Goal: Task Accomplishment & Management: Manage account settings

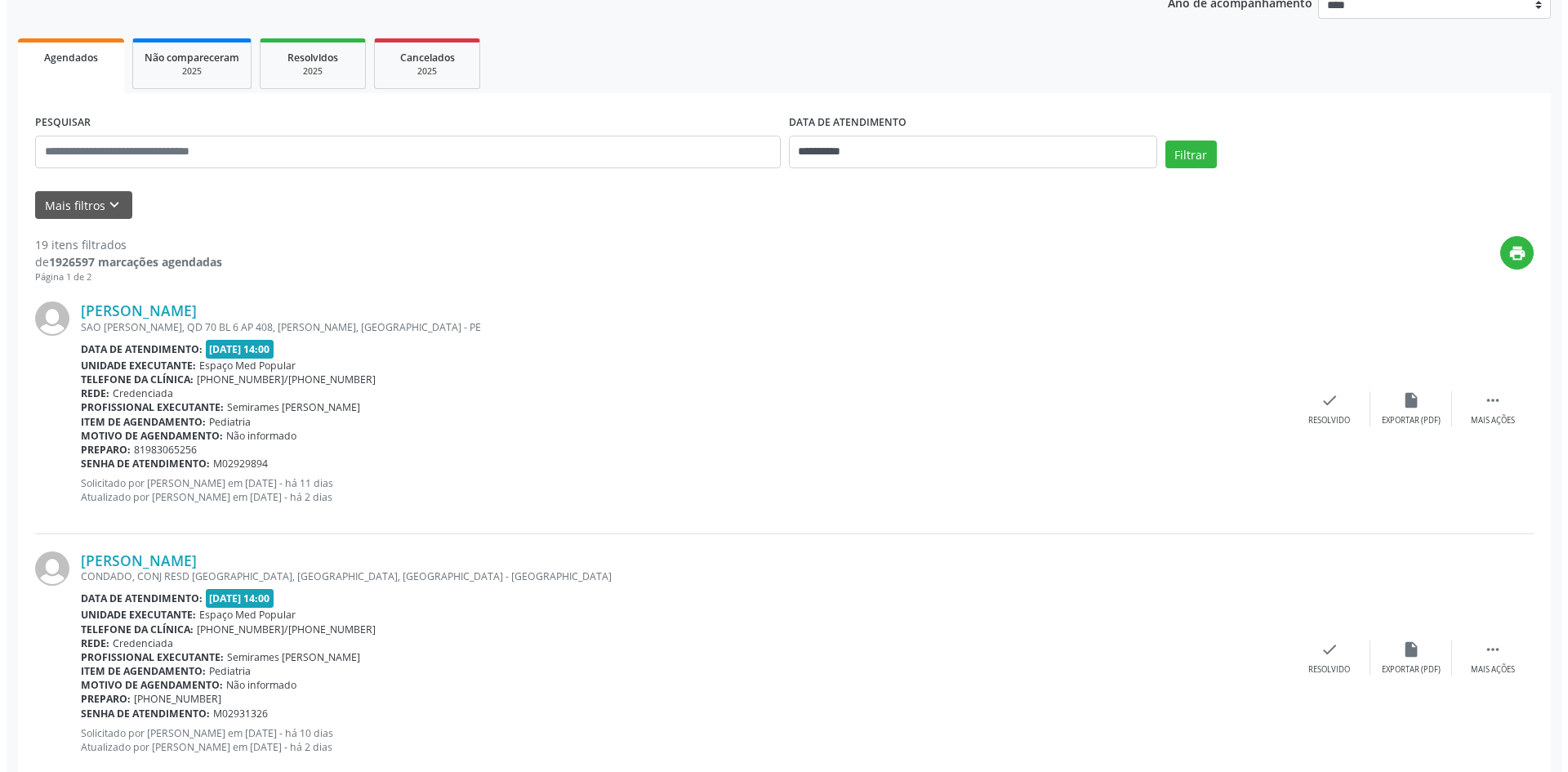
scroll to position [245, 0]
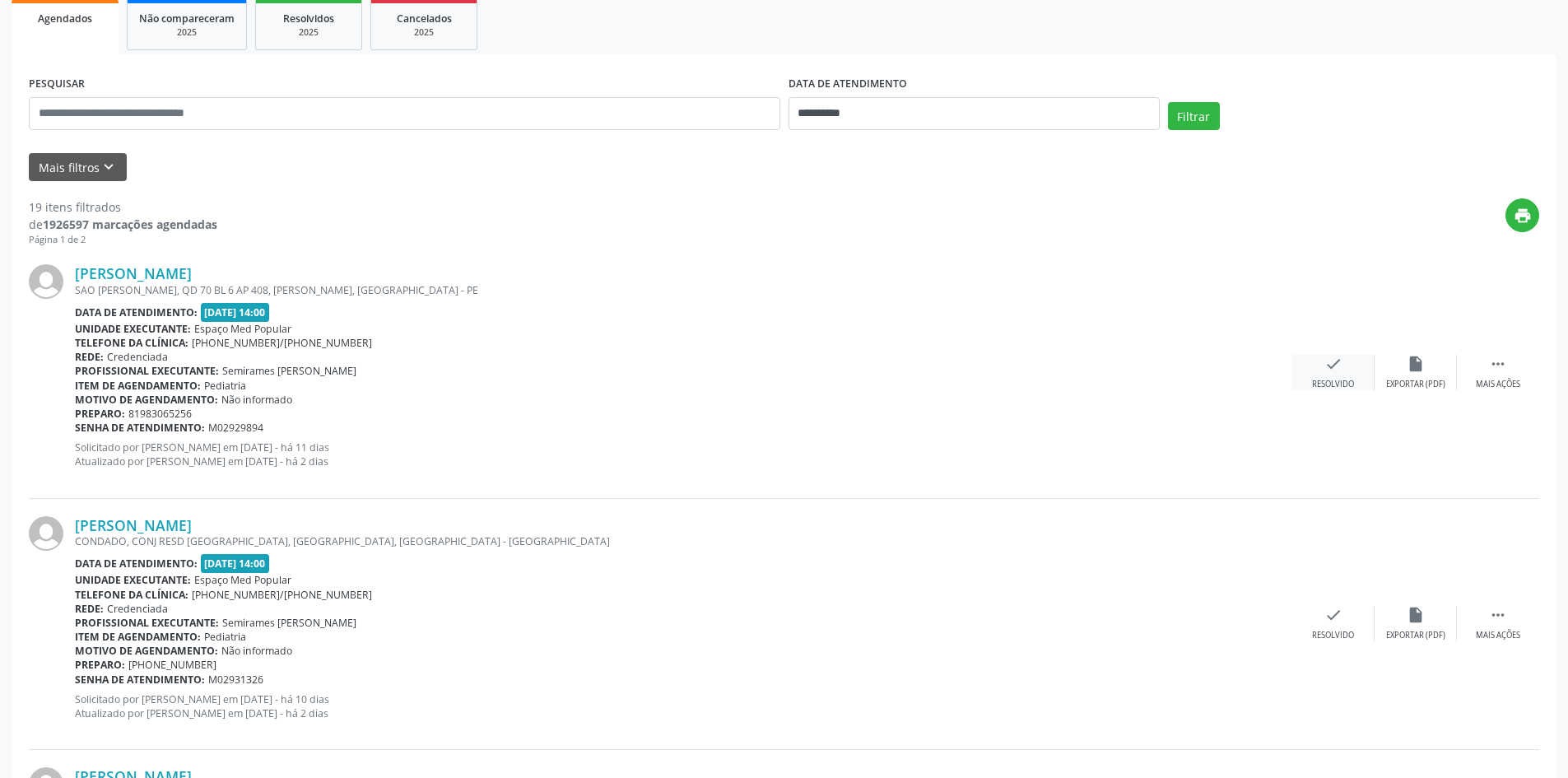
click at [1342, 374] on div "check Resolvido" at bounding box center [1334, 372] width 82 height 35
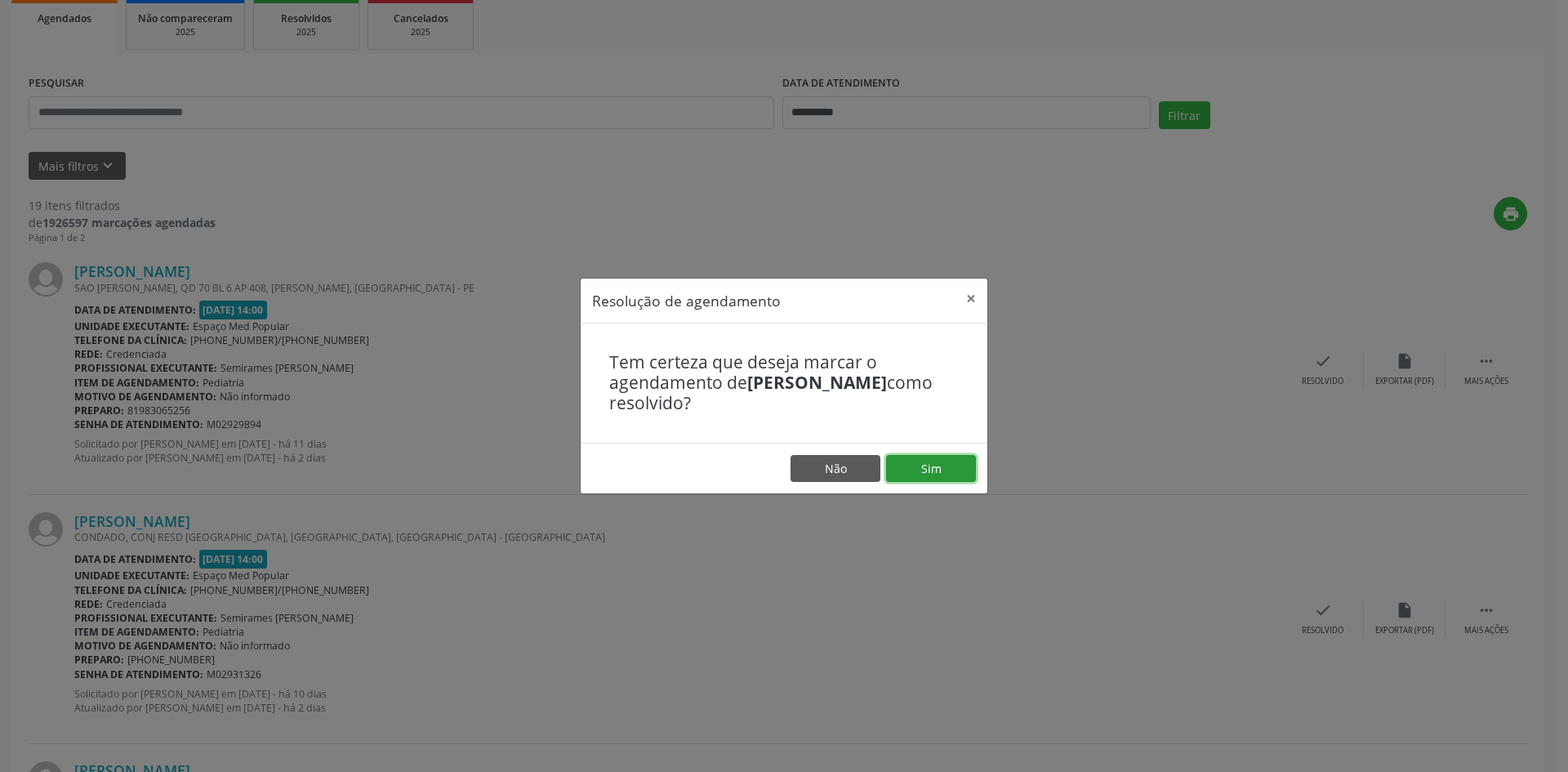
click at [942, 463] on button "Sim" at bounding box center [931, 468] width 90 height 27
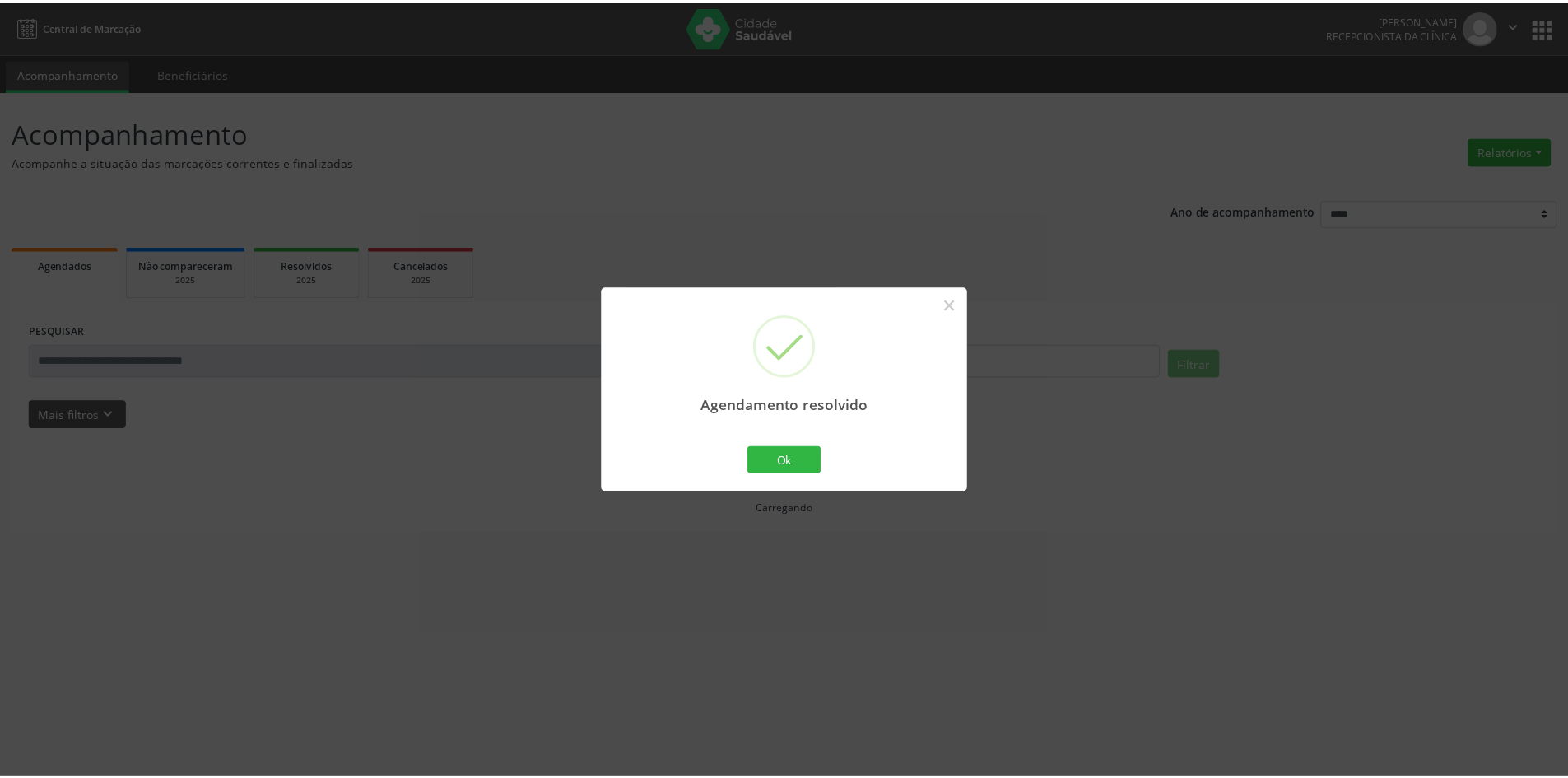
scroll to position [0, 0]
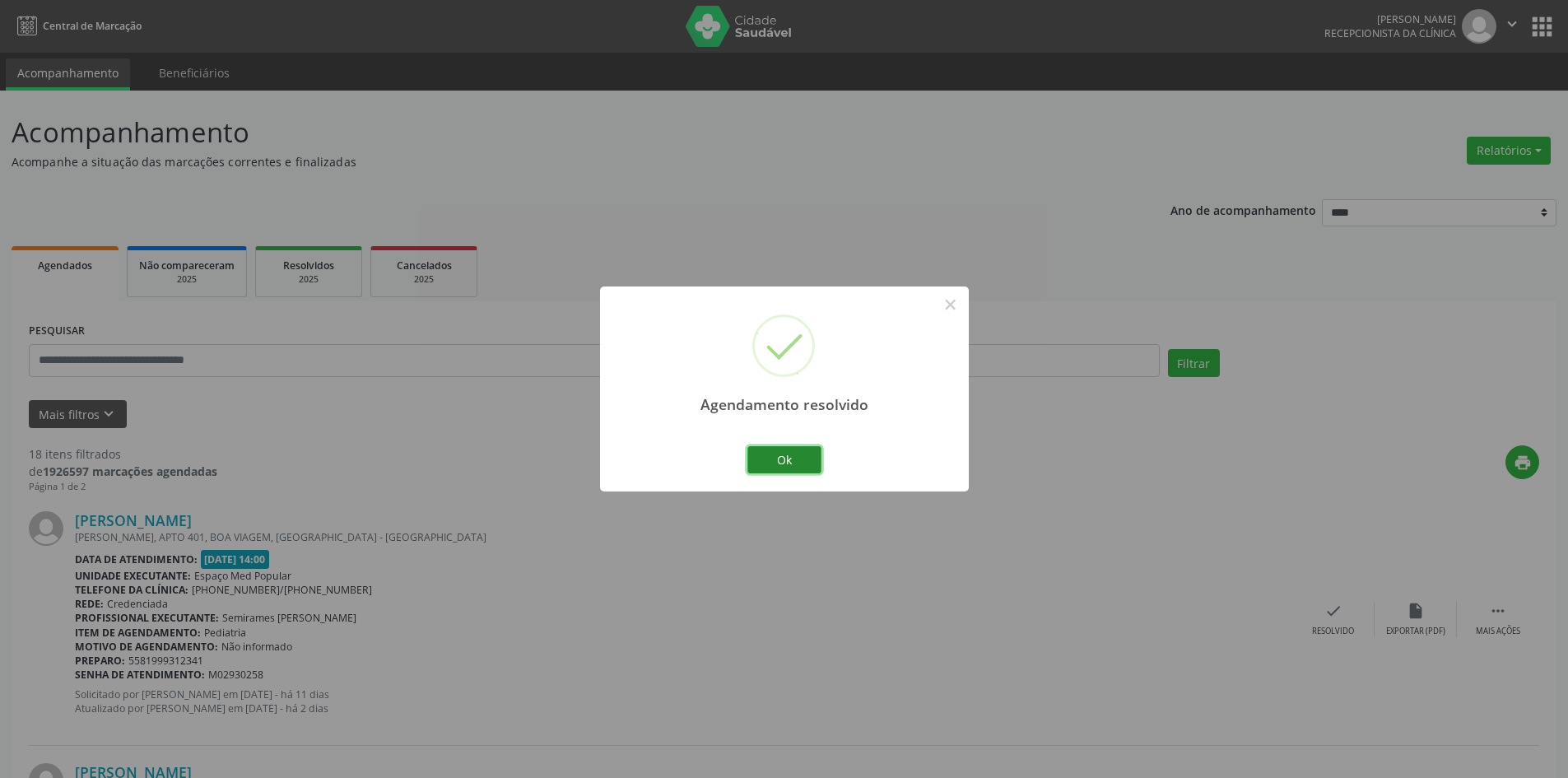
click at [805, 458] on button "Ok" at bounding box center [785, 459] width 74 height 28
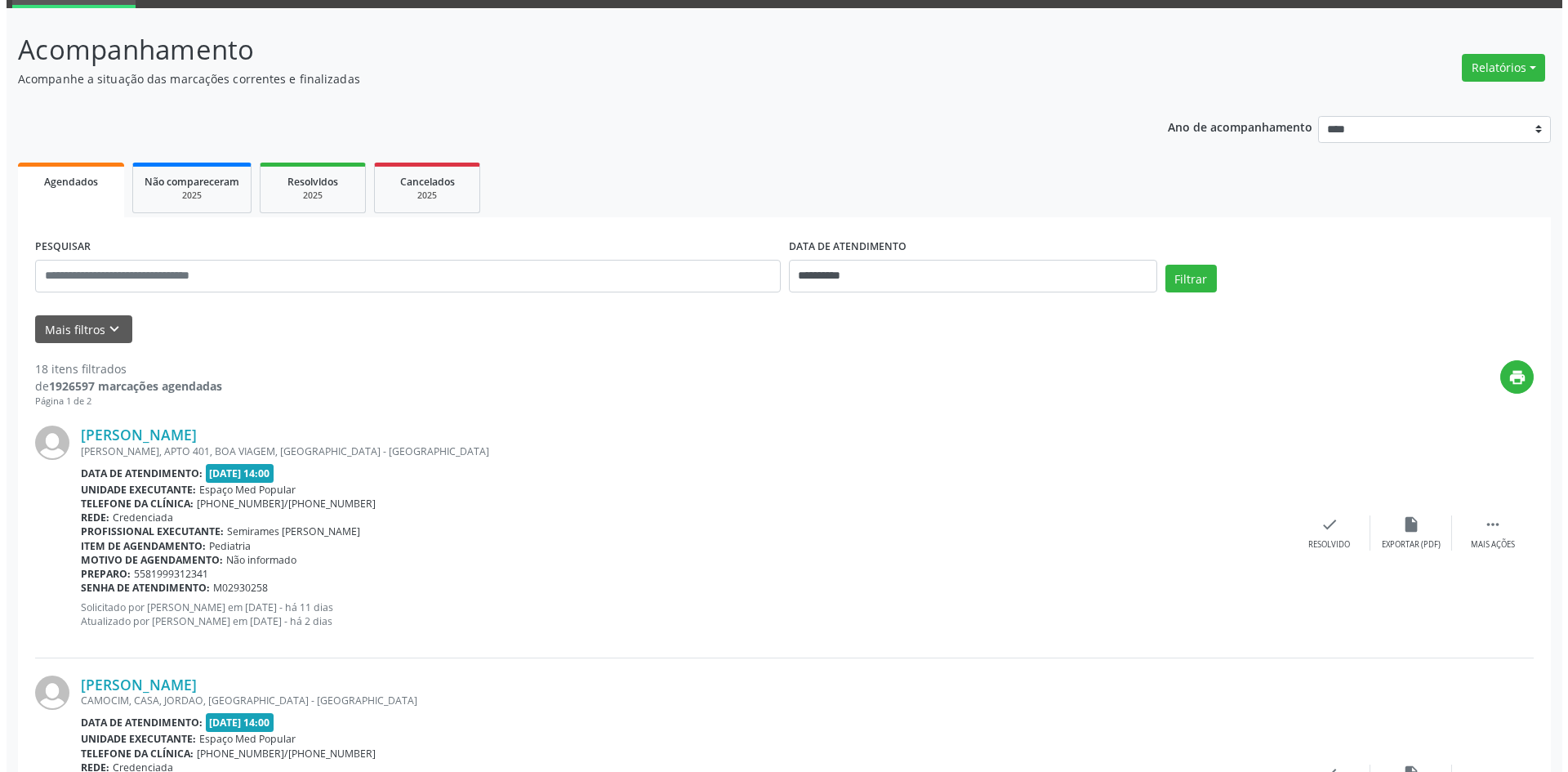
scroll to position [163, 0]
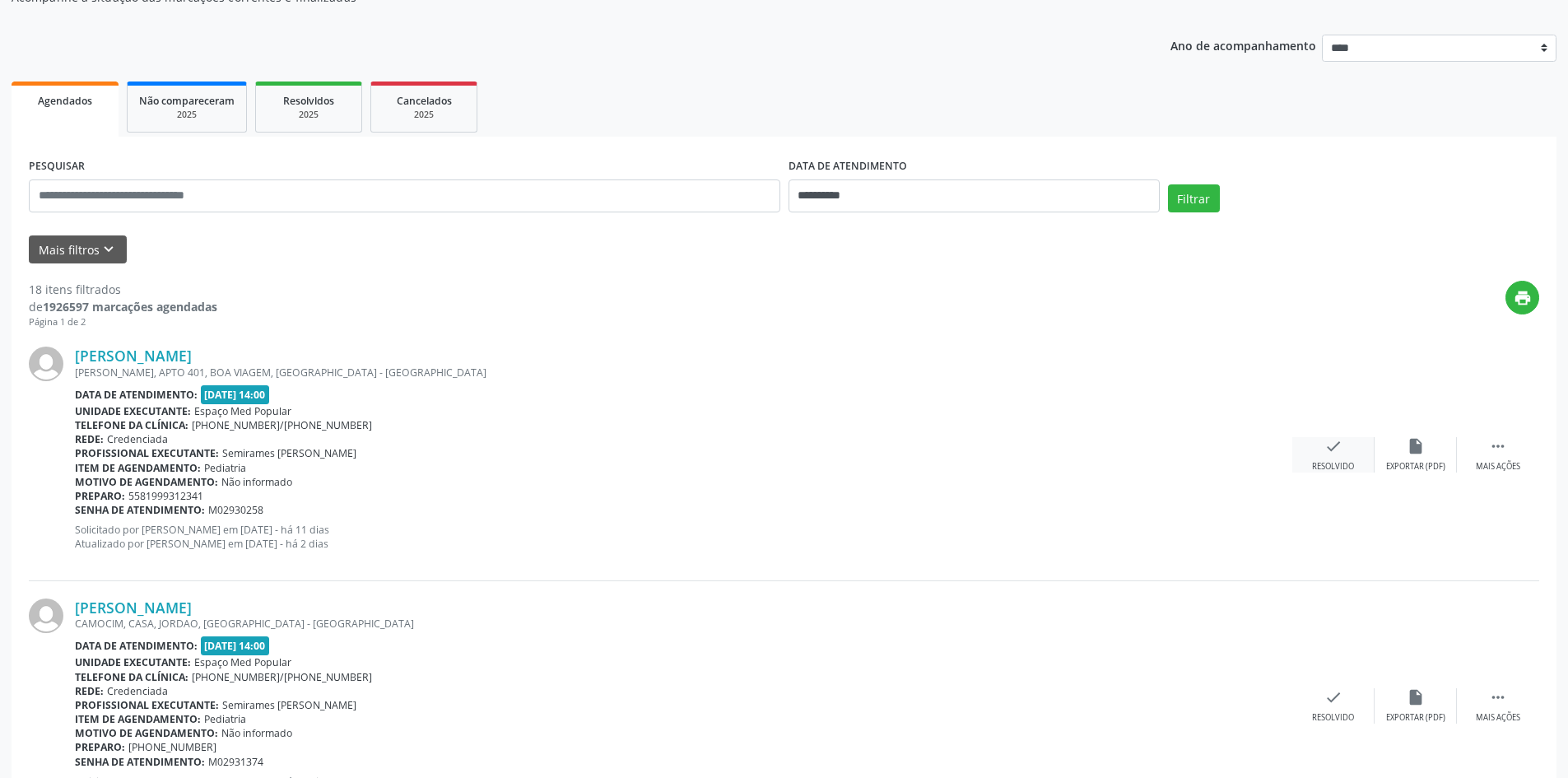
click at [1329, 454] on icon "check" at bounding box center [1334, 446] width 18 height 18
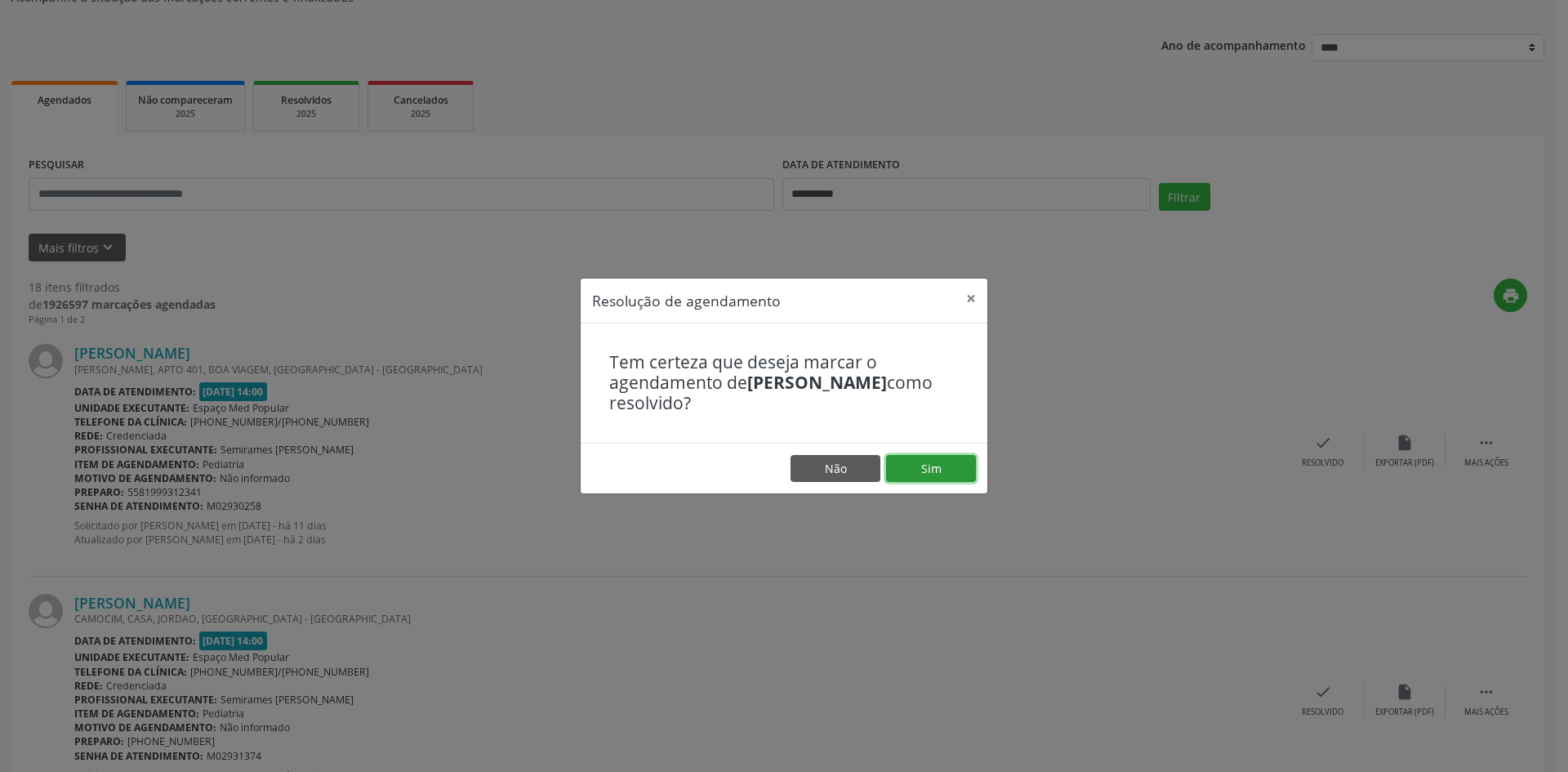
click at [923, 468] on button "Sim" at bounding box center [931, 468] width 90 height 27
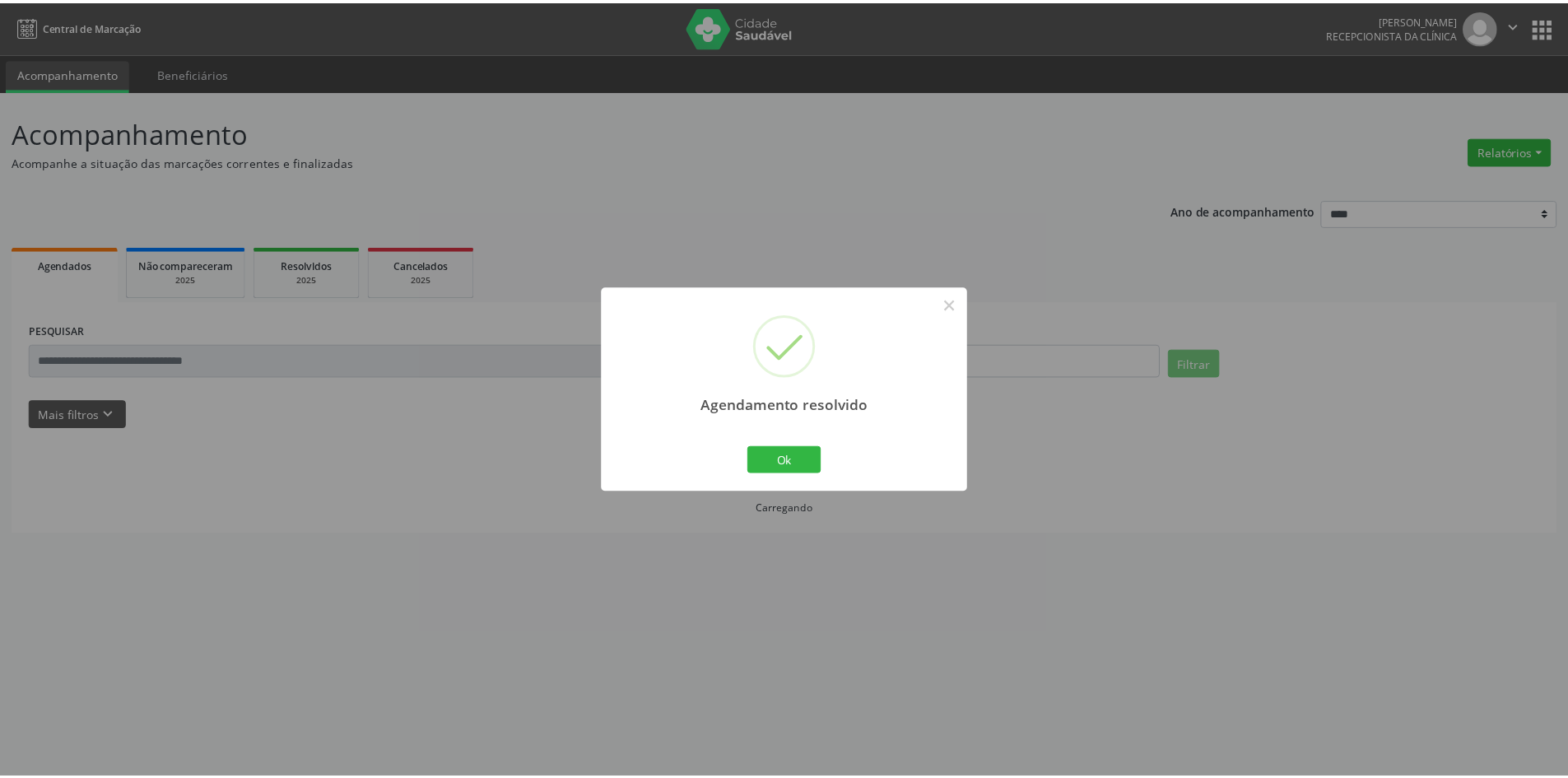
scroll to position [0, 0]
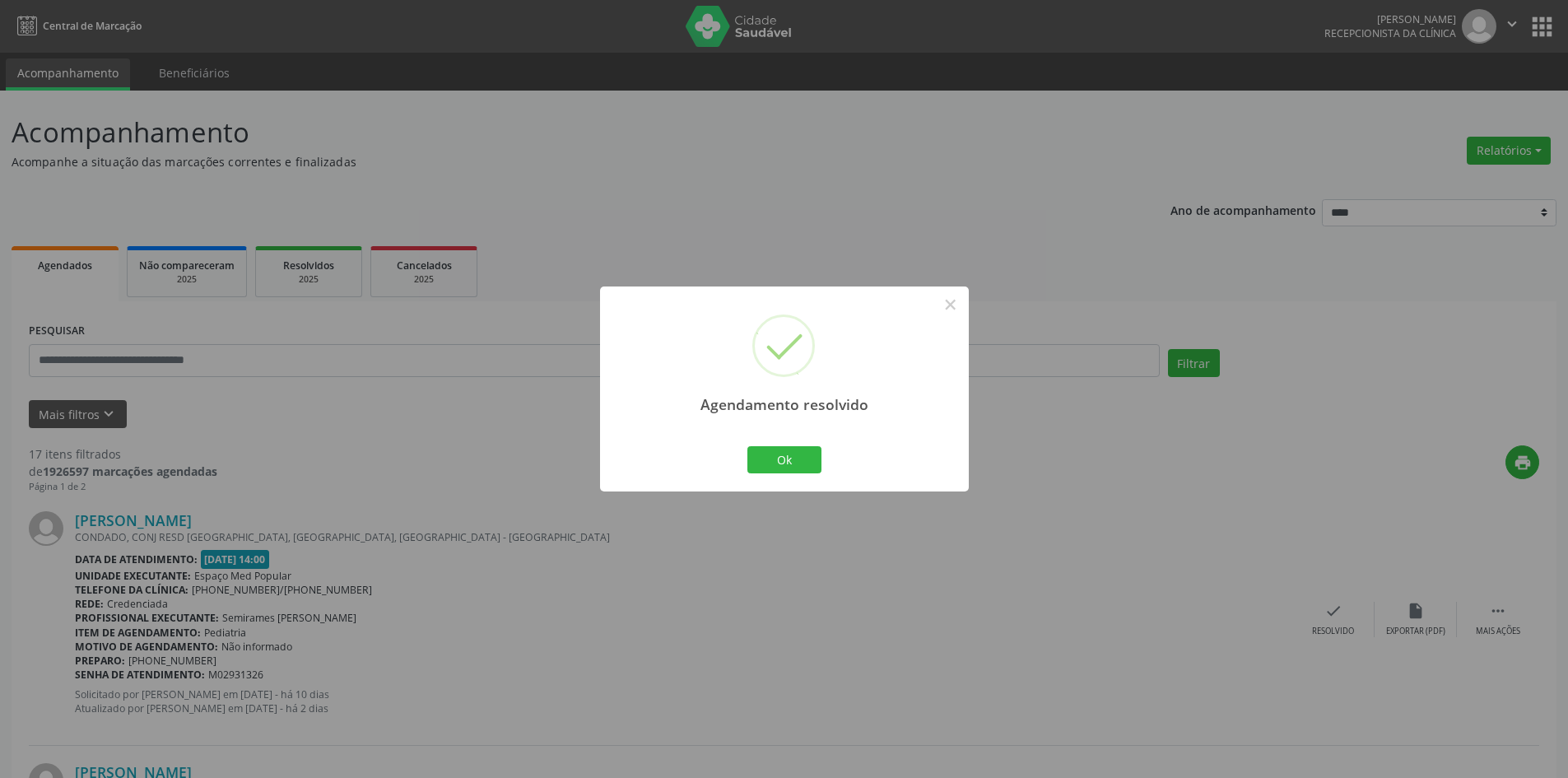
click at [623, 208] on div "Agendamento resolvido × Ok Cancel" at bounding box center [784, 389] width 1568 height 778
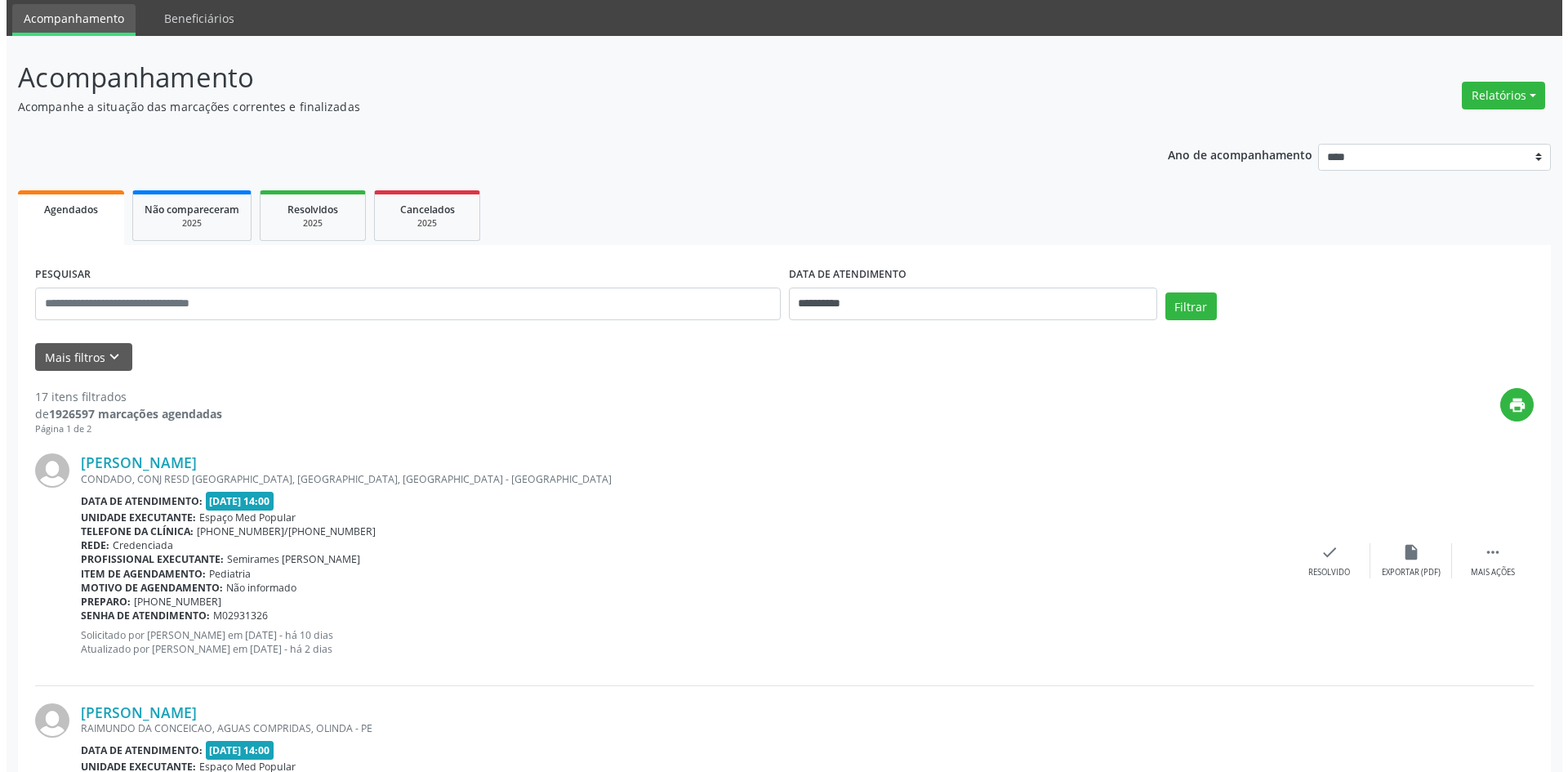
scroll to position [82, 0]
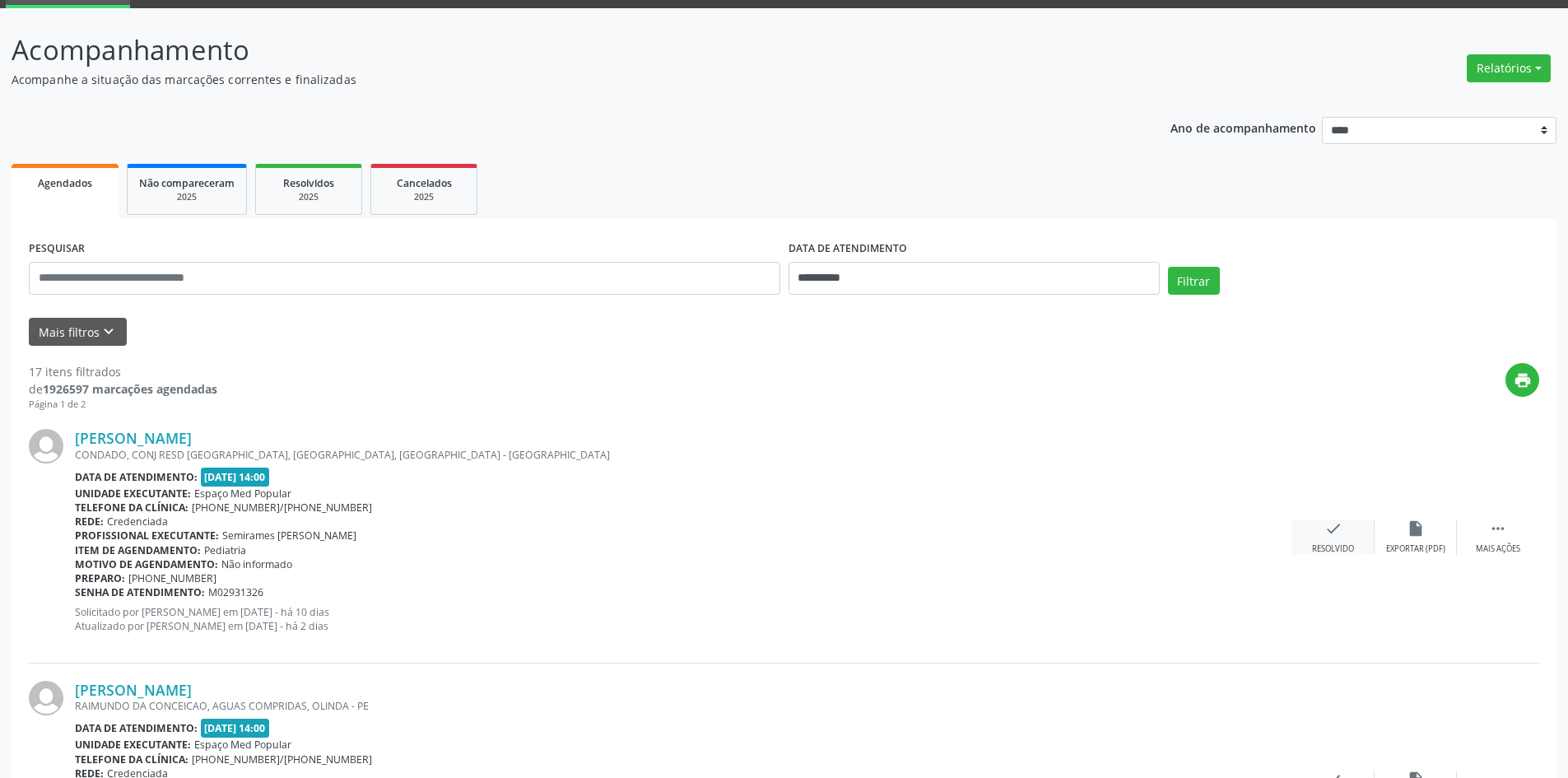
click at [1341, 521] on icon "check" at bounding box center [1334, 529] width 18 height 18
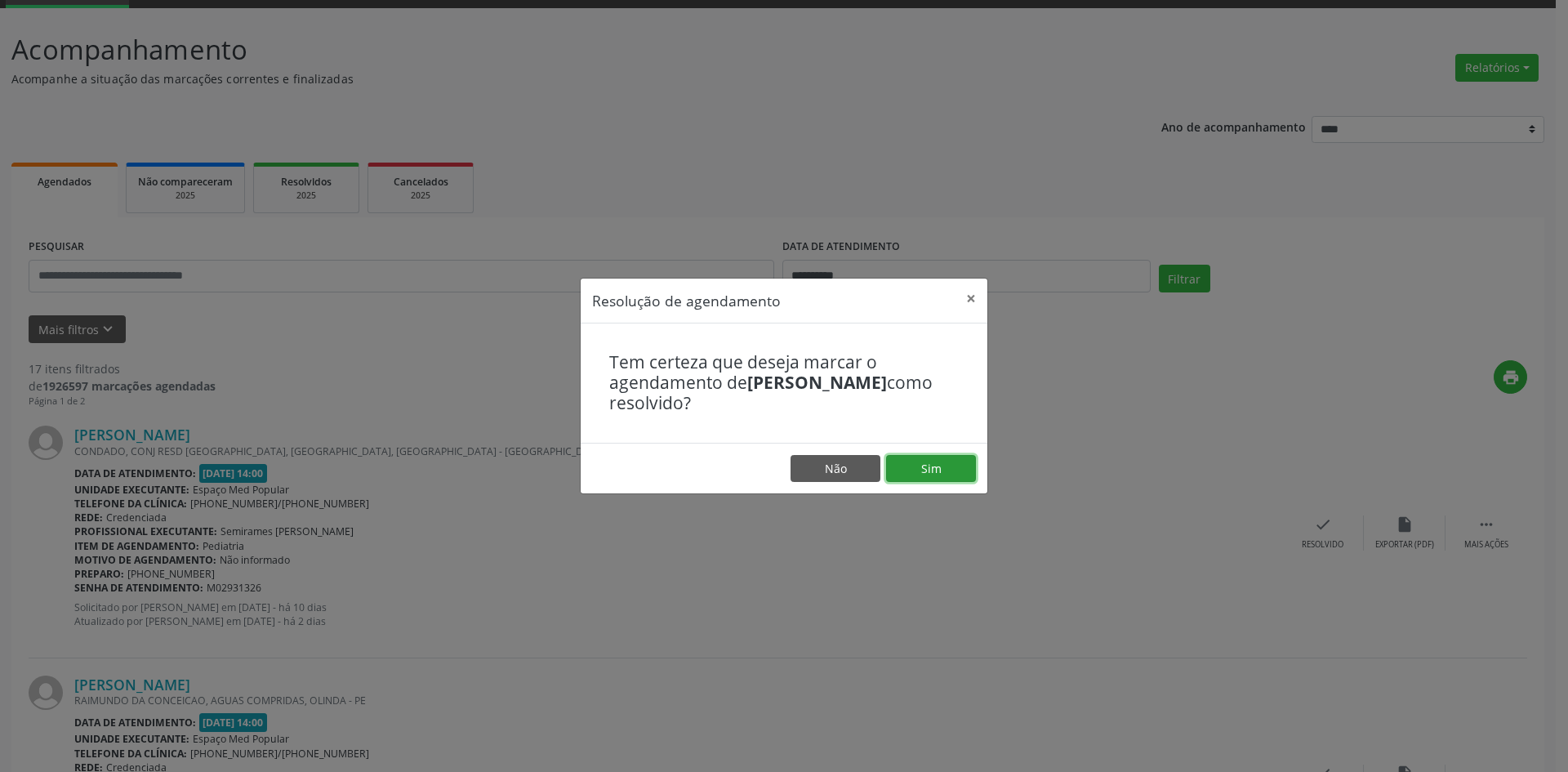
click at [927, 466] on button "Sim" at bounding box center [931, 468] width 90 height 27
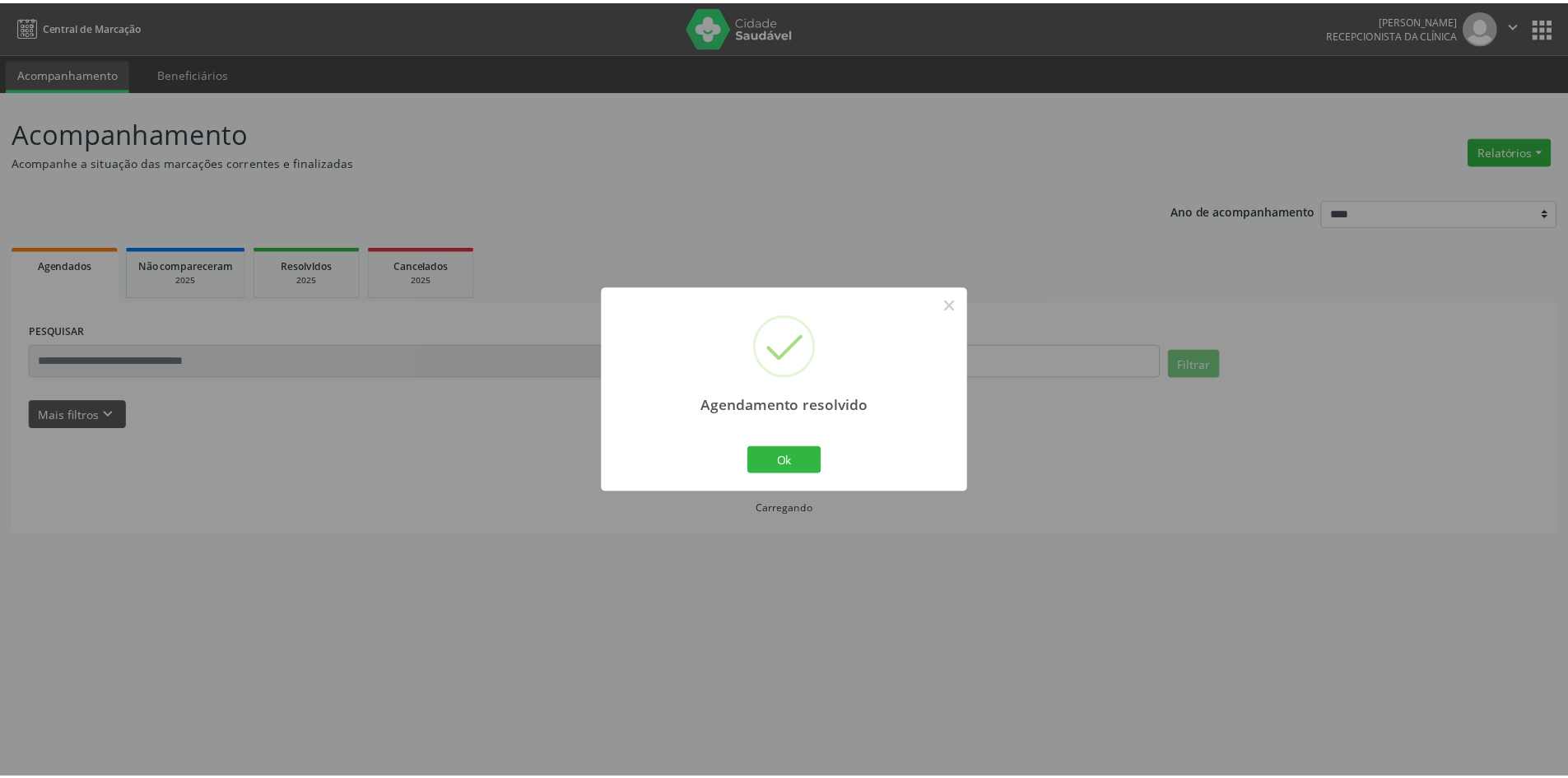
scroll to position [0, 0]
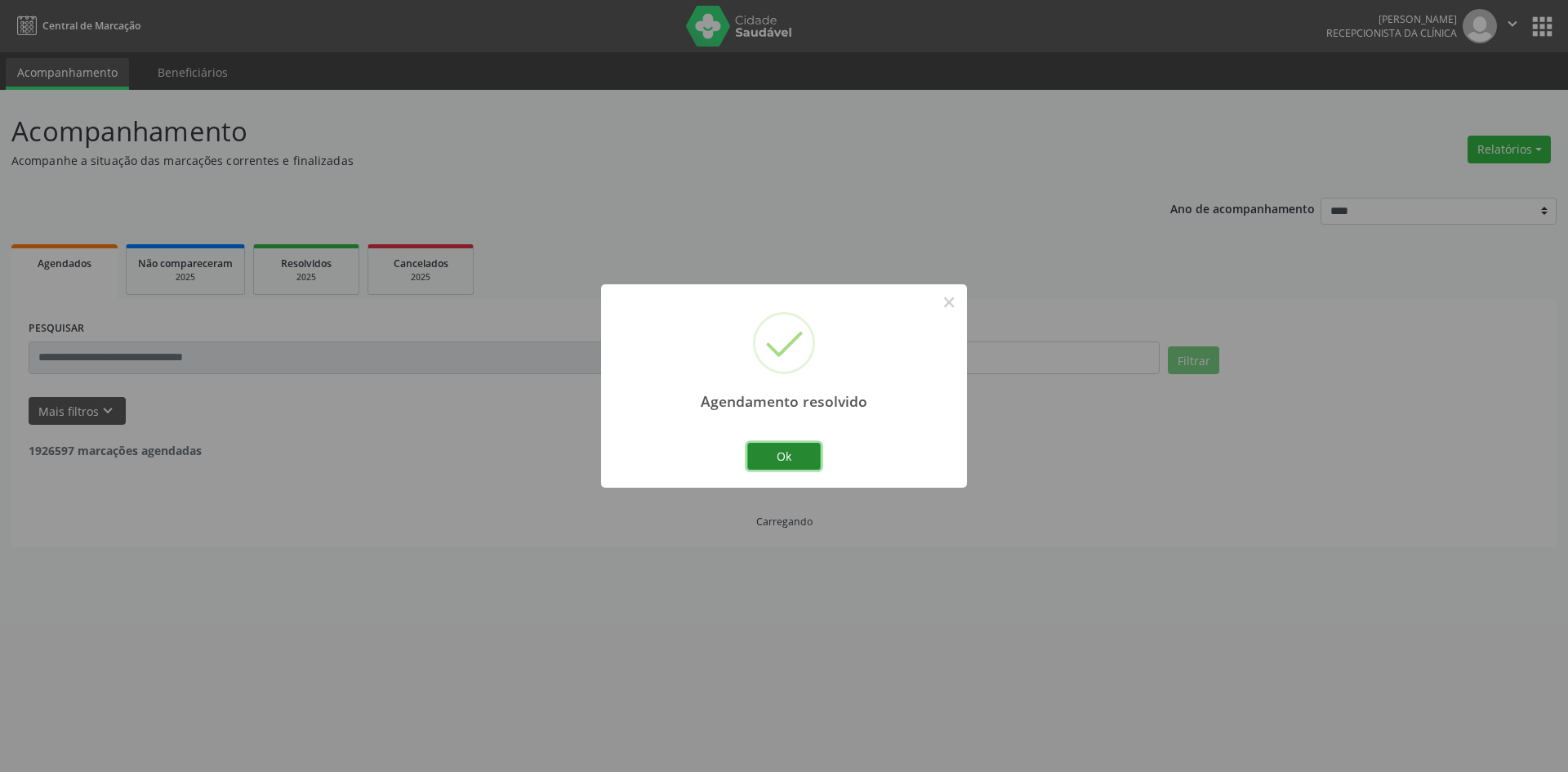
click at [790, 453] on button "Ok" at bounding box center [784, 456] width 73 height 27
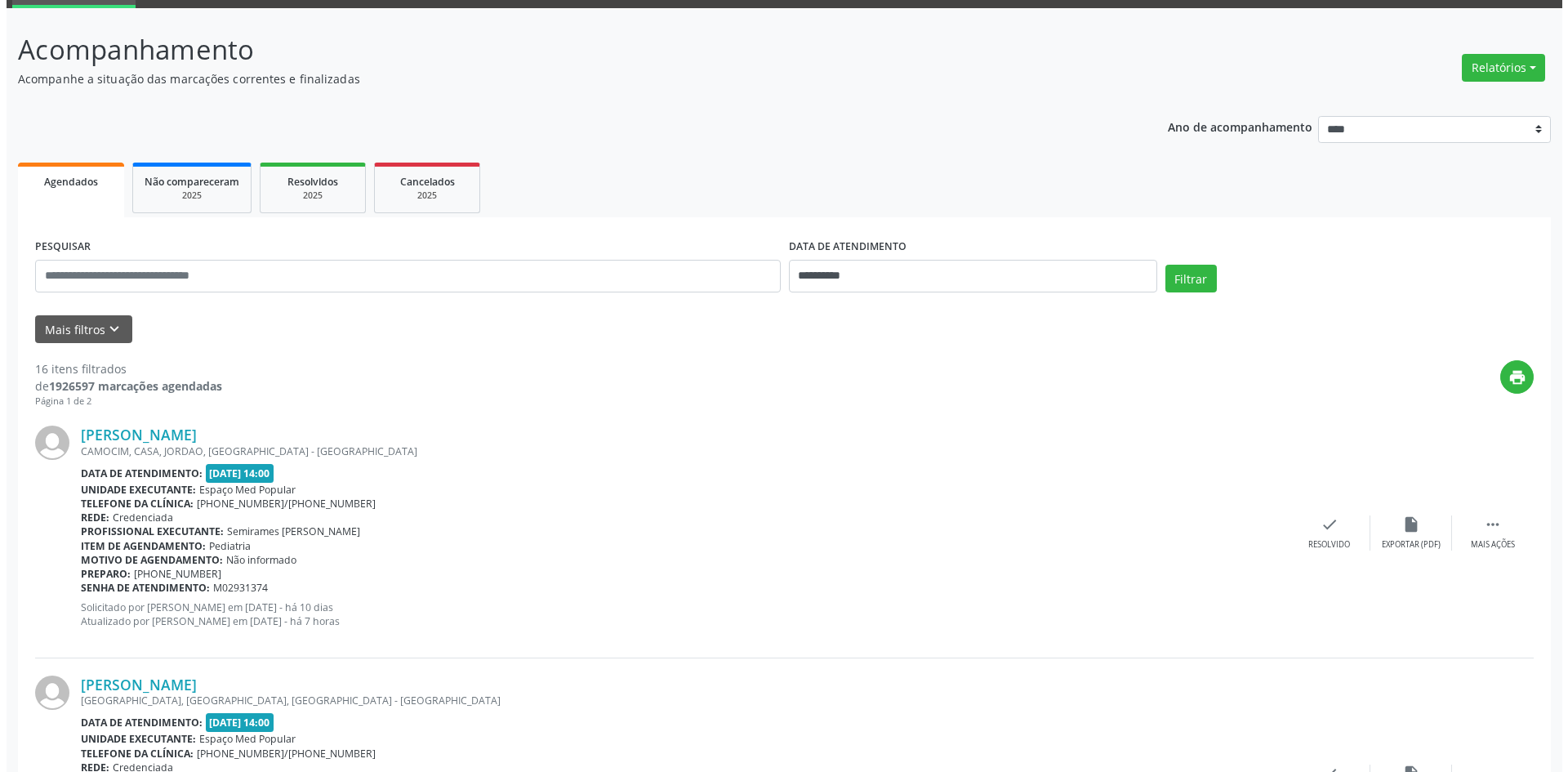
scroll to position [163, 0]
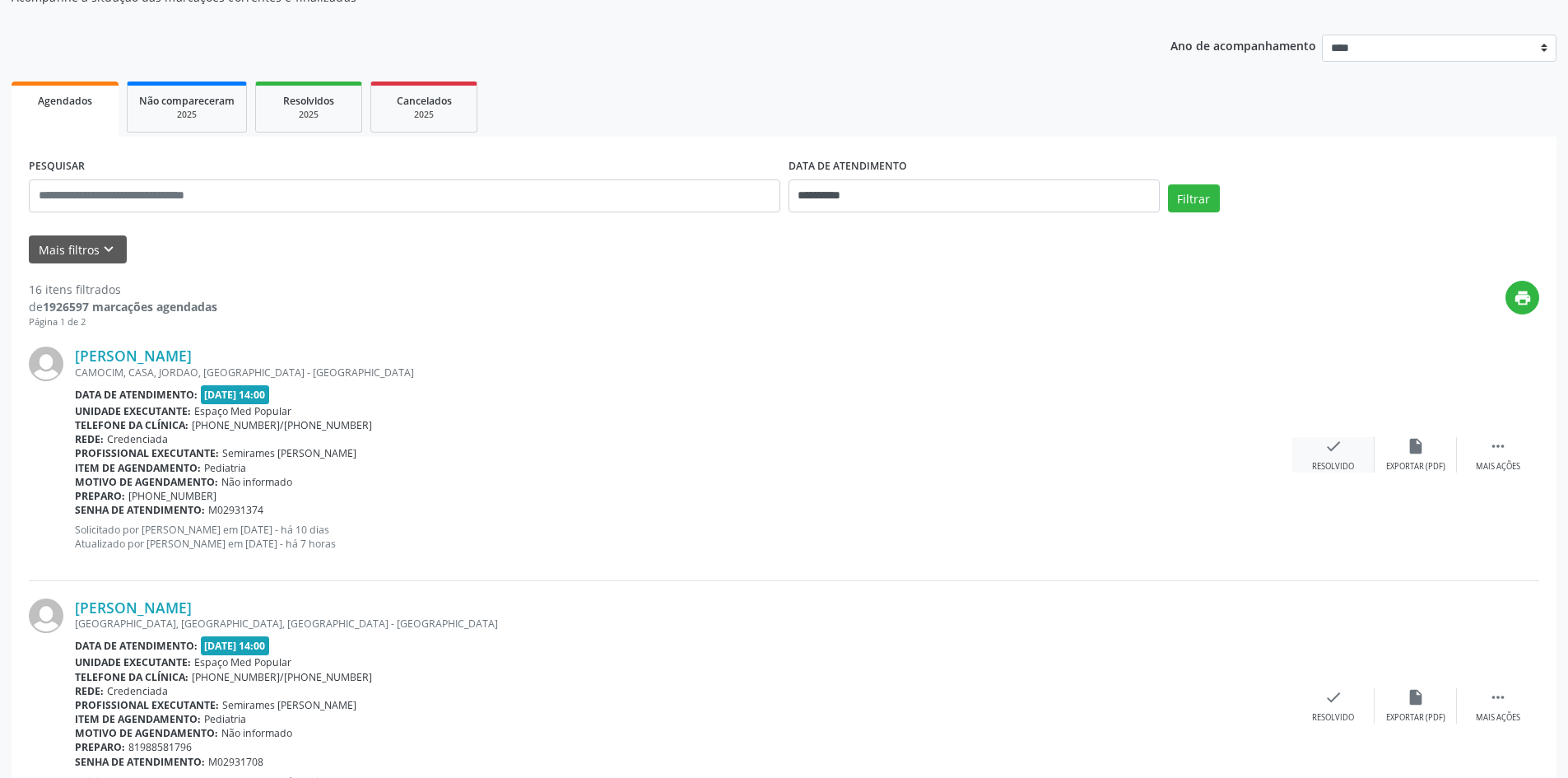
click at [1314, 450] on div "check Resolvido" at bounding box center [1334, 454] width 82 height 35
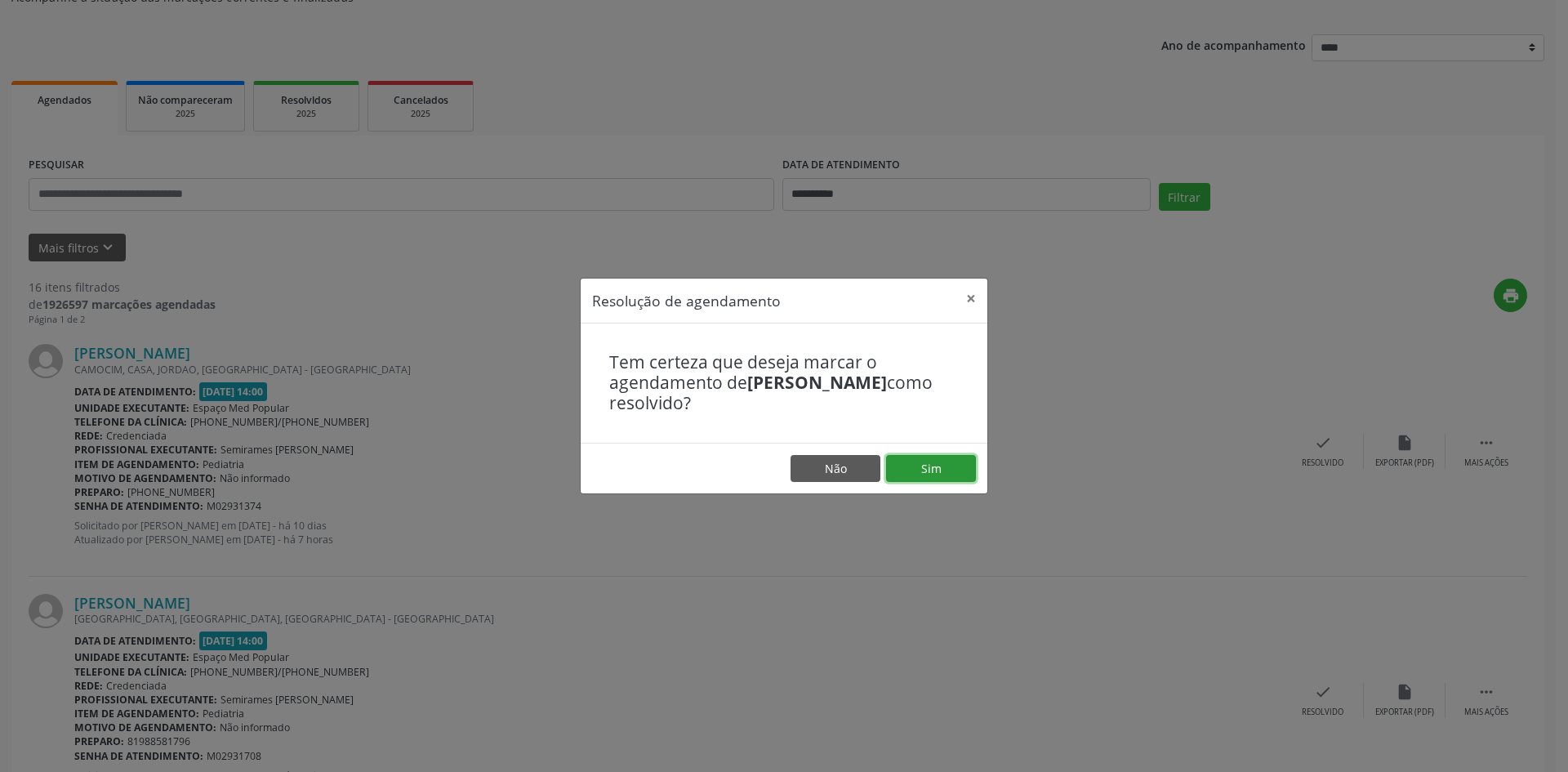
click at [957, 468] on button "Sim" at bounding box center [931, 468] width 90 height 27
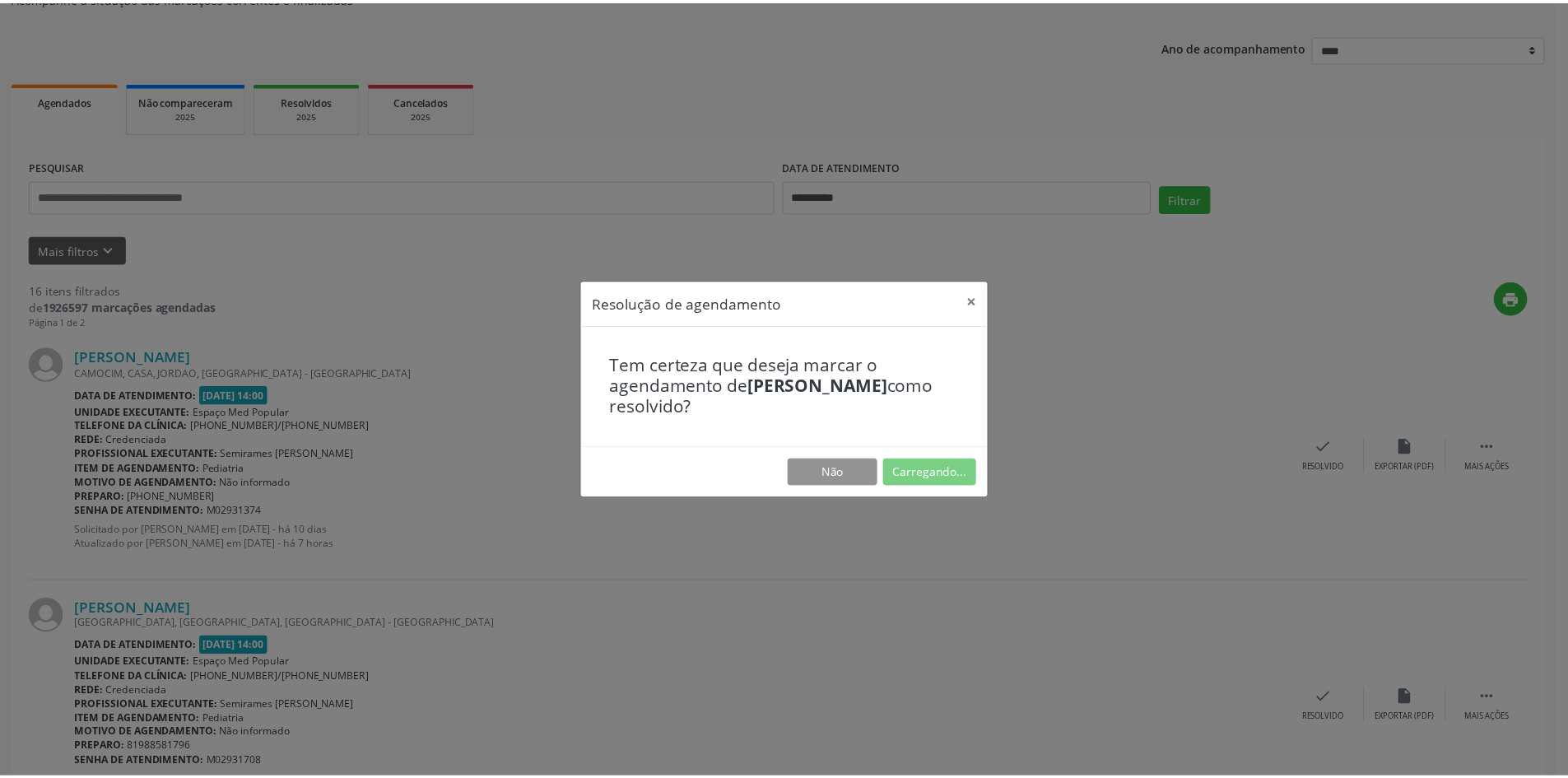
scroll to position [0, 0]
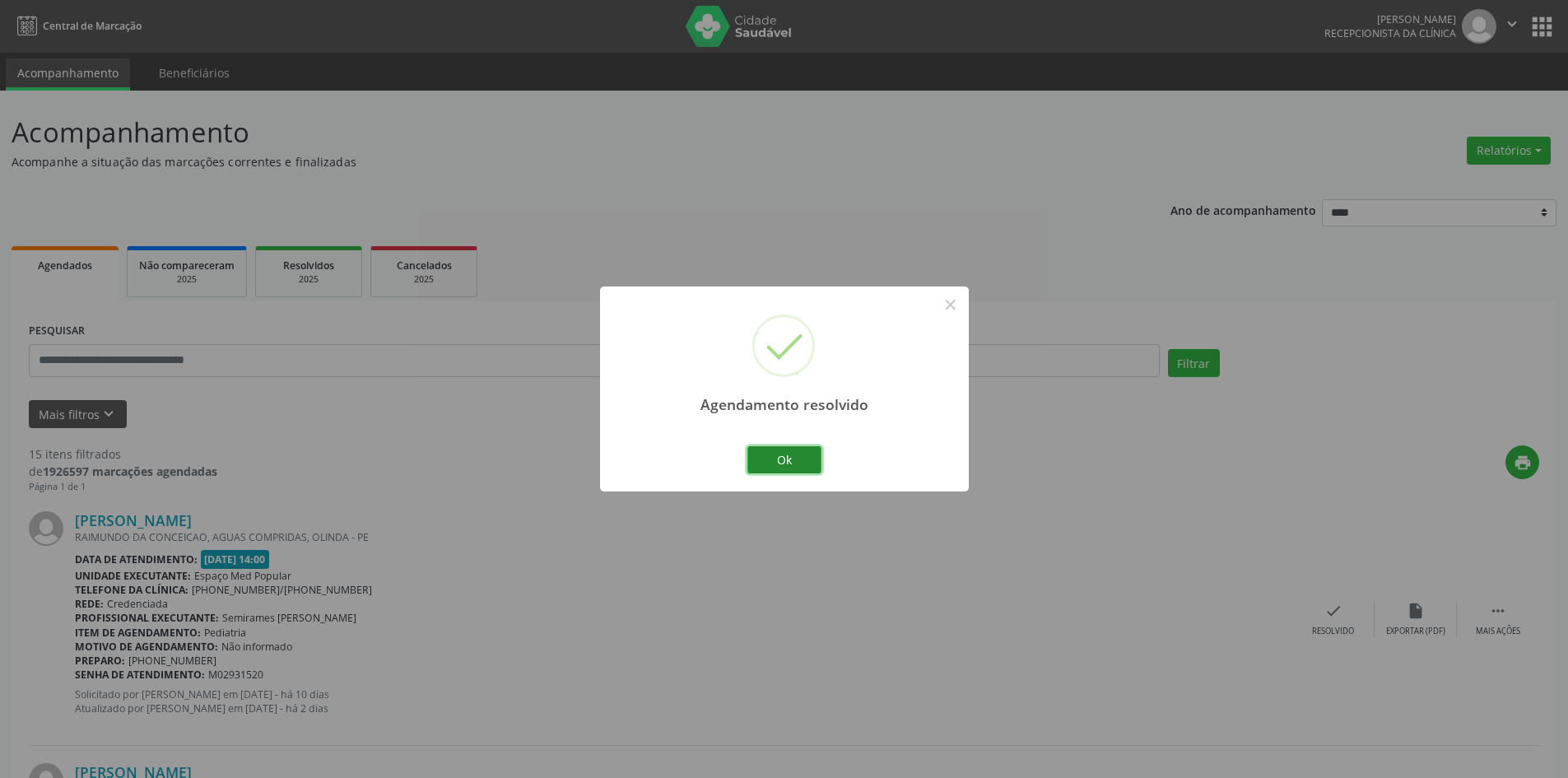
click at [778, 463] on button "Ok" at bounding box center [785, 459] width 74 height 28
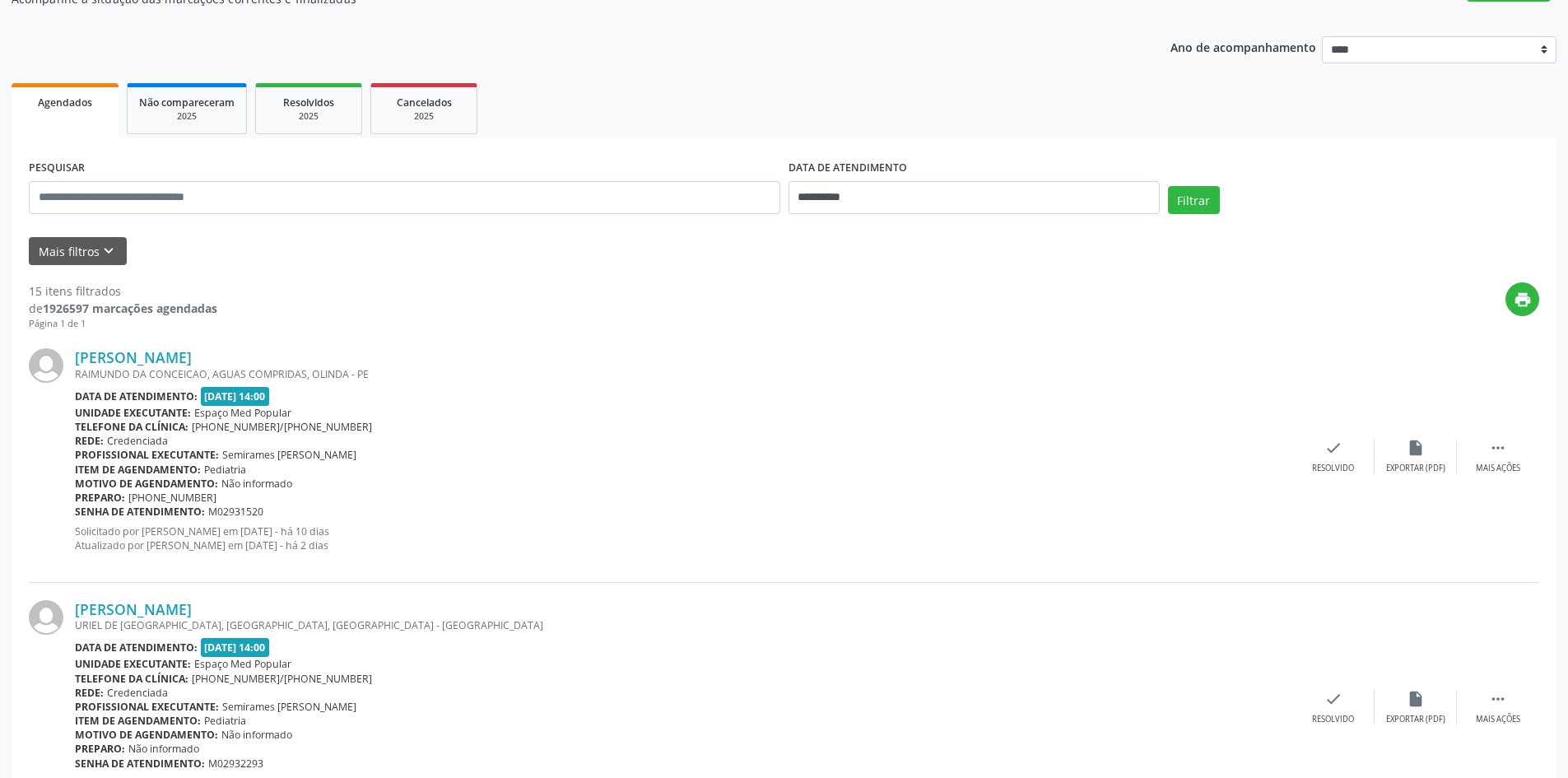
scroll to position [164, 0]
click at [1477, 447] on div " Mais ações" at bounding box center [1498, 454] width 82 height 35
click at [1394, 454] on div "alarm_off Não compareceu" at bounding box center [1416, 454] width 82 height 35
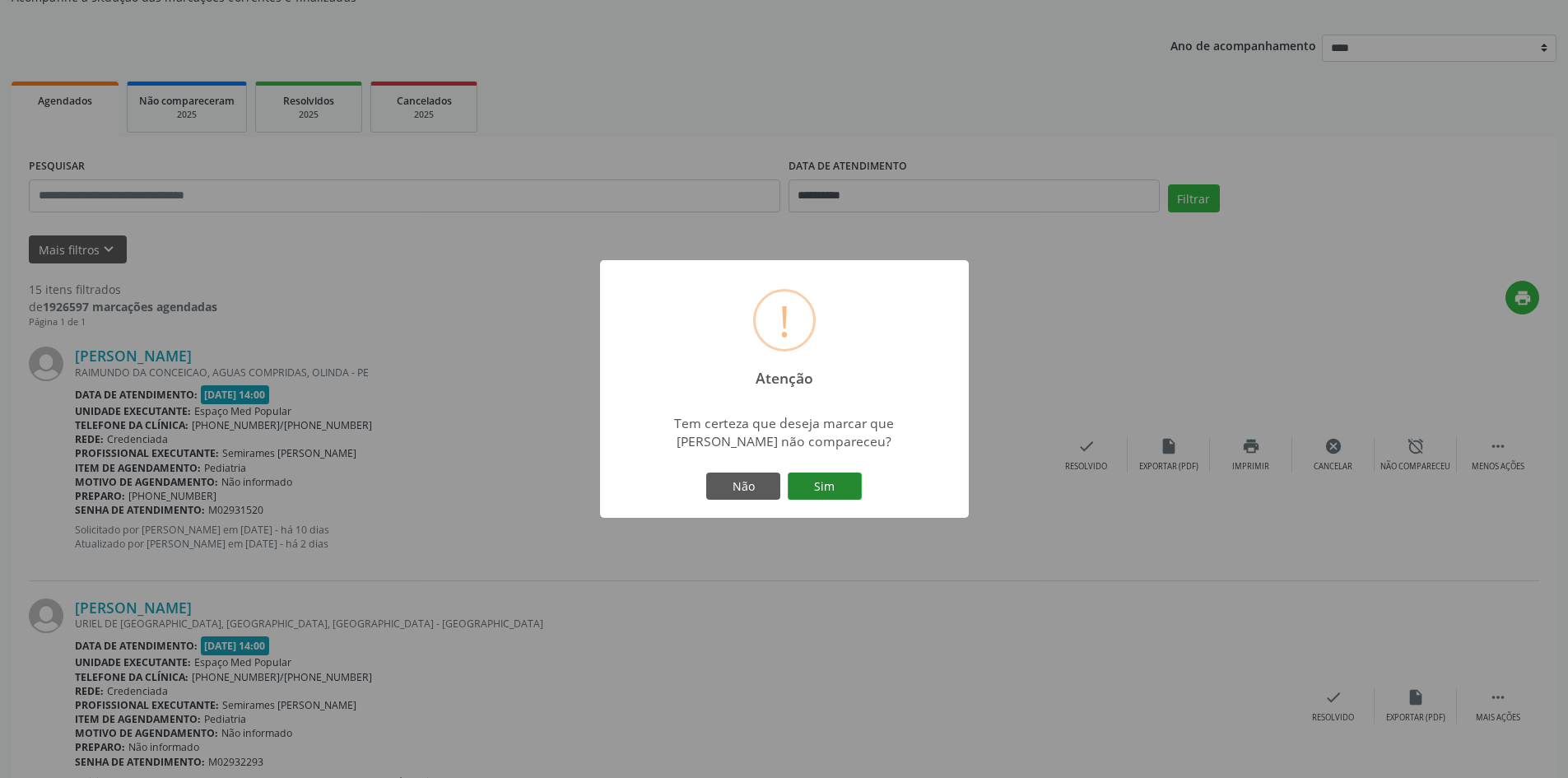
click at [842, 490] on button "Sim" at bounding box center [825, 486] width 74 height 28
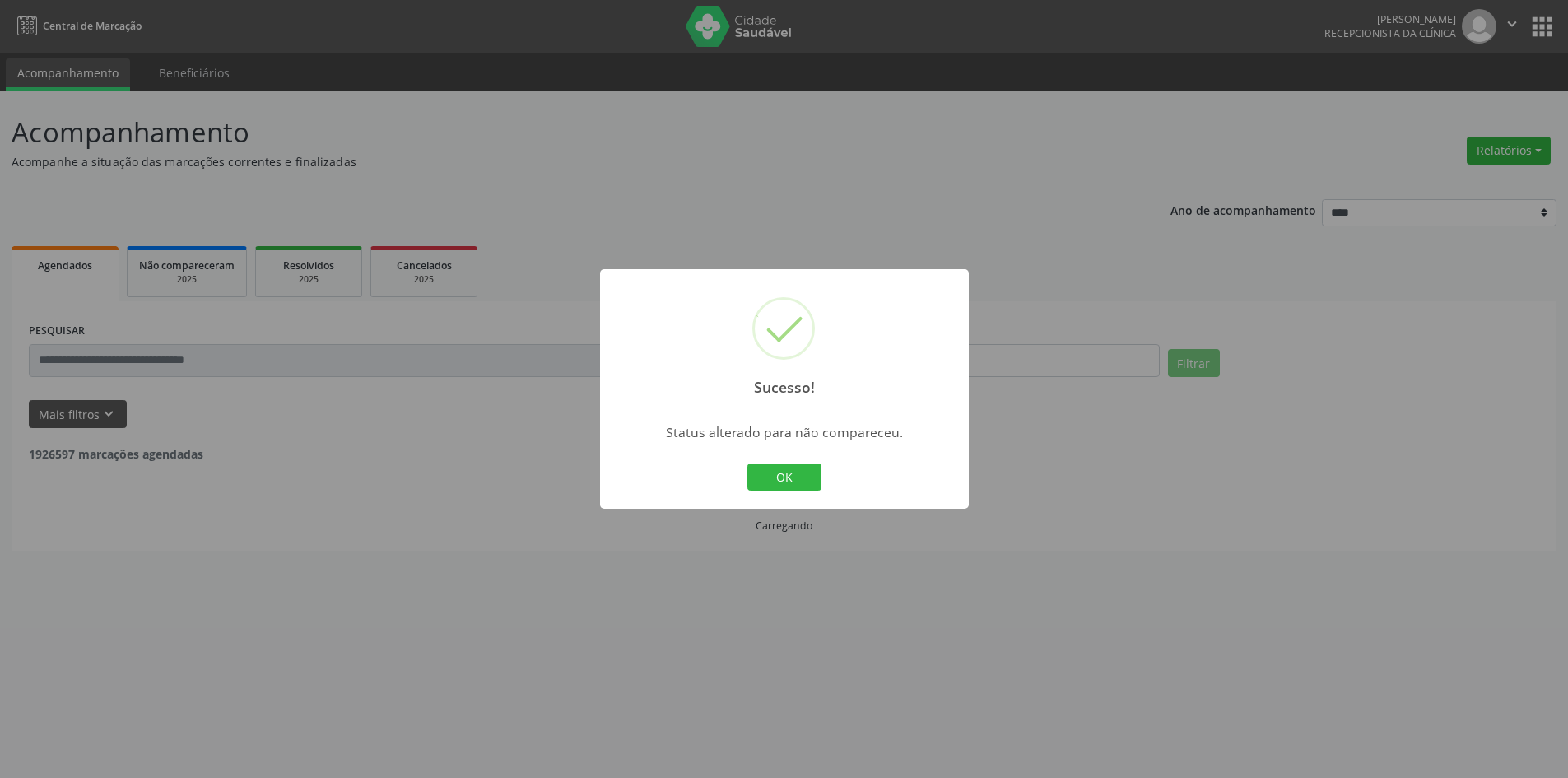
scroll to position [0, 0]
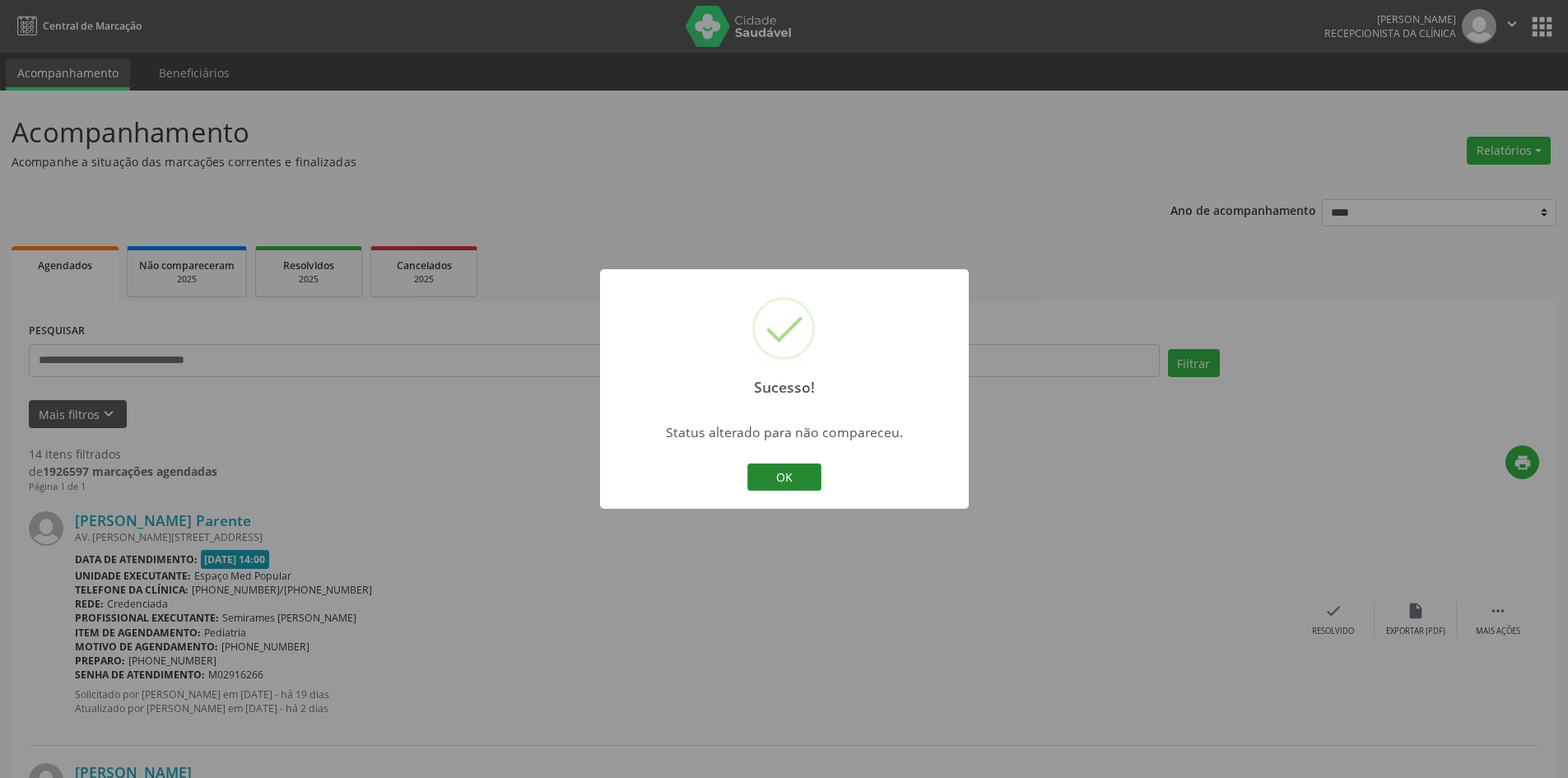
click at [798, 475] on button "OK" at bounding box center [785, 477] width 74 height 28
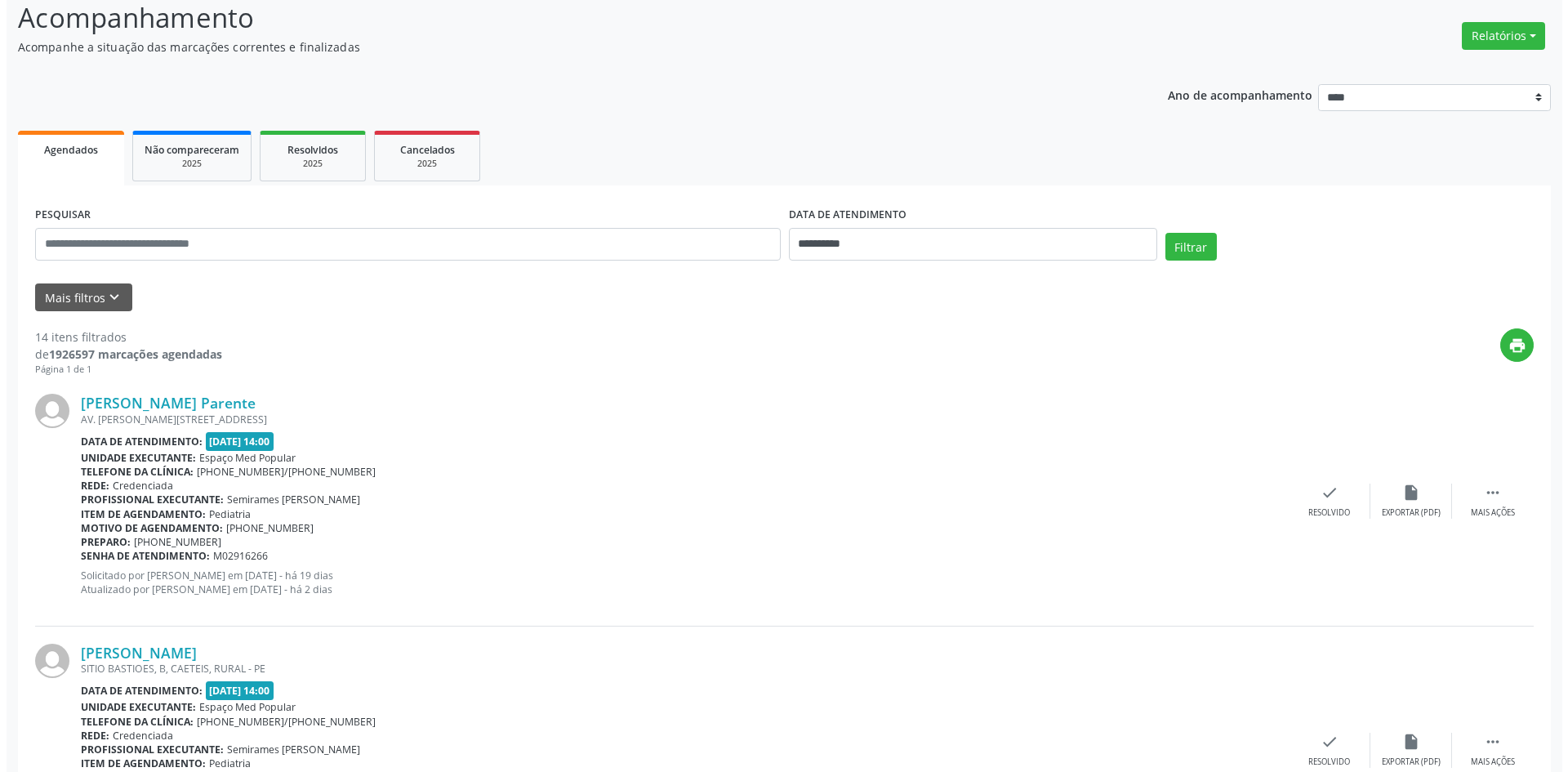
scroll to position [163, 0]
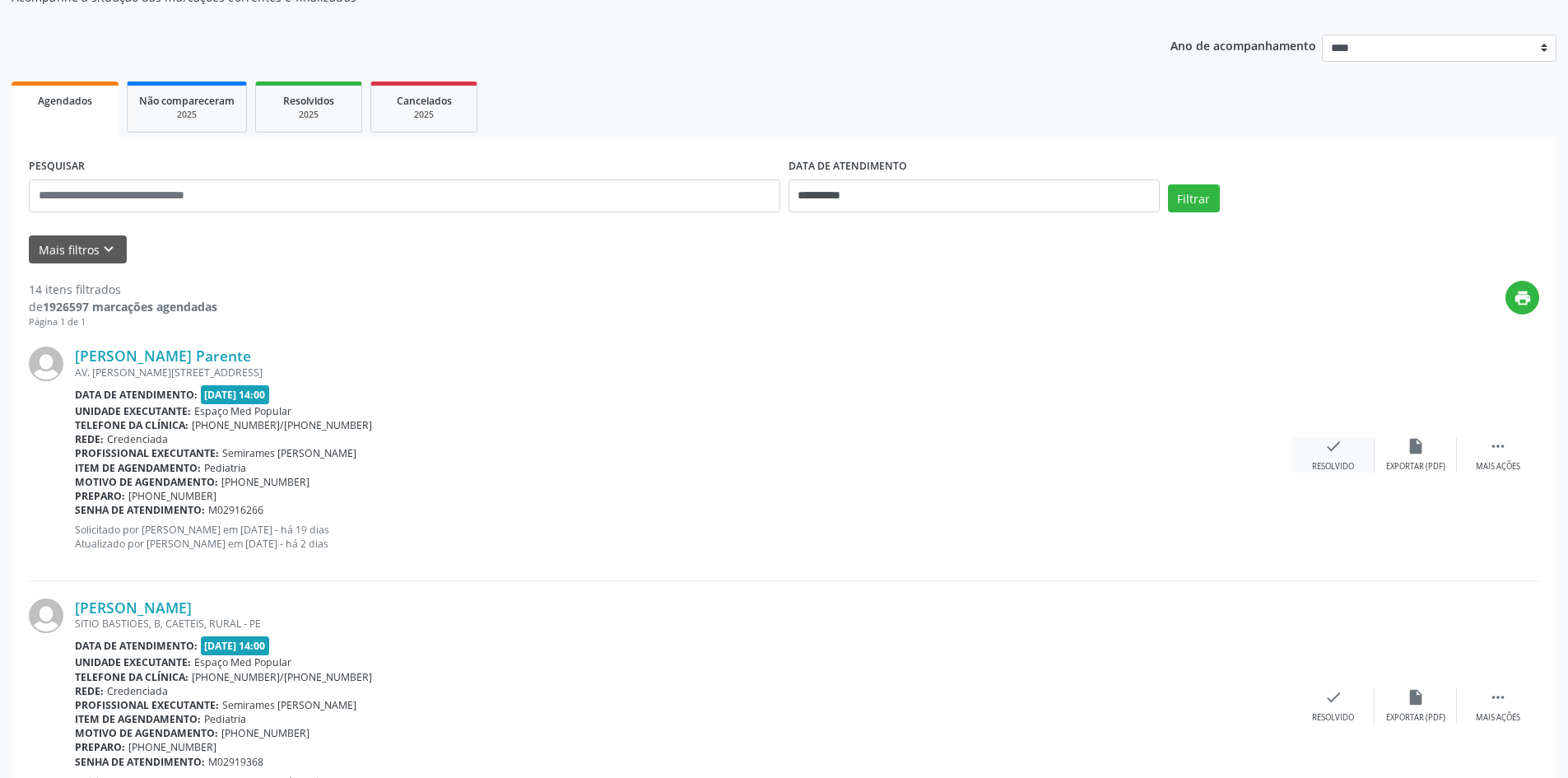
click at [1317, 448] on div "check Resolvido" at bounding box center [1334, 454] width 82 height 35
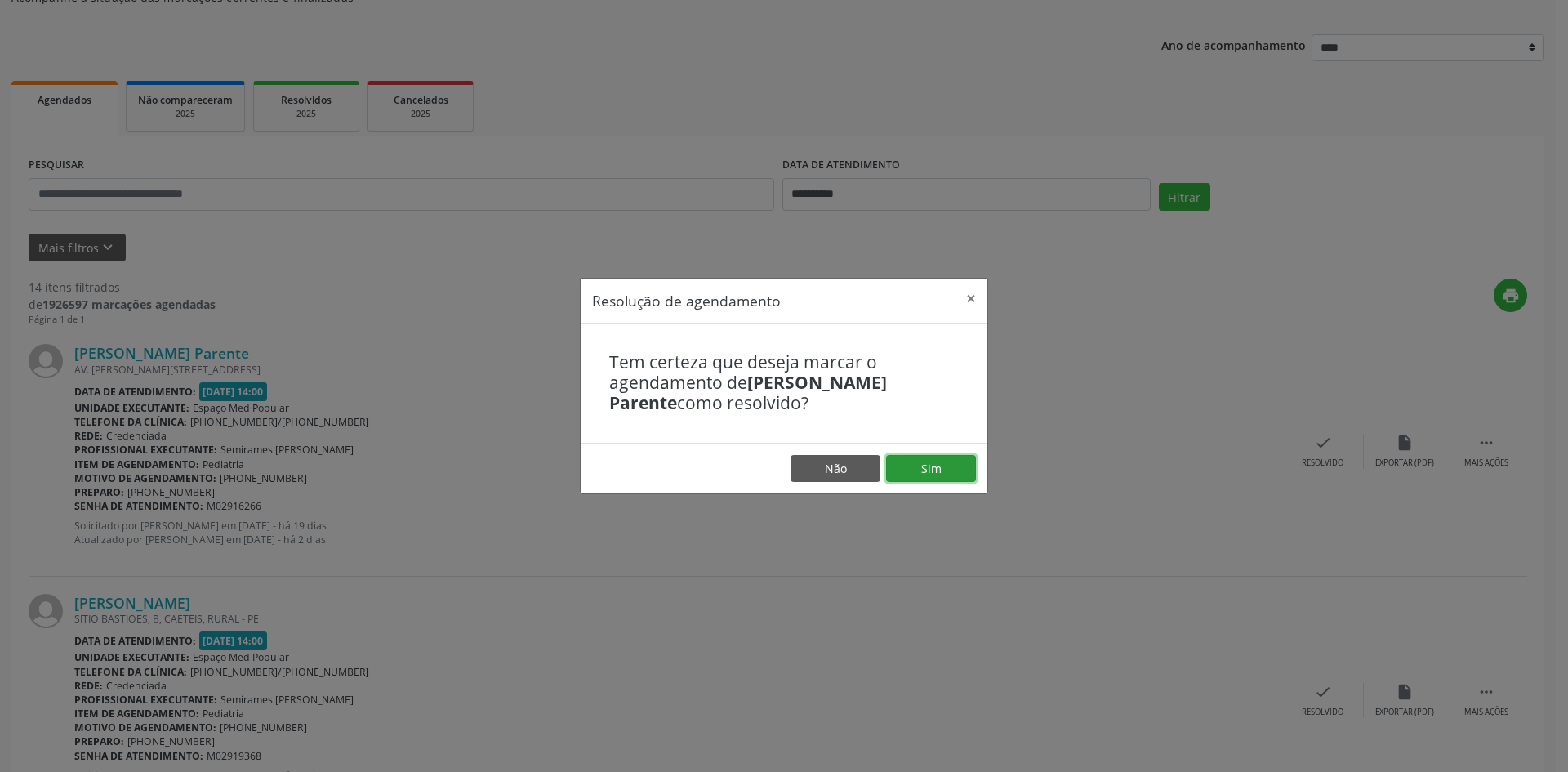
click at [945, 463] on button "Sim" at bounding box center [931, 468] width 90 height 27
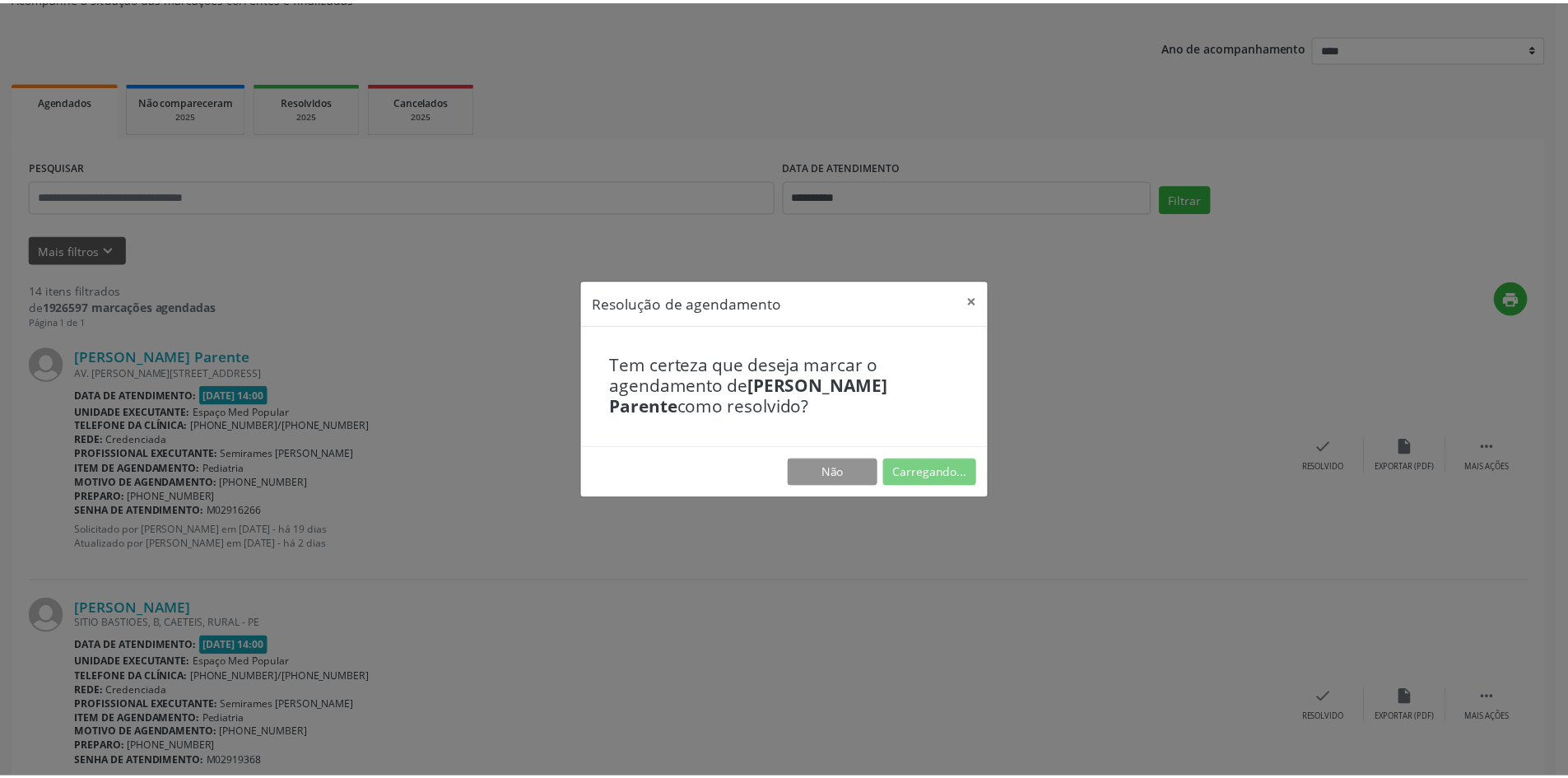
scroll to position [0, 0]
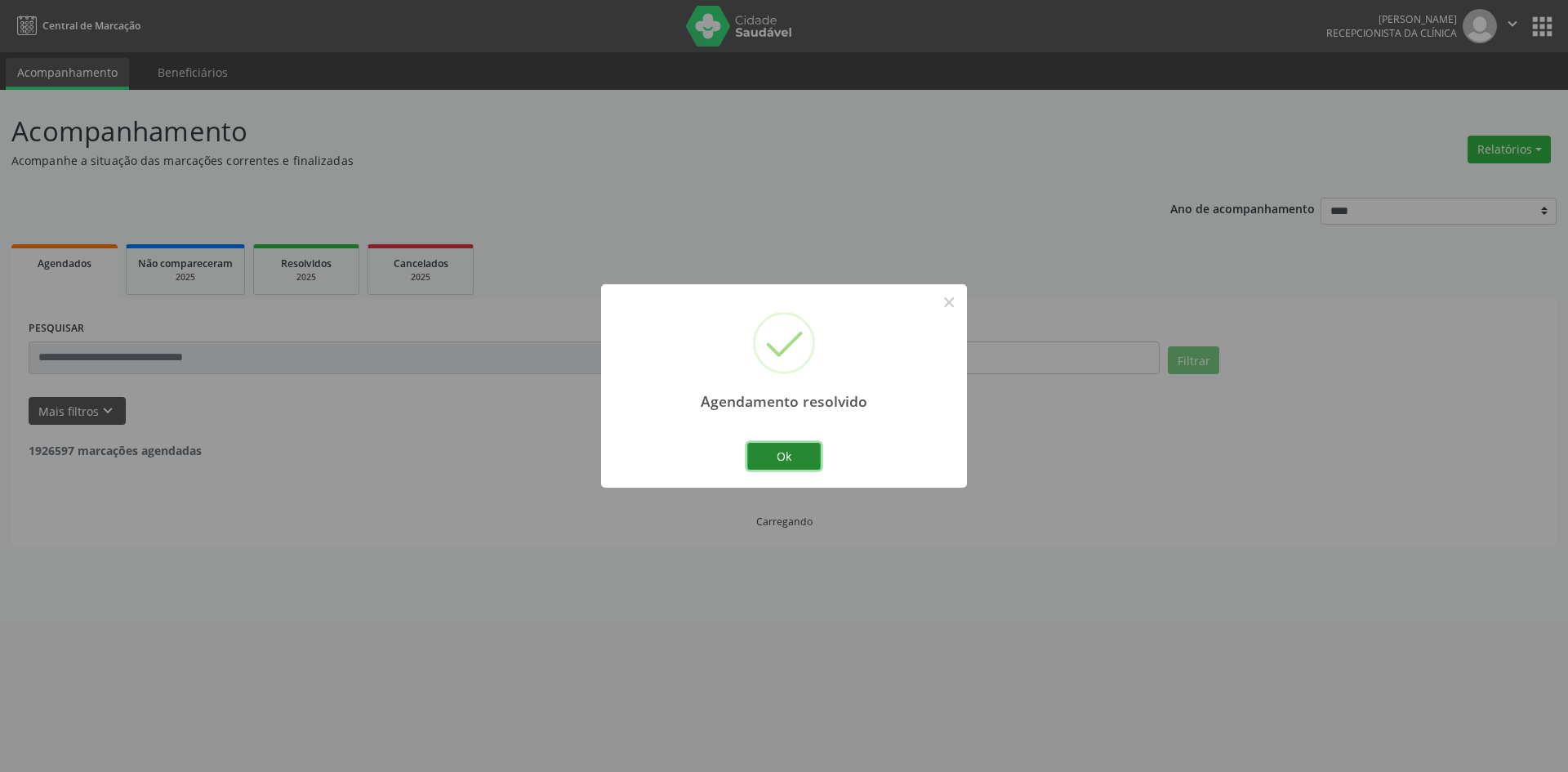
click at [794, 448] on button "Ok" at bounding box center [784, 456] width 73 height 27
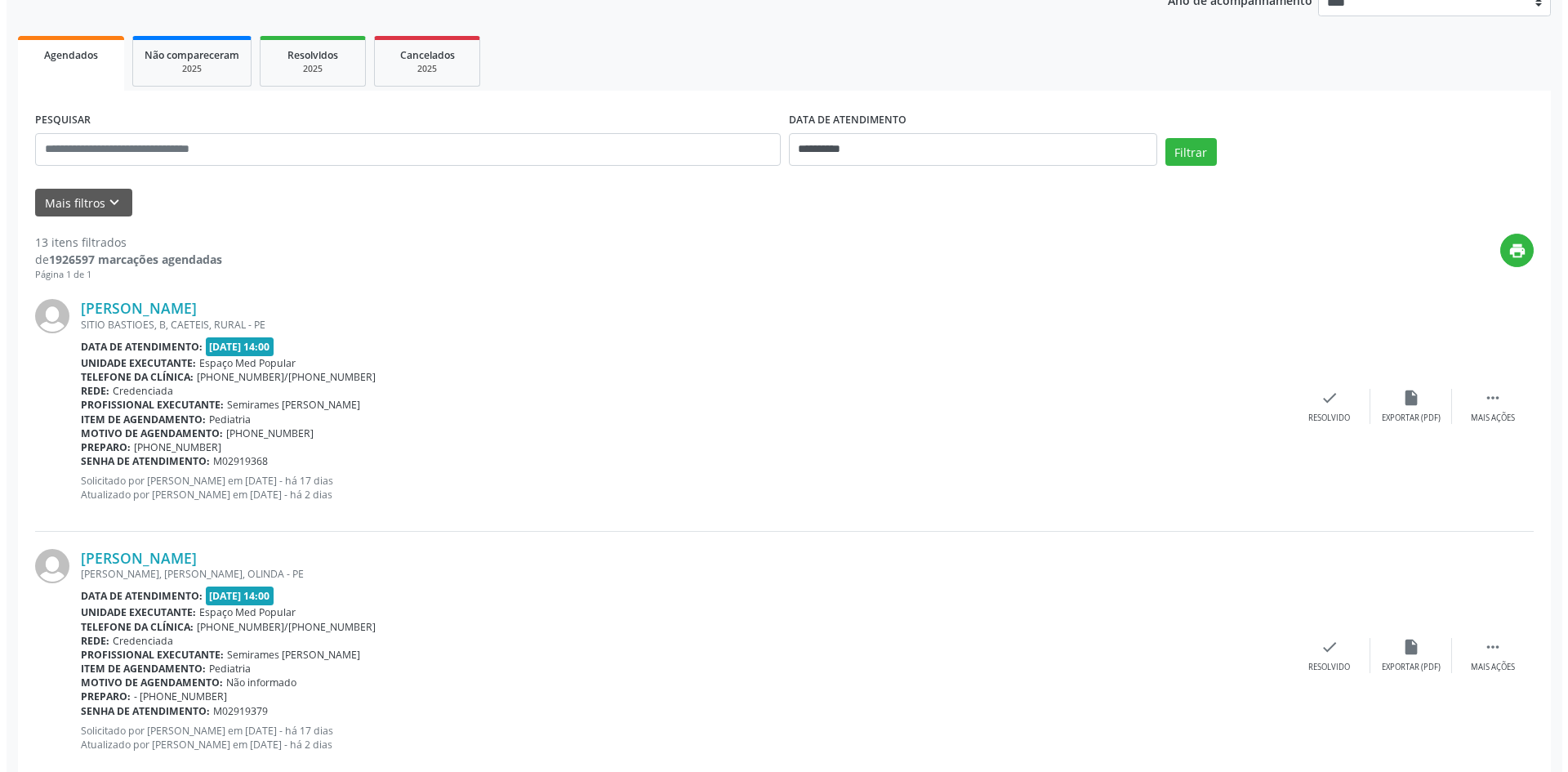
scroll to position [245, 0]
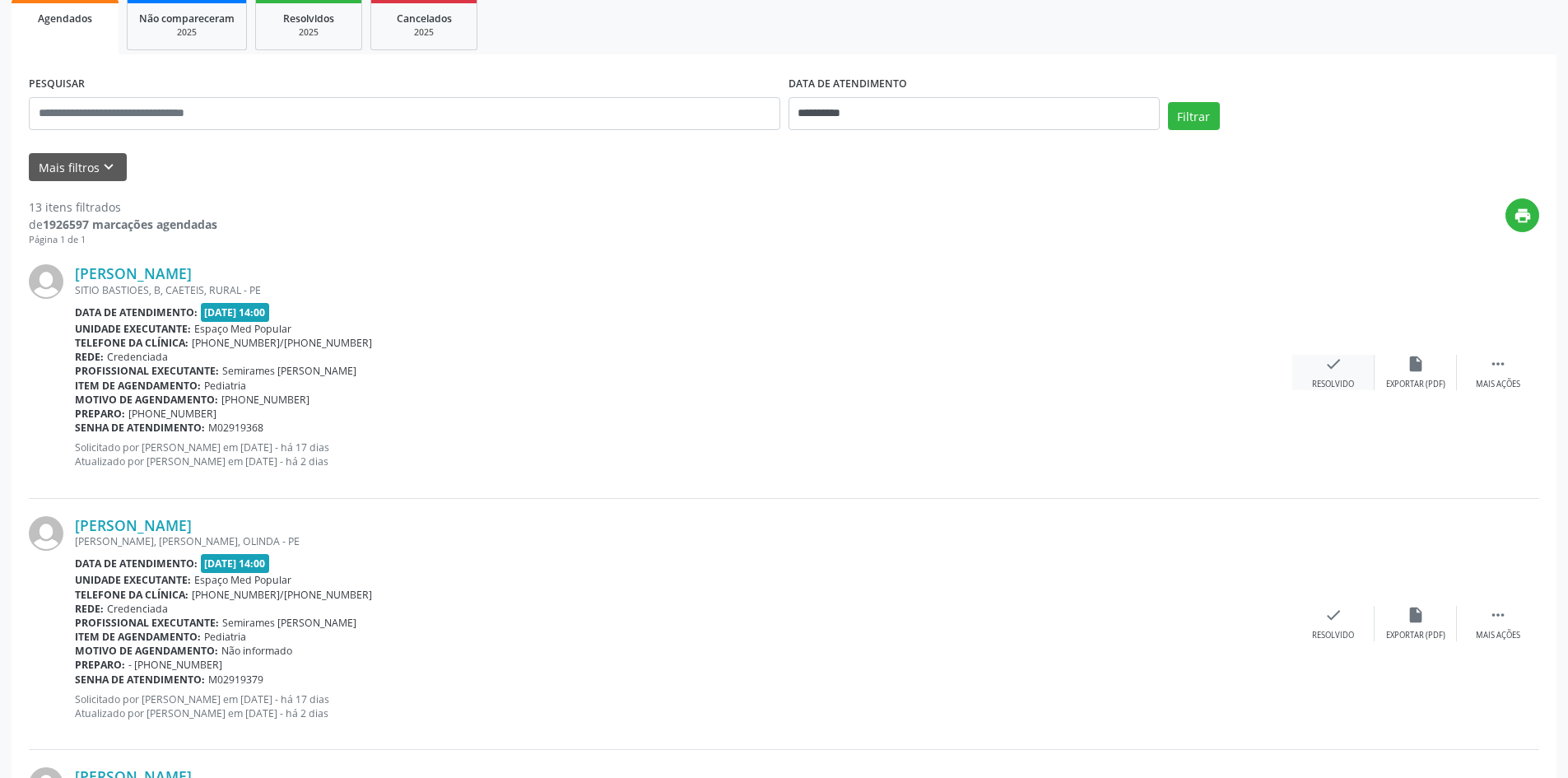
click at [1351, 376] on div "check Resolvido" at bounding box center [1334, 372] width 82 height 35
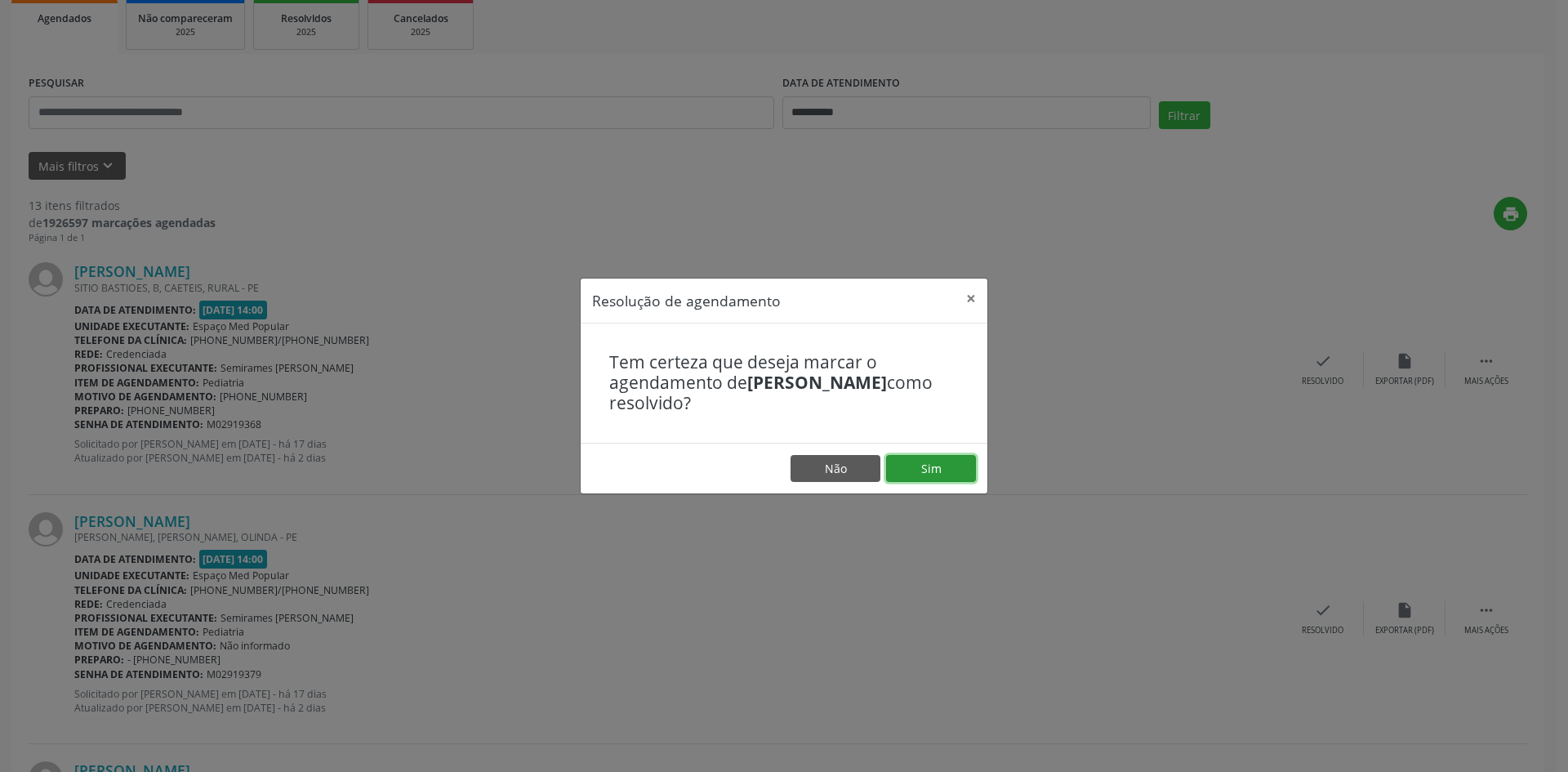
click at [936, 462] on button "Sim" at bounding box center [931, 468] width 90 height 27
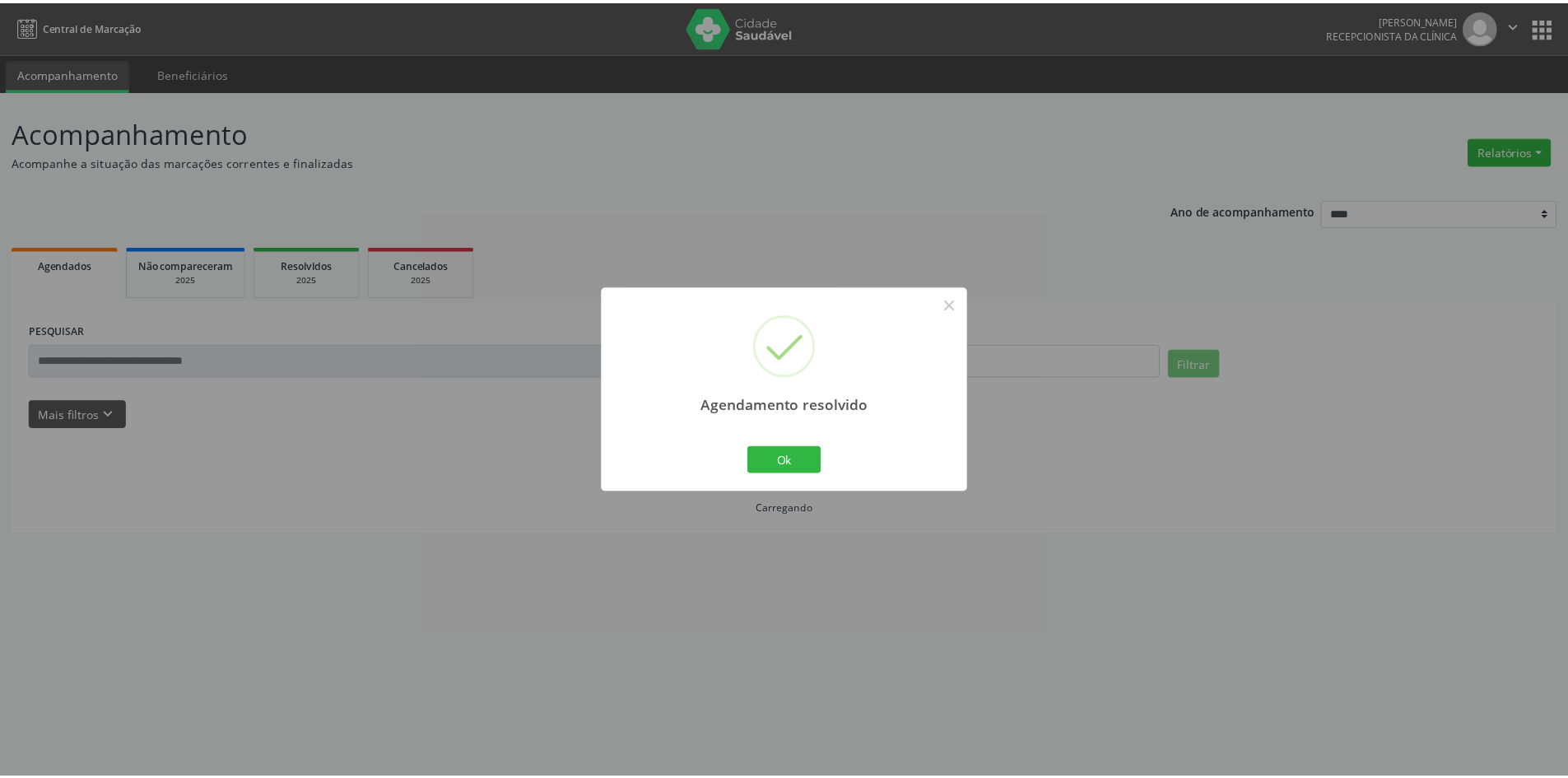
scroll to position [0, 0]
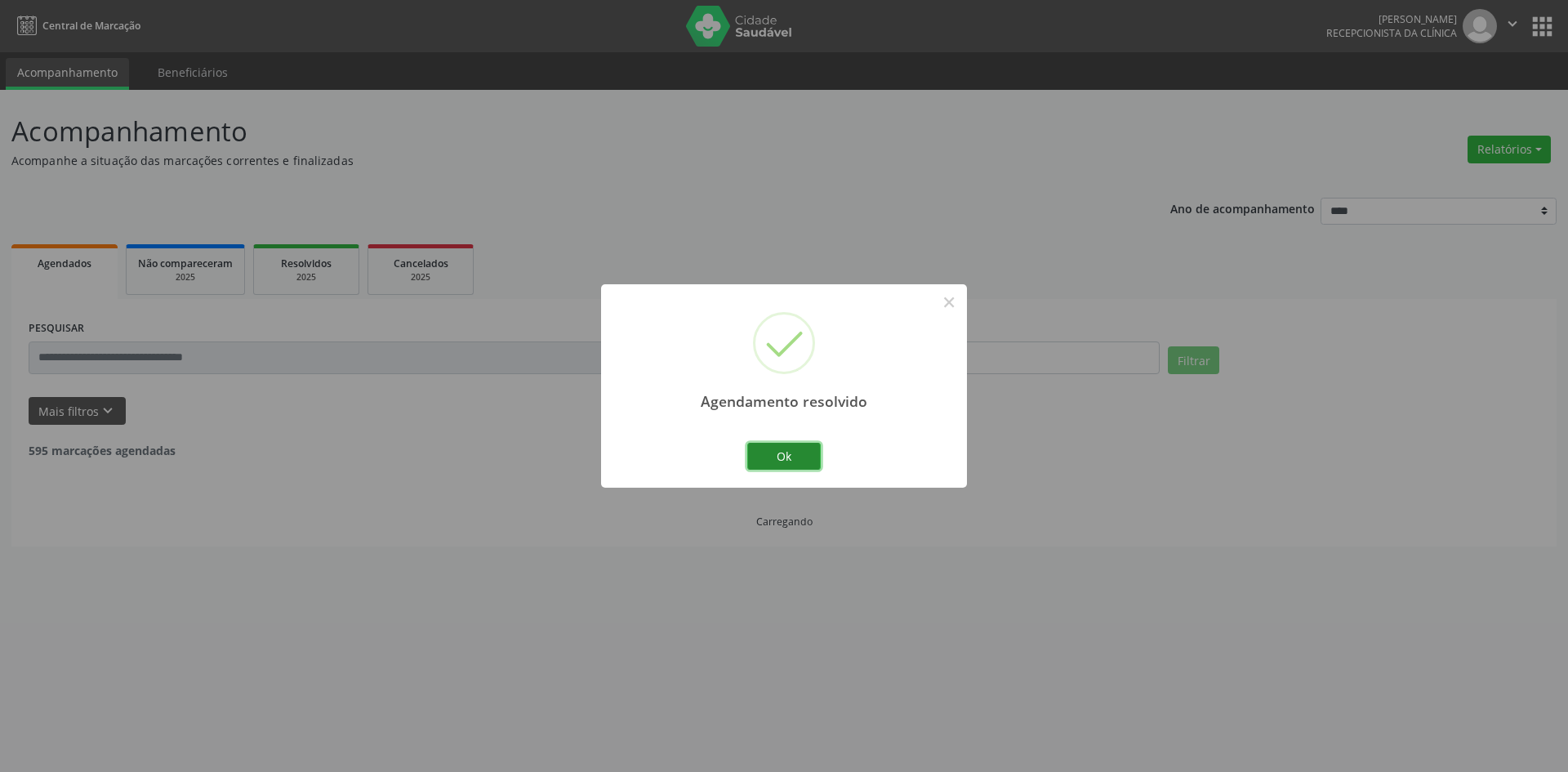
click at [767, 456] on button "Ok" at bounding box center [784, 456] width 73 height 27
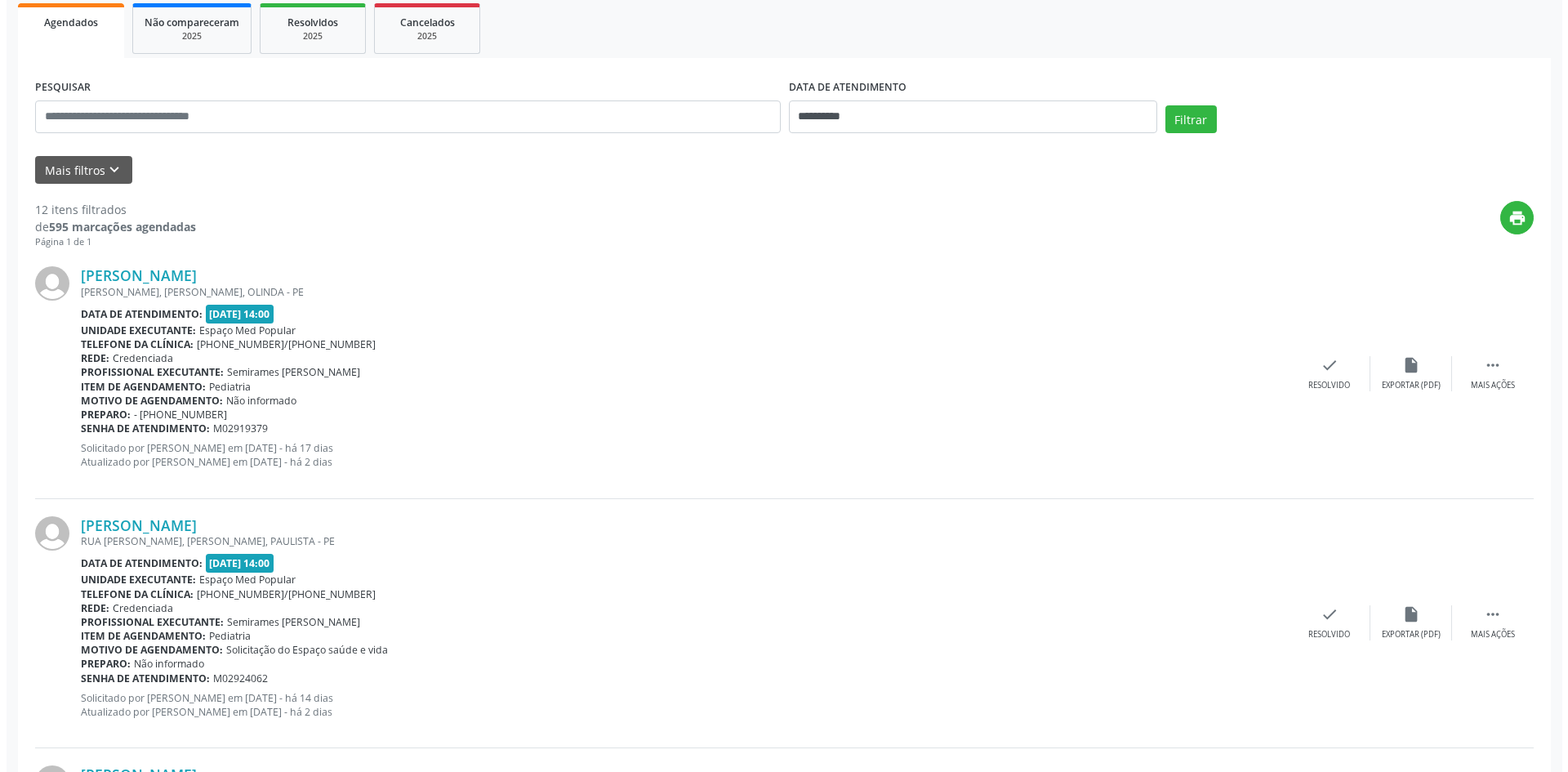
scroll to position [245, 0]
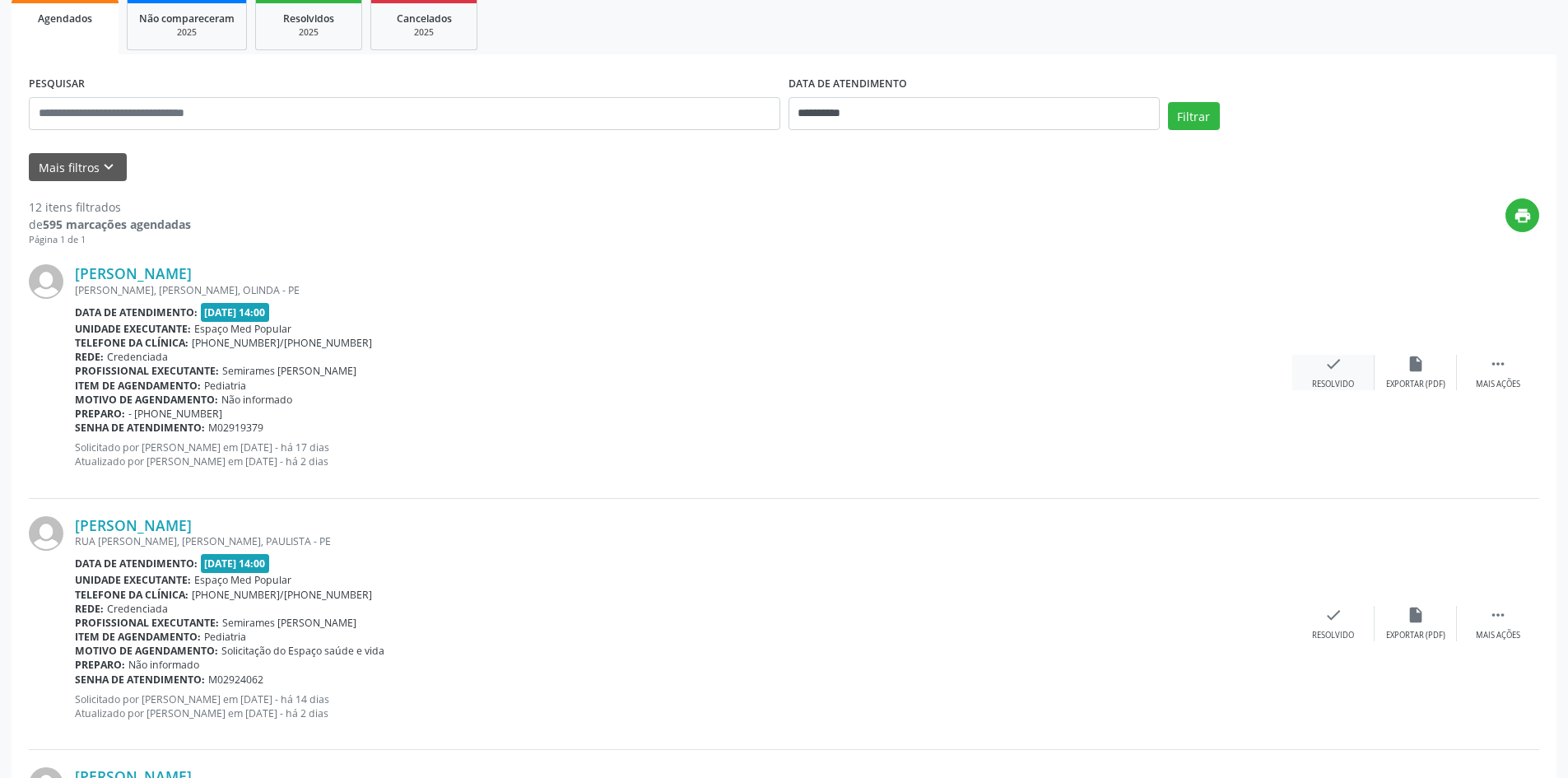
click at [1316, 365] on div "check Resolvido" at bounding box center [1334, 372] width 82 height 35
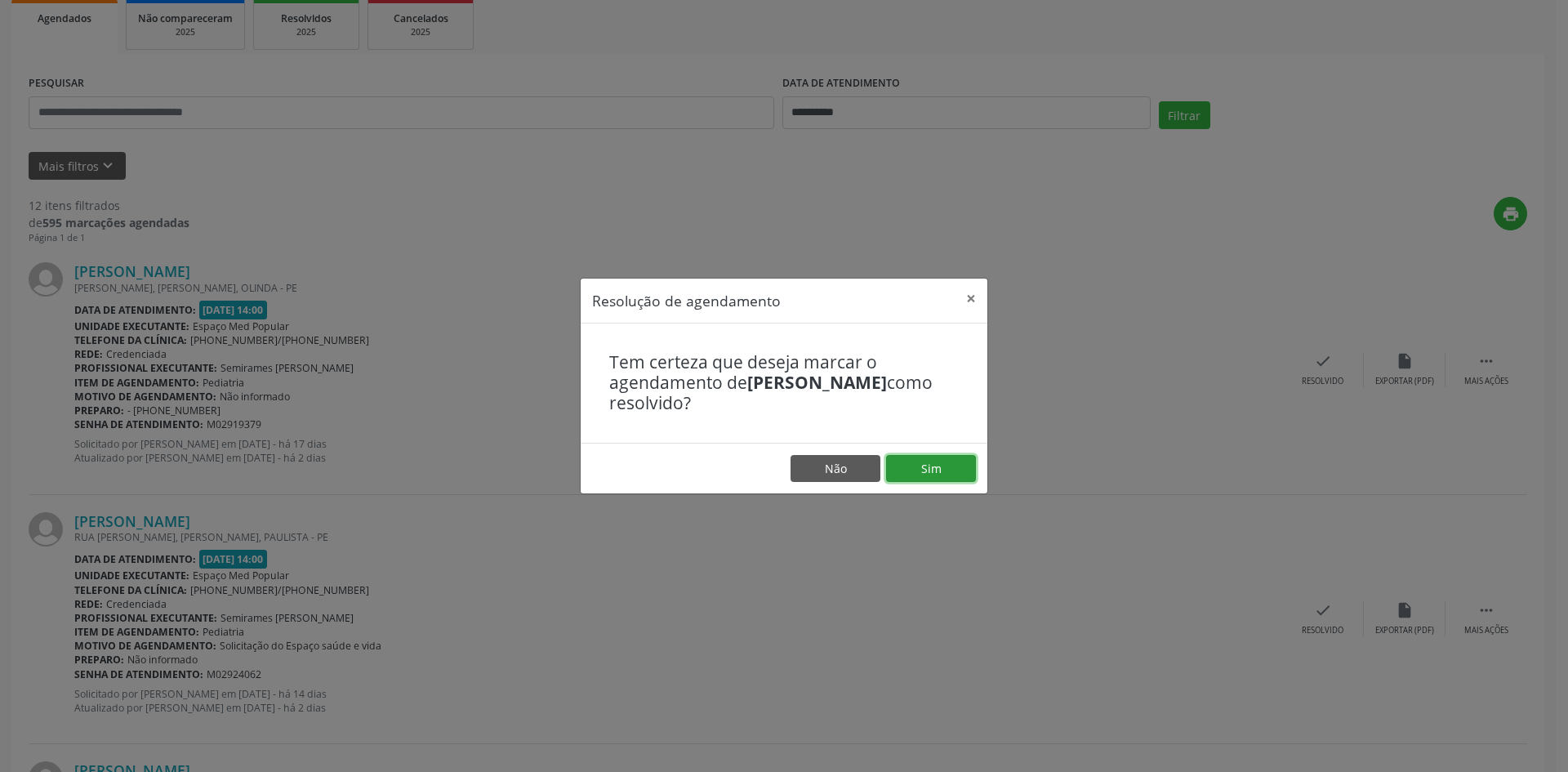
click at [967, 458] on button "Sim" at bounding box center [931, 468] width 90 height 27
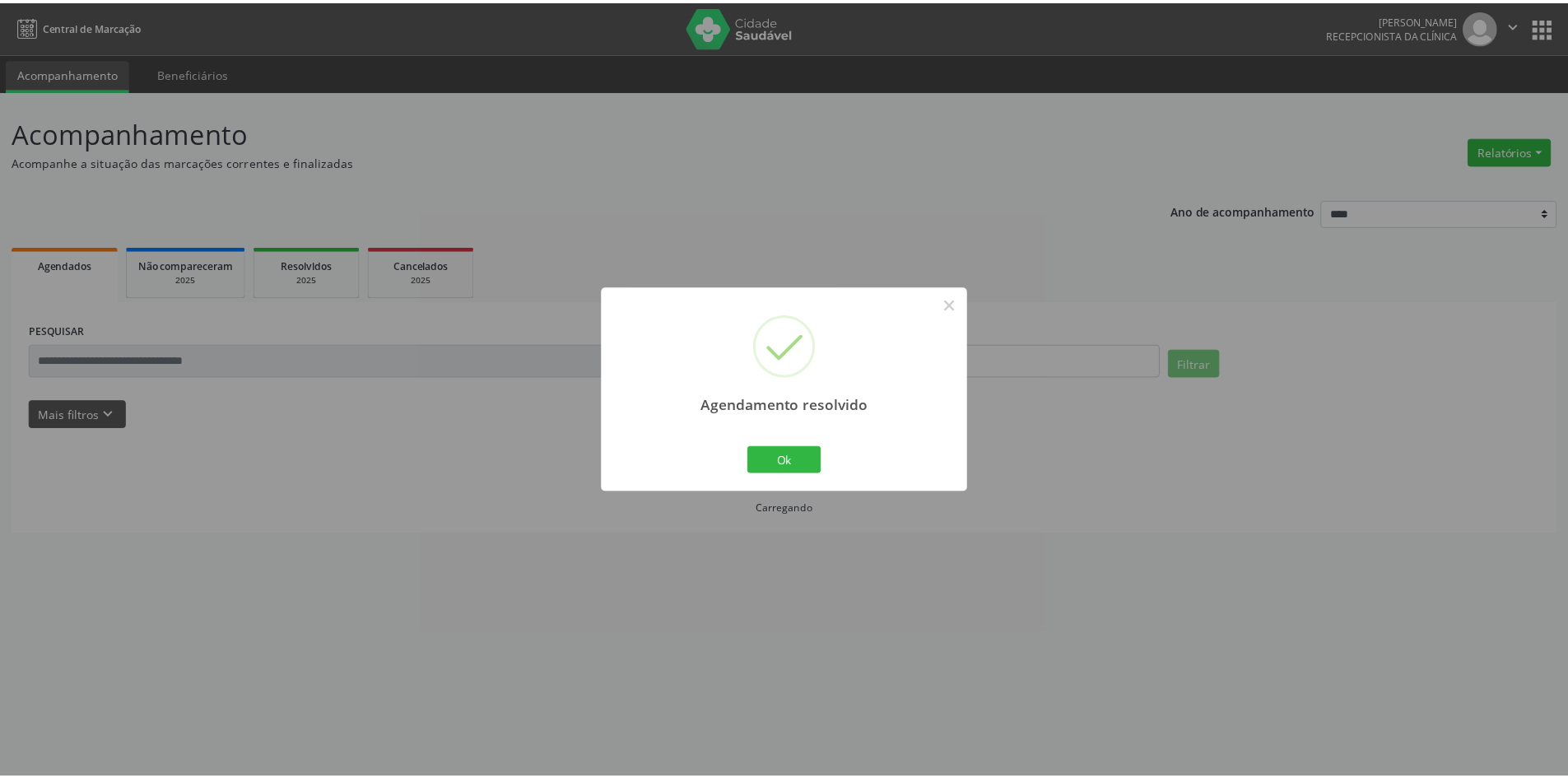
scroll to position [0, 0]
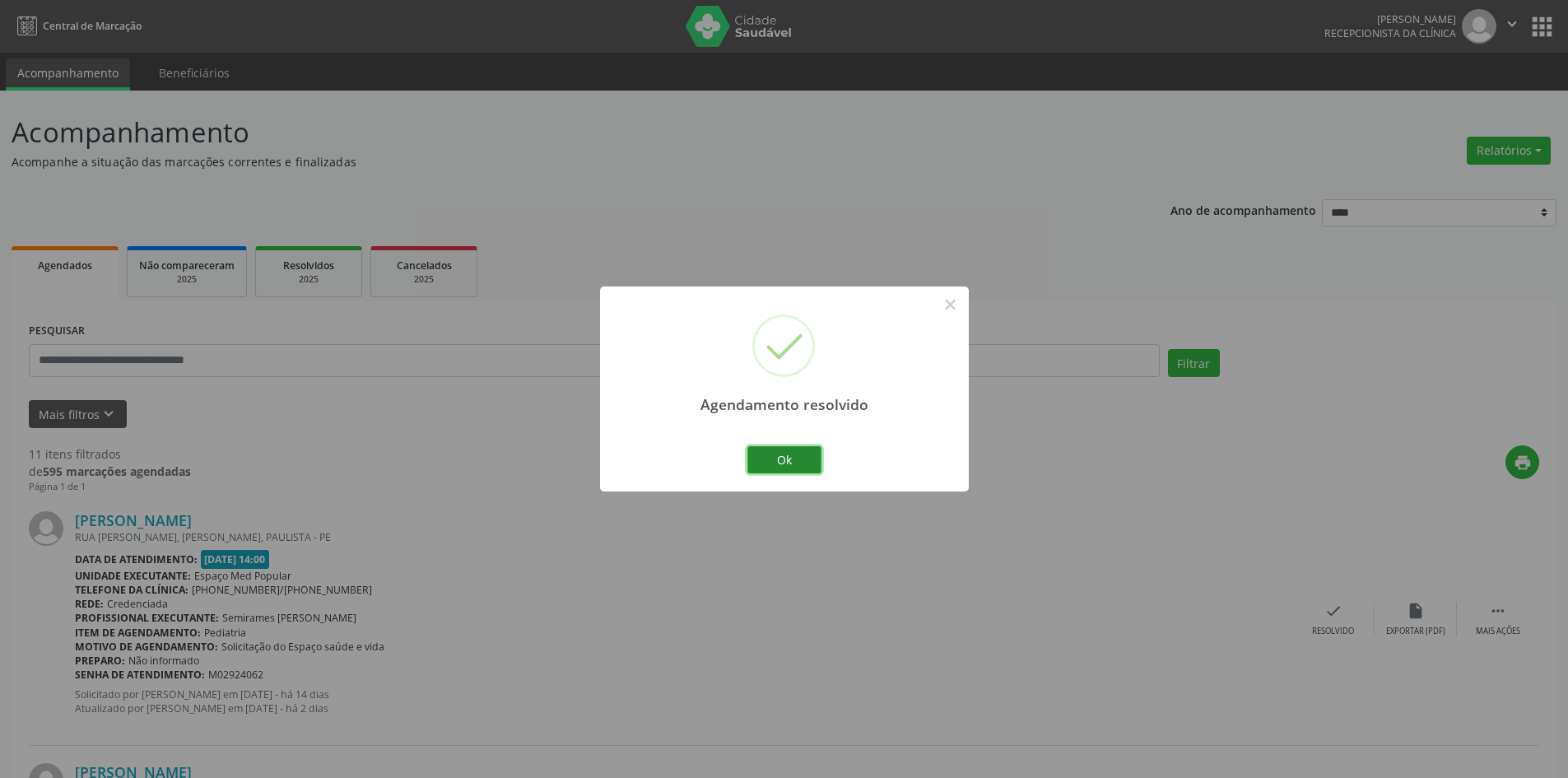
click at [793, 452] on button "Ok" at bounding box center [785, 459] width 74 height 28
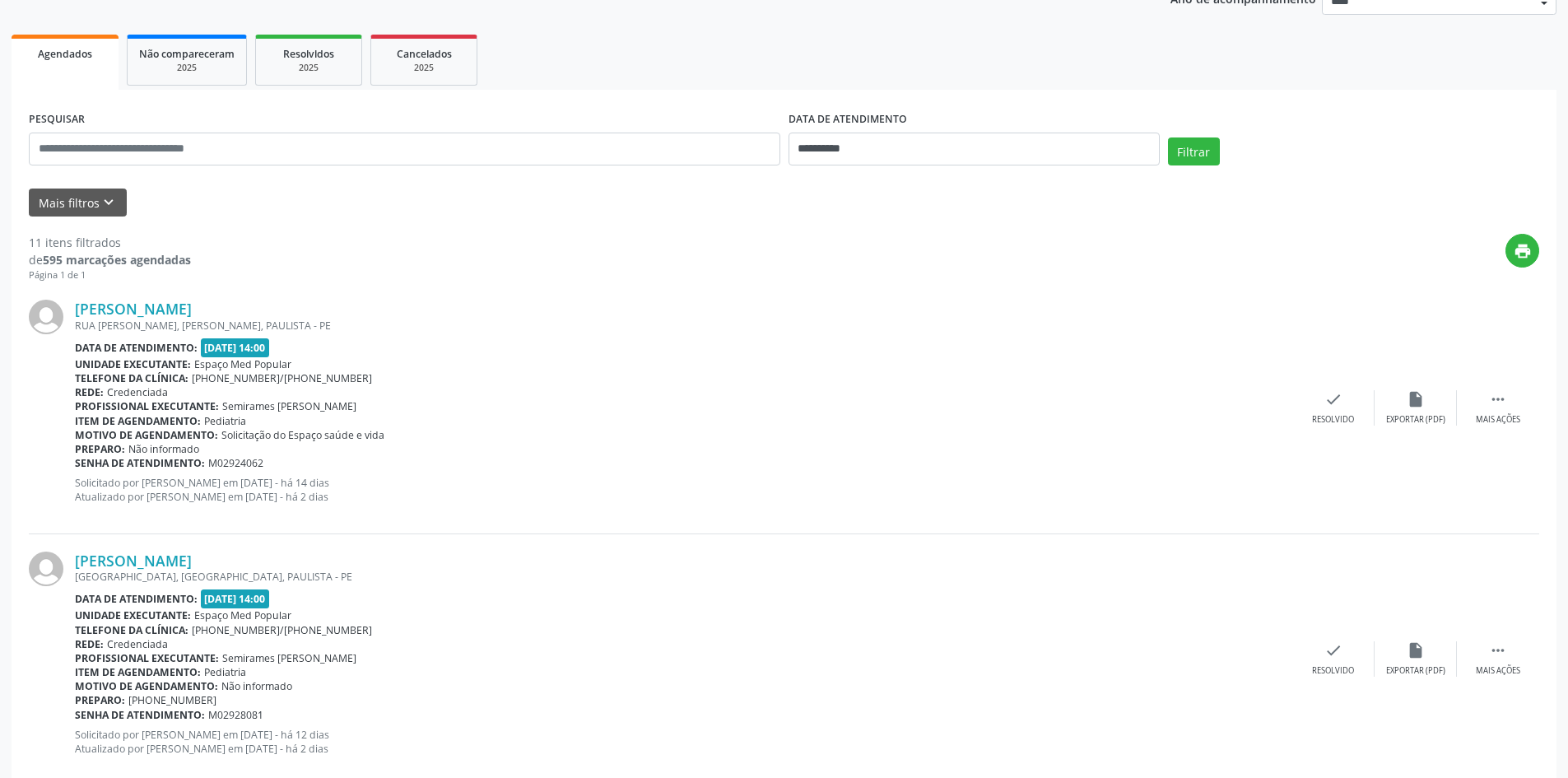
scroll to position [247, 0]
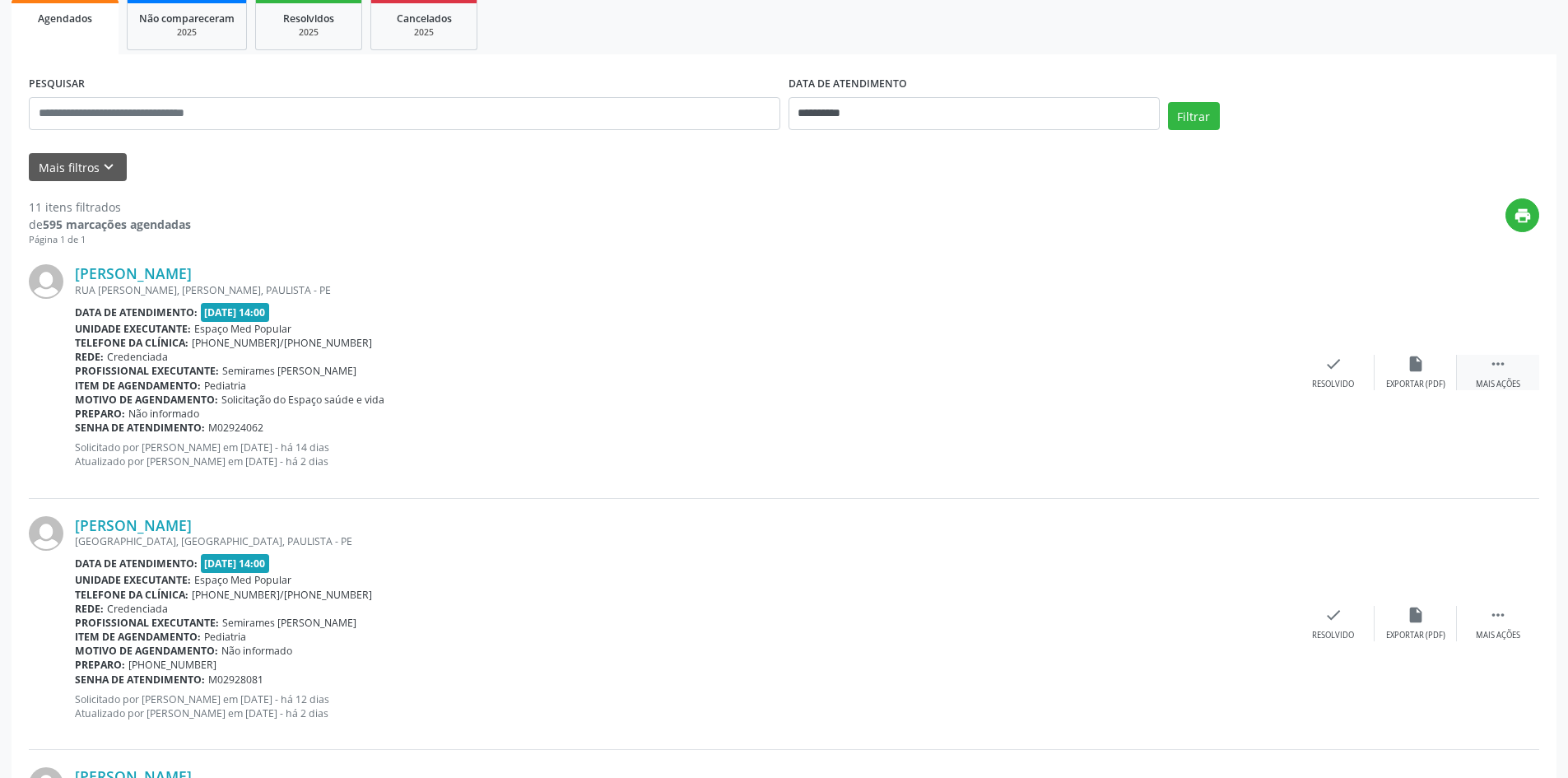
click at [1520, 384] on div "Mais ações" at bounding box center [1498, 385] width 44 height 12
click at [1422, 382] on div "Não compareceu" at bounding box center [1415, 385] width 70 height 12
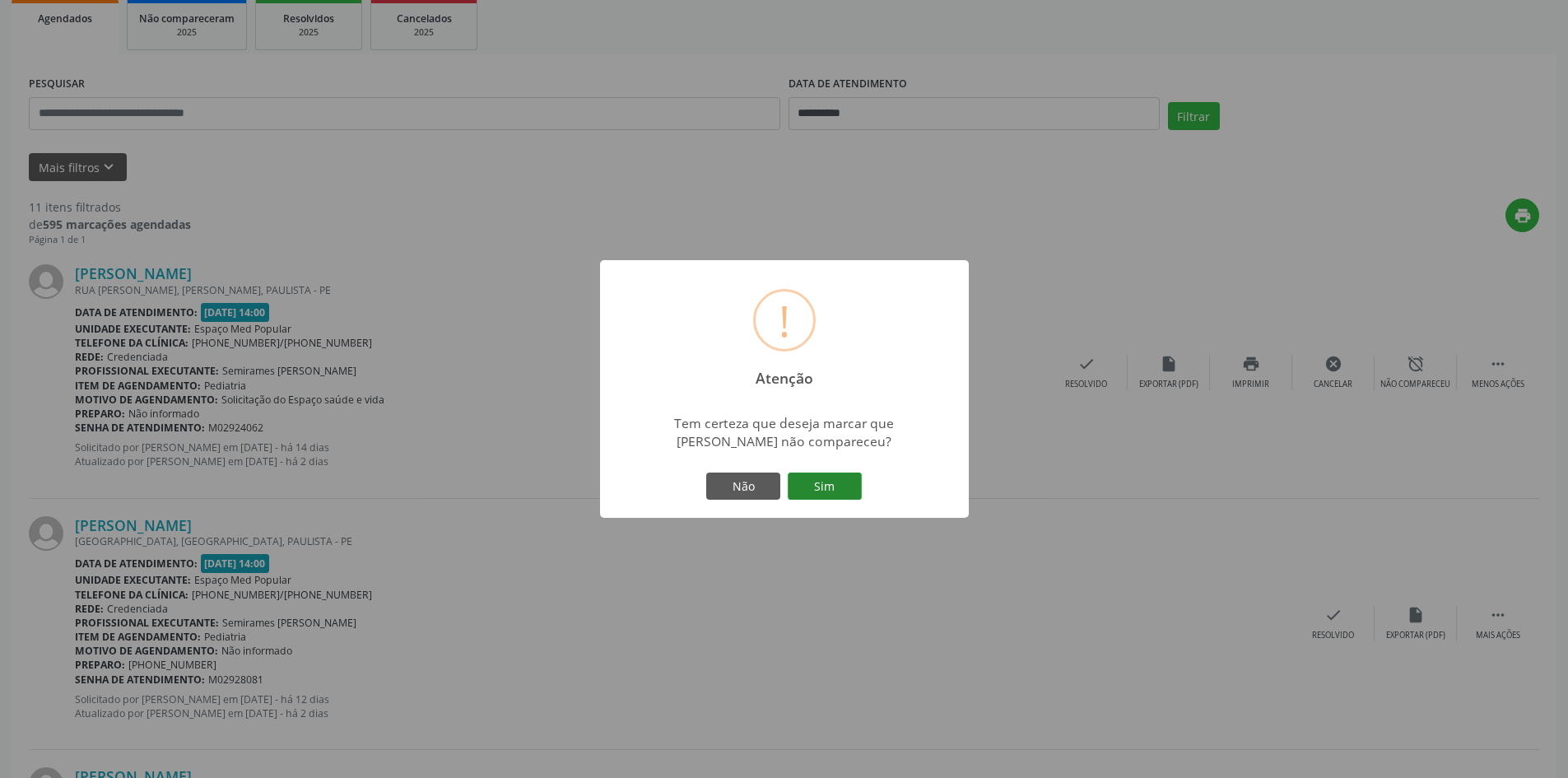
click at [834, 477] on button "Sim" at bounding box center [825, 486] width 74 height 28
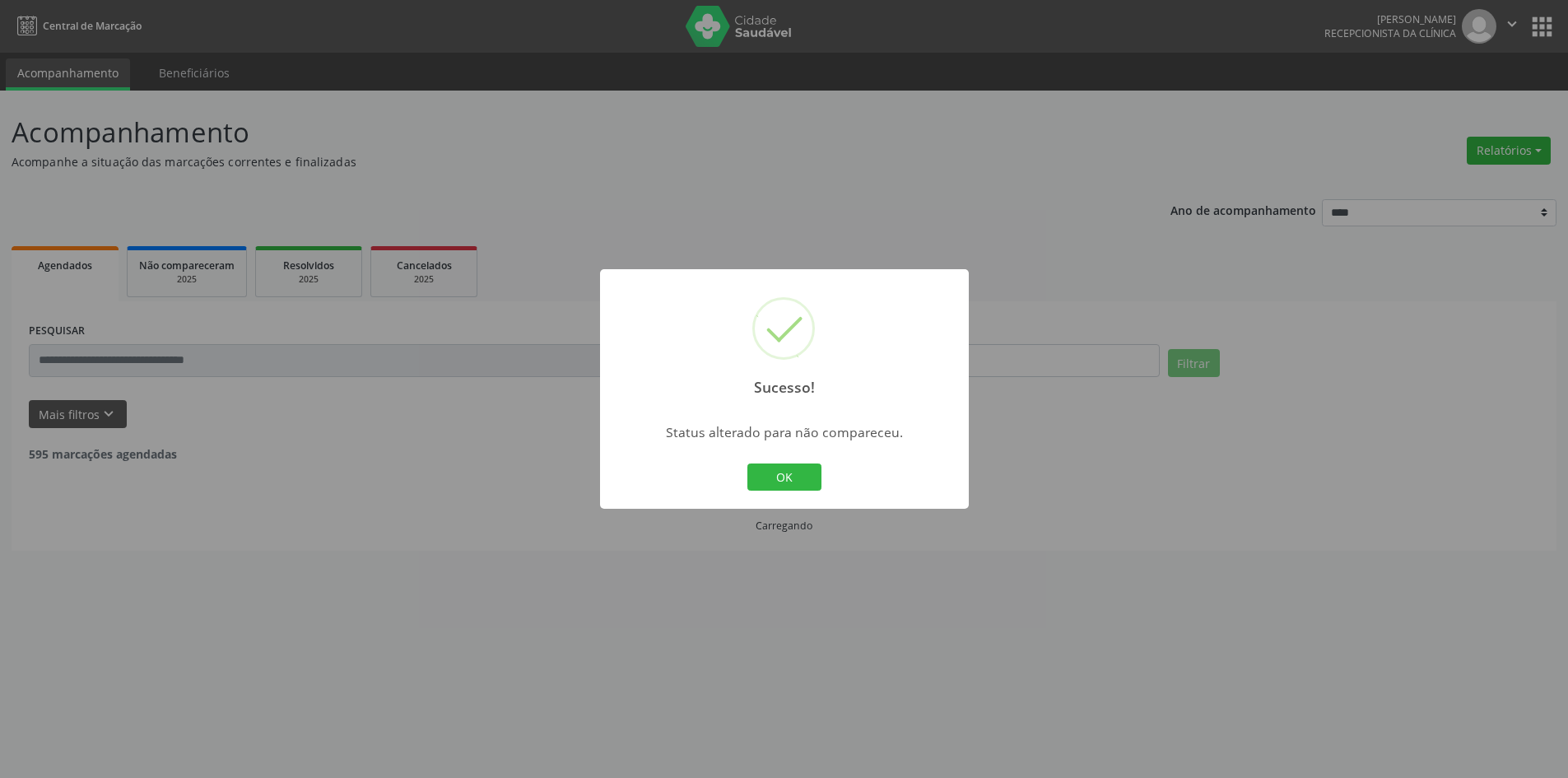
scroll to position [0, 0]
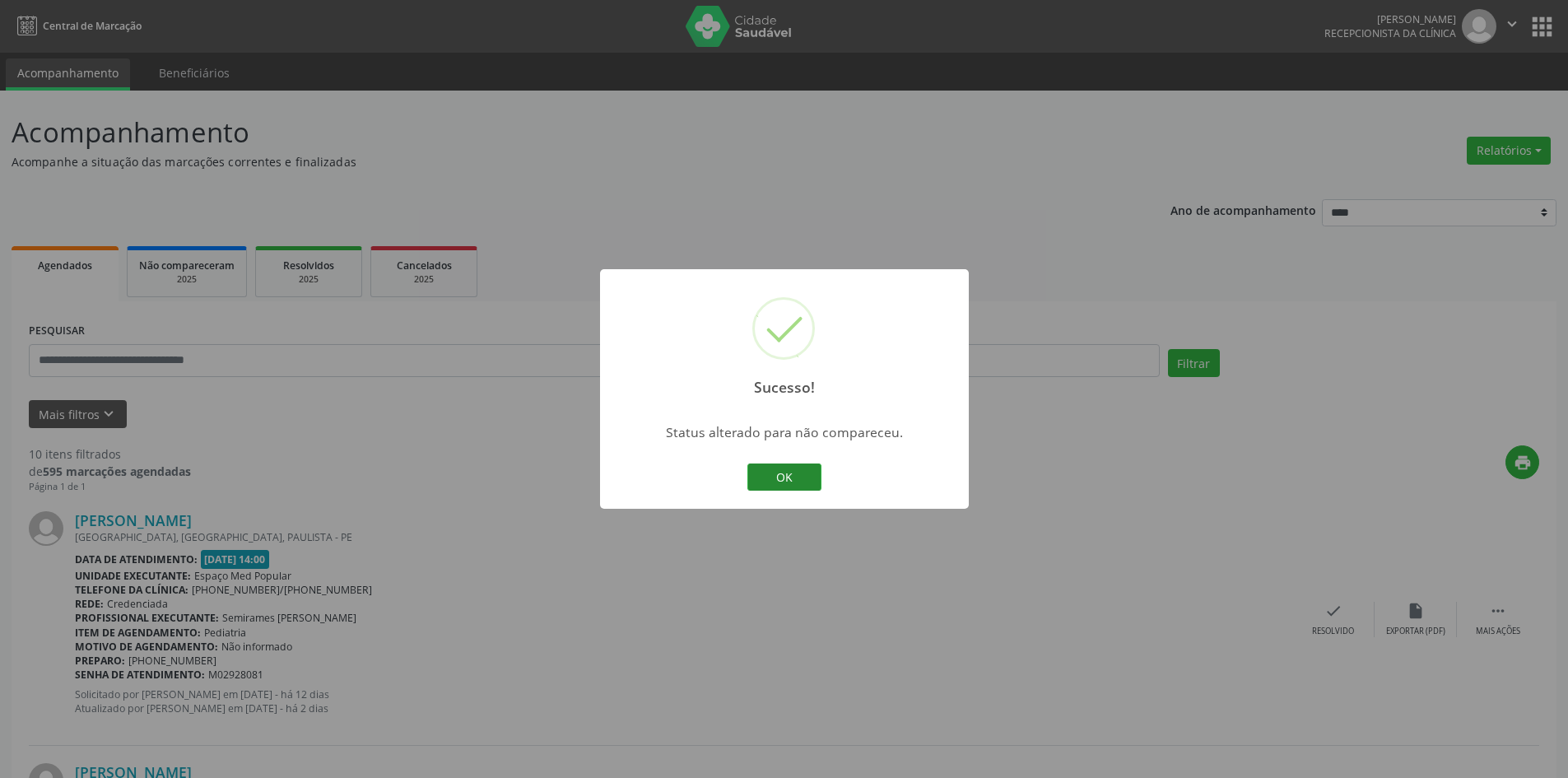
click at [802, 476] on button "OK" at bounding box center [785, 477] width 74 height 28
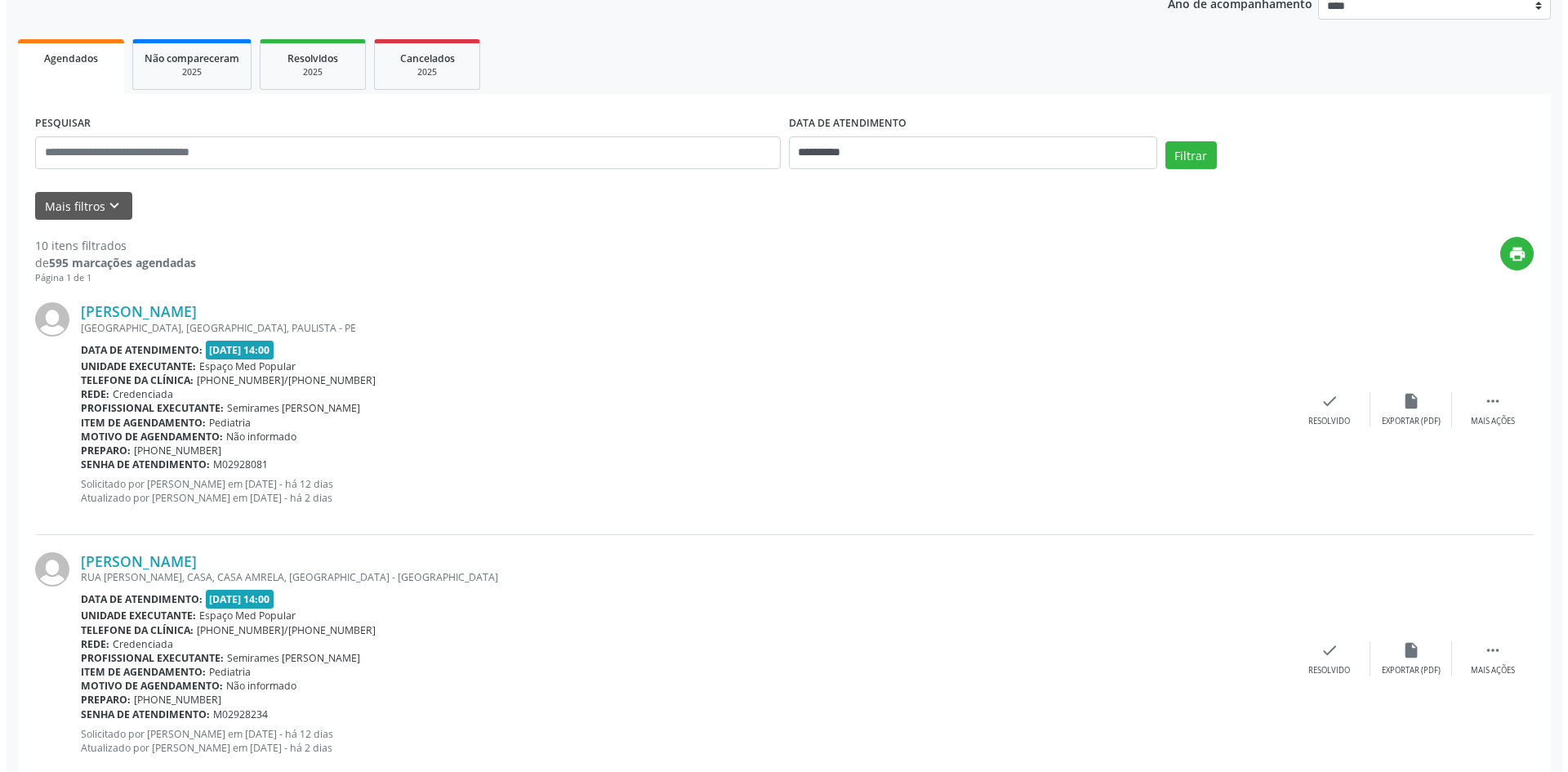
scroll to position [245, 0]
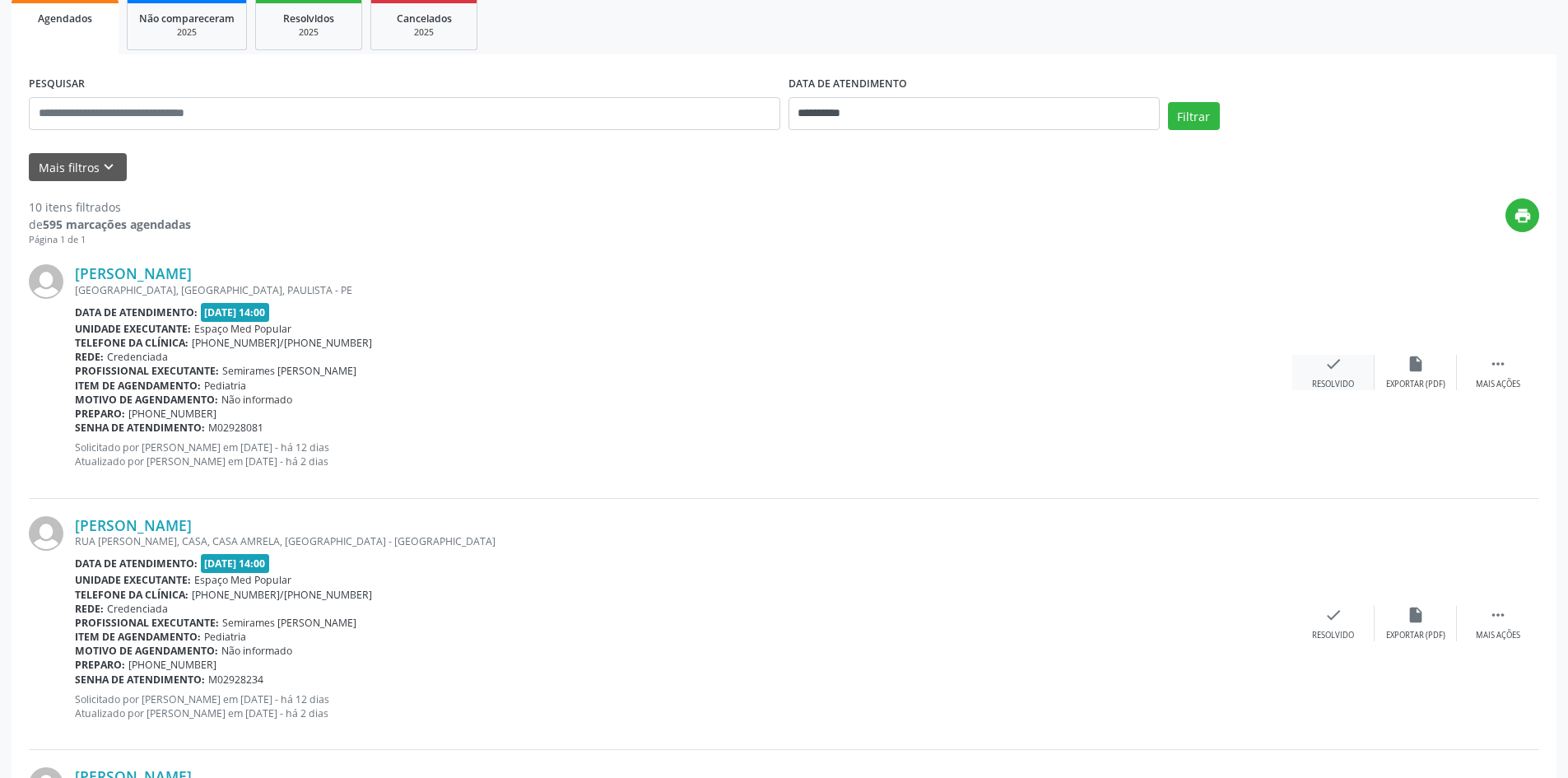
click at [1320, 381] on div "Resolvido" at bounding box center [1333, 385] width 42 height 12
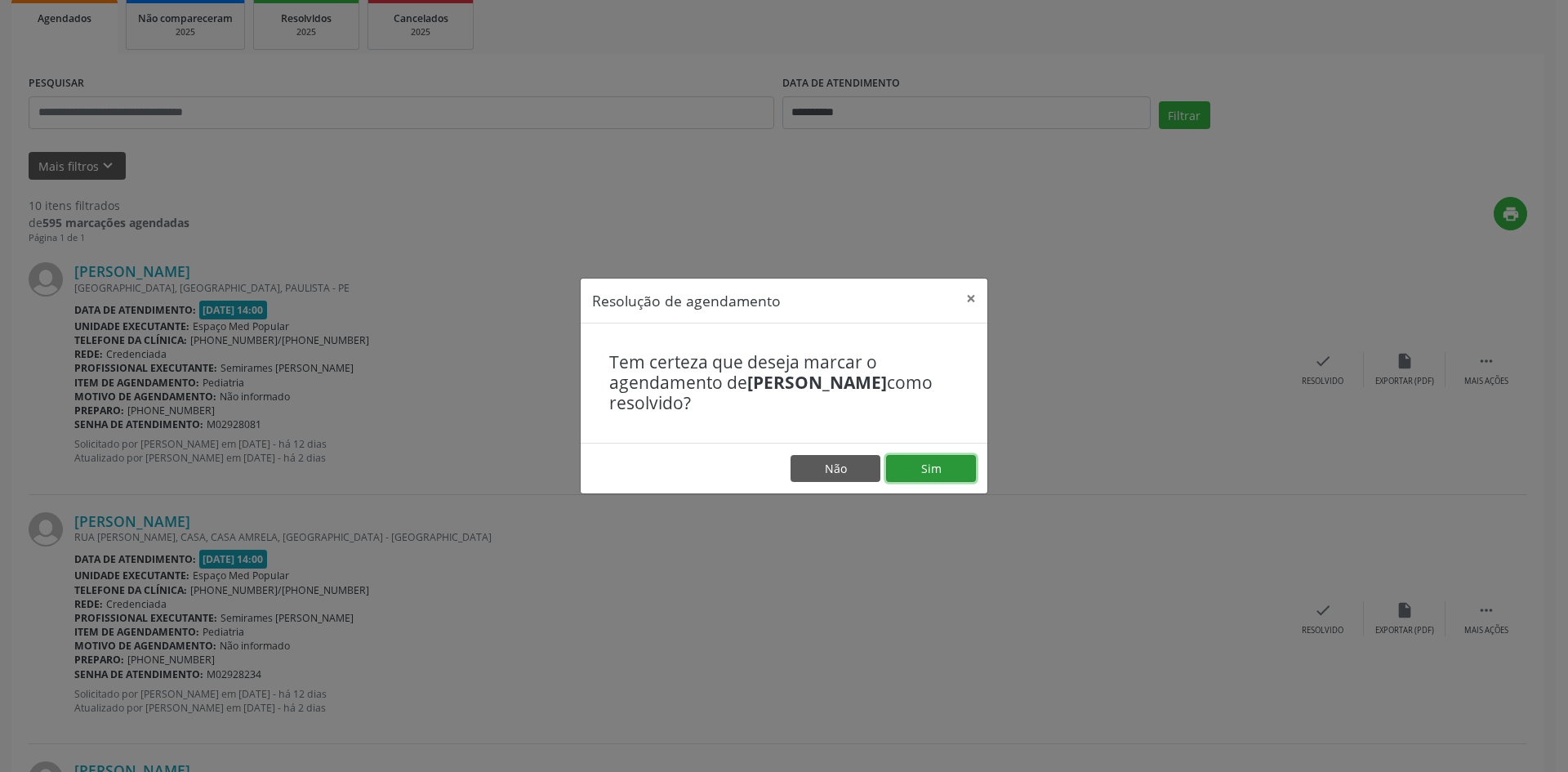
click at [923, 466] on button "Sim" at bounding box center [931, 468] width 90 height 27
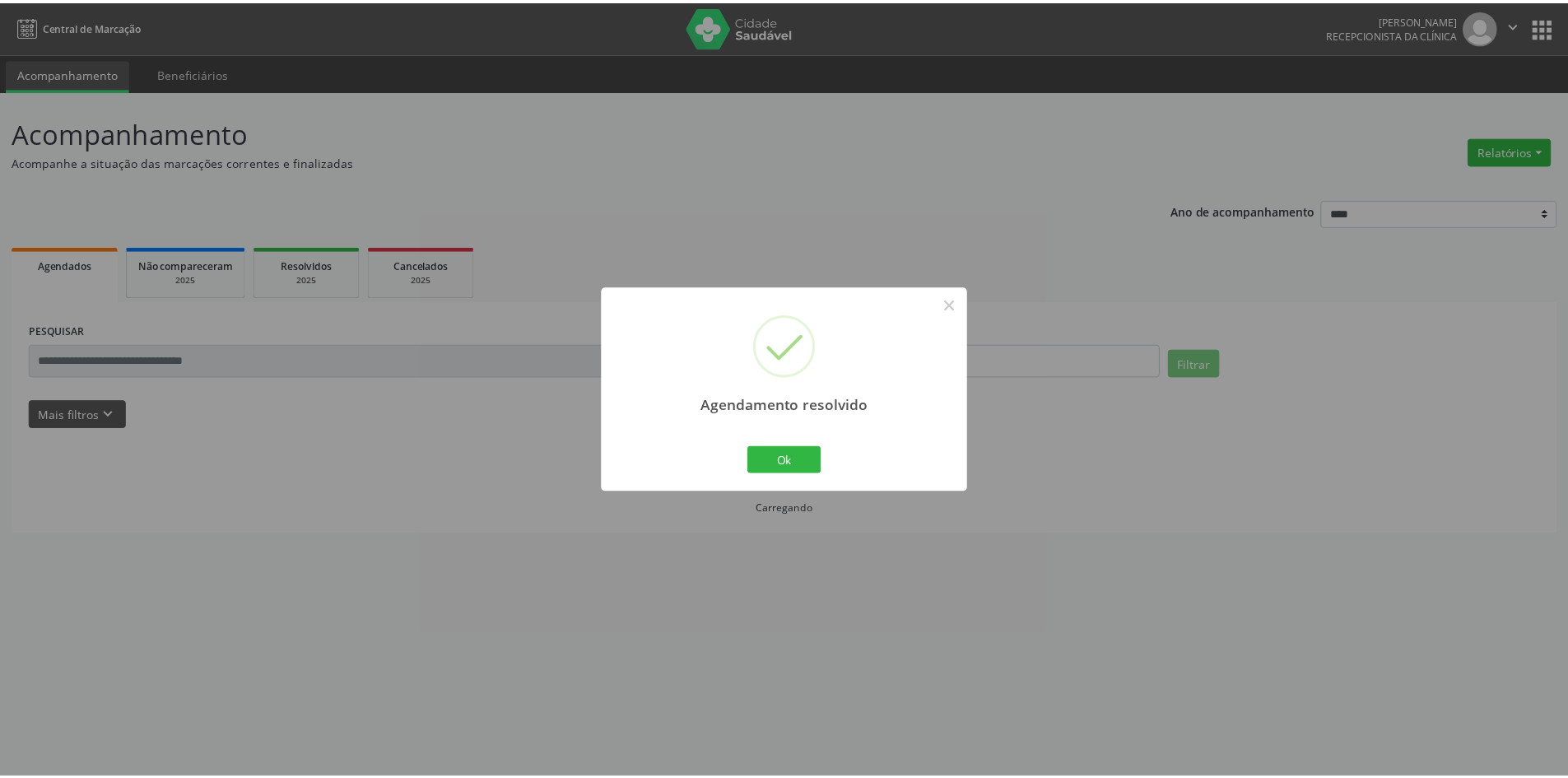
scroll to position [0, 0]
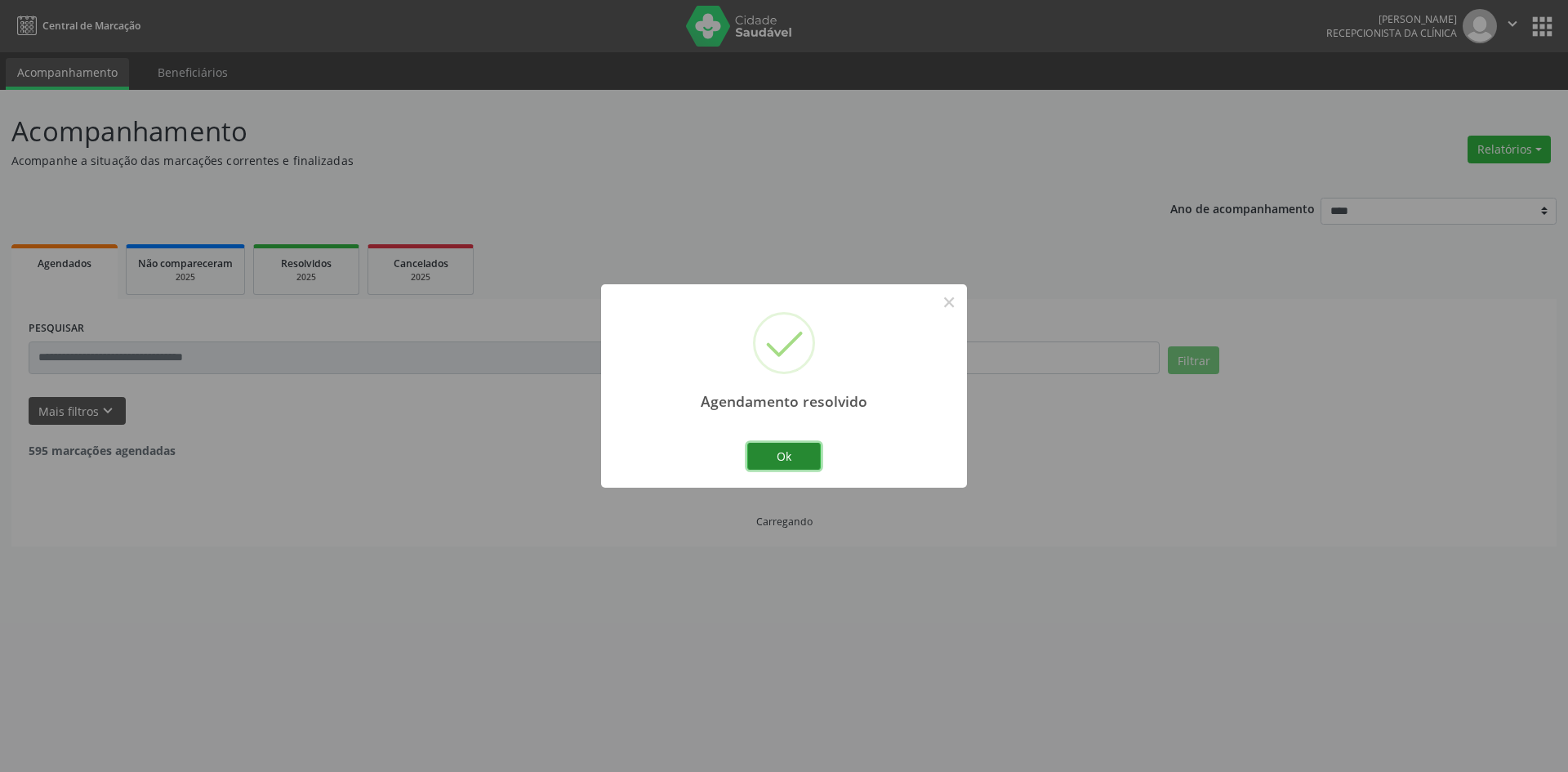
click at [763, 449] on button "Ok" at bounding box center [784, 456] width 73 height 27
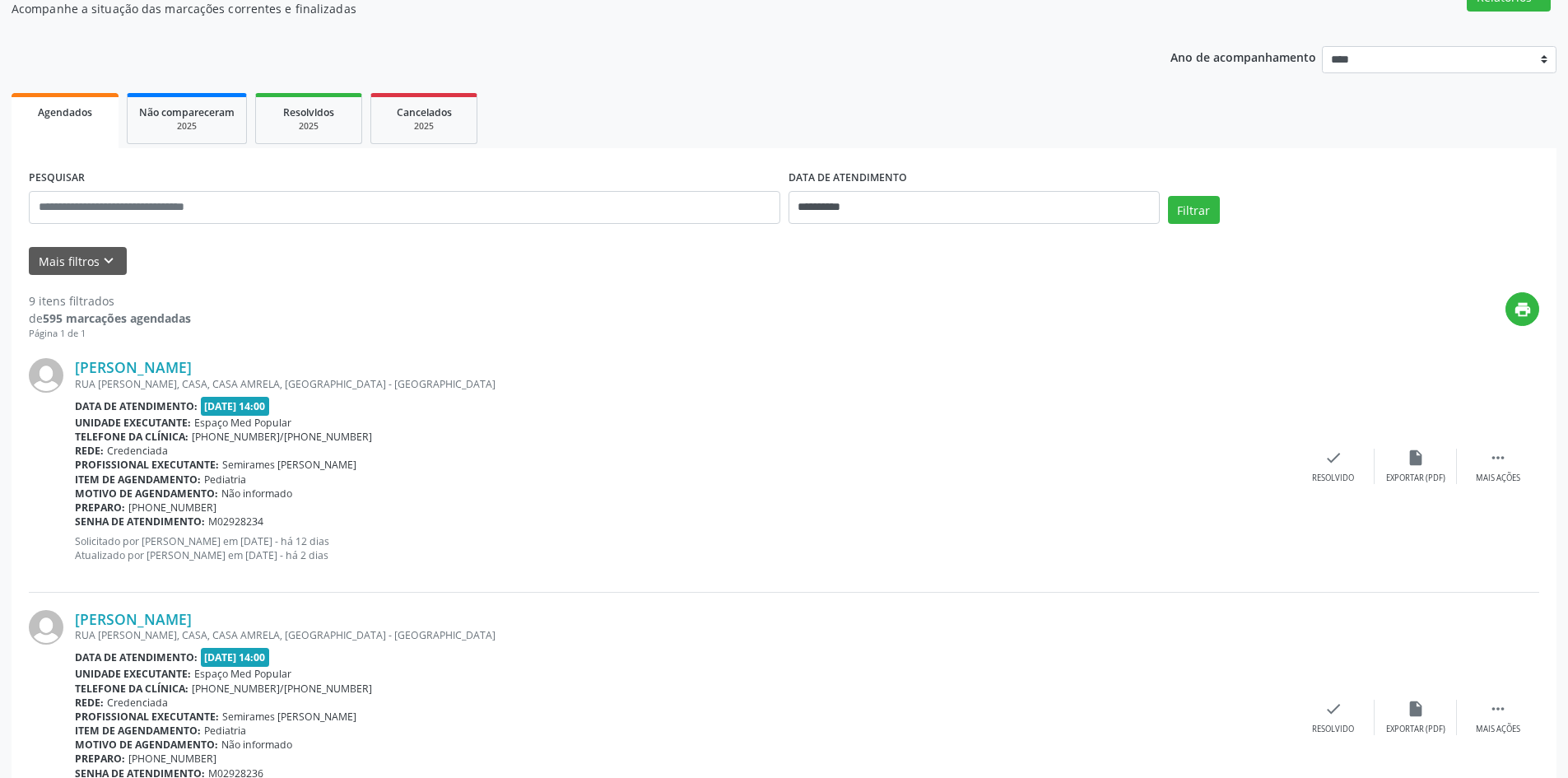
scroll to position [164, 0]
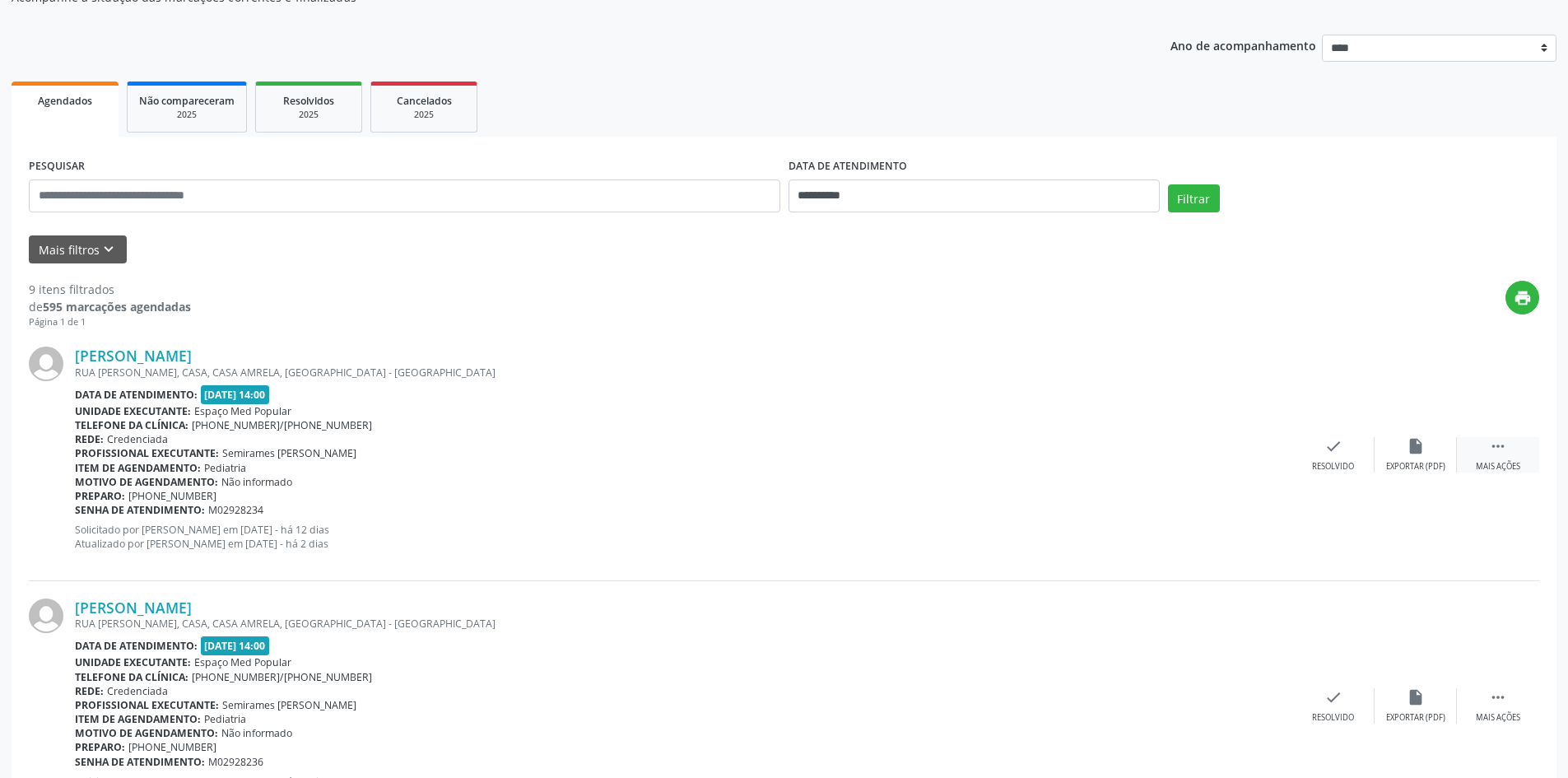
click at [1513, 458] on div " Mais ações" at bounding box center [1498, 454] width 82 height 35
click at [1424, 454] on icon "alarm_off" at bounding box center [1416, 446] width 18 height 18
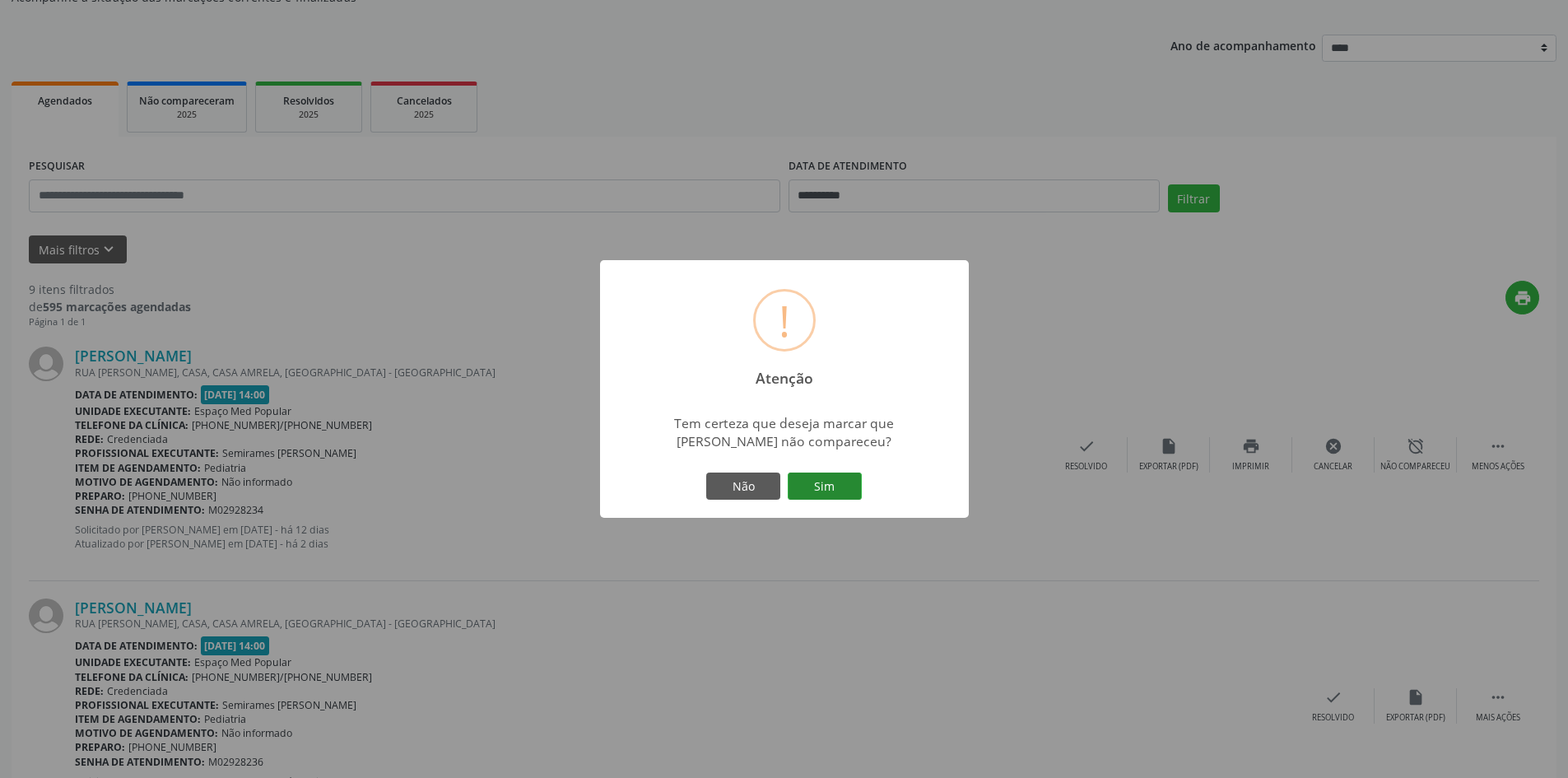
click at [847, 491] on button "Sim" at bounding box center [825, 486] width 74 height 28
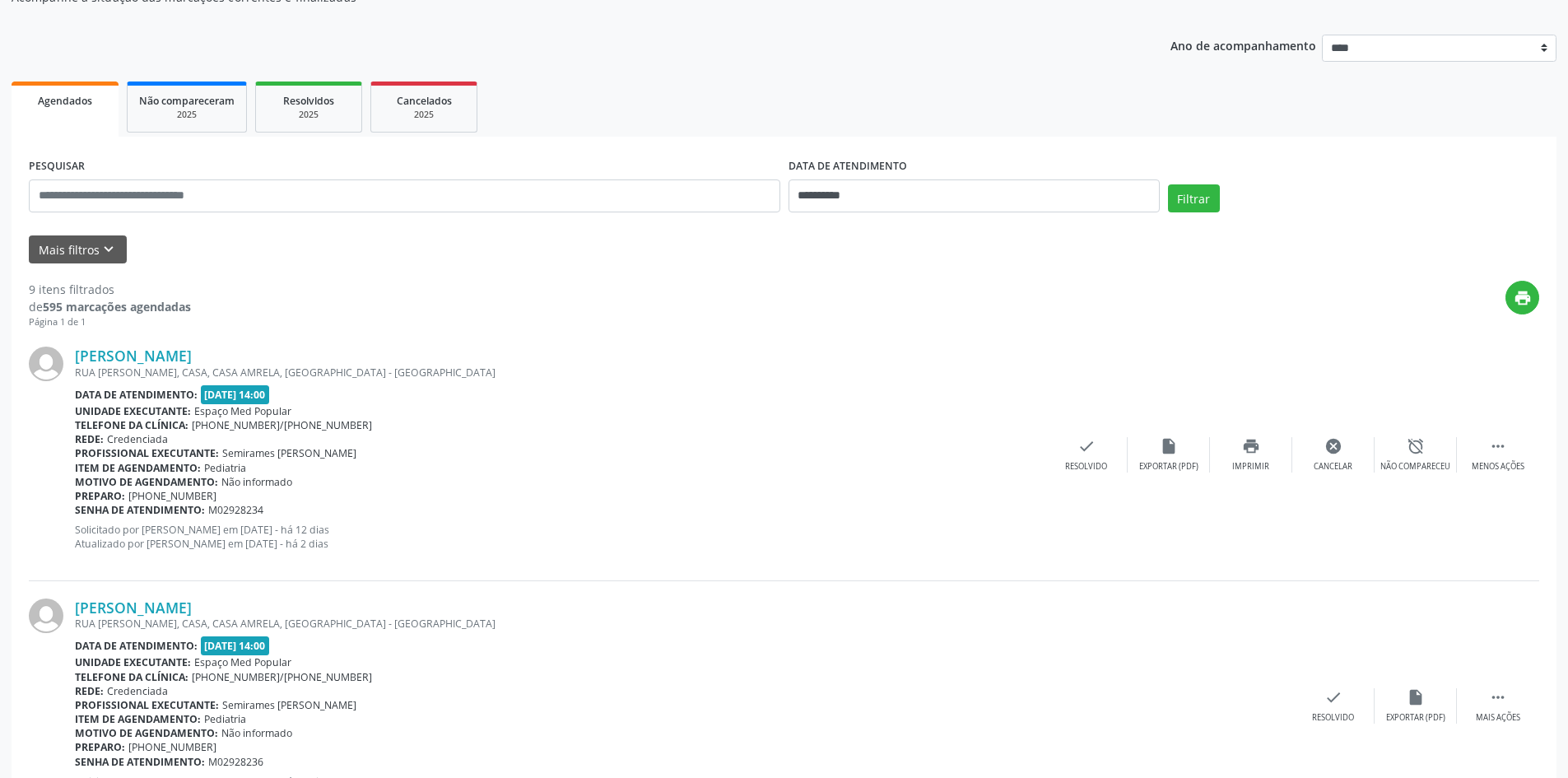
scroll to position [0, 0]
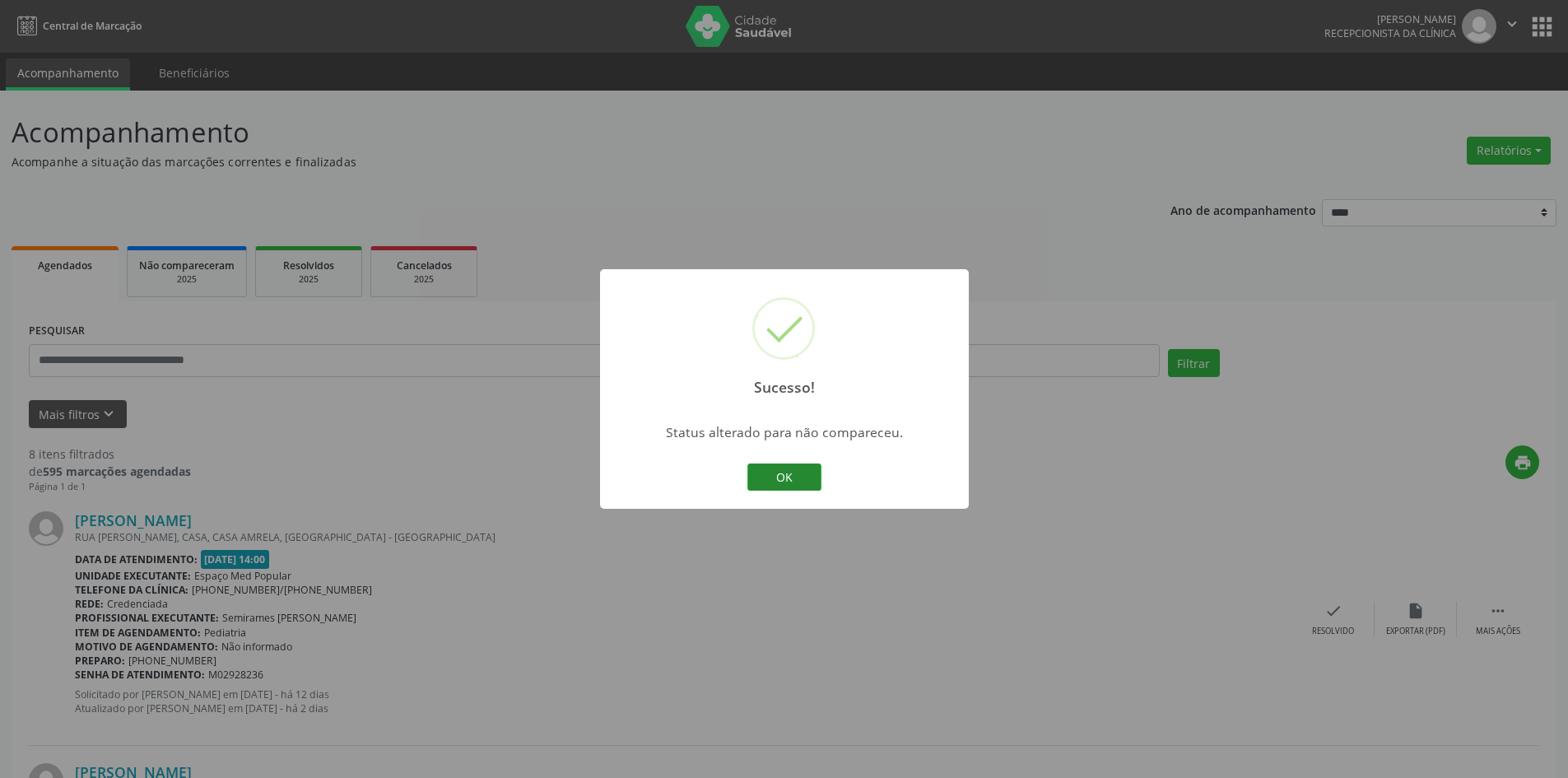
click at [754, 469] on button "OK" at bounding box center [785, 477] width 74 height 28
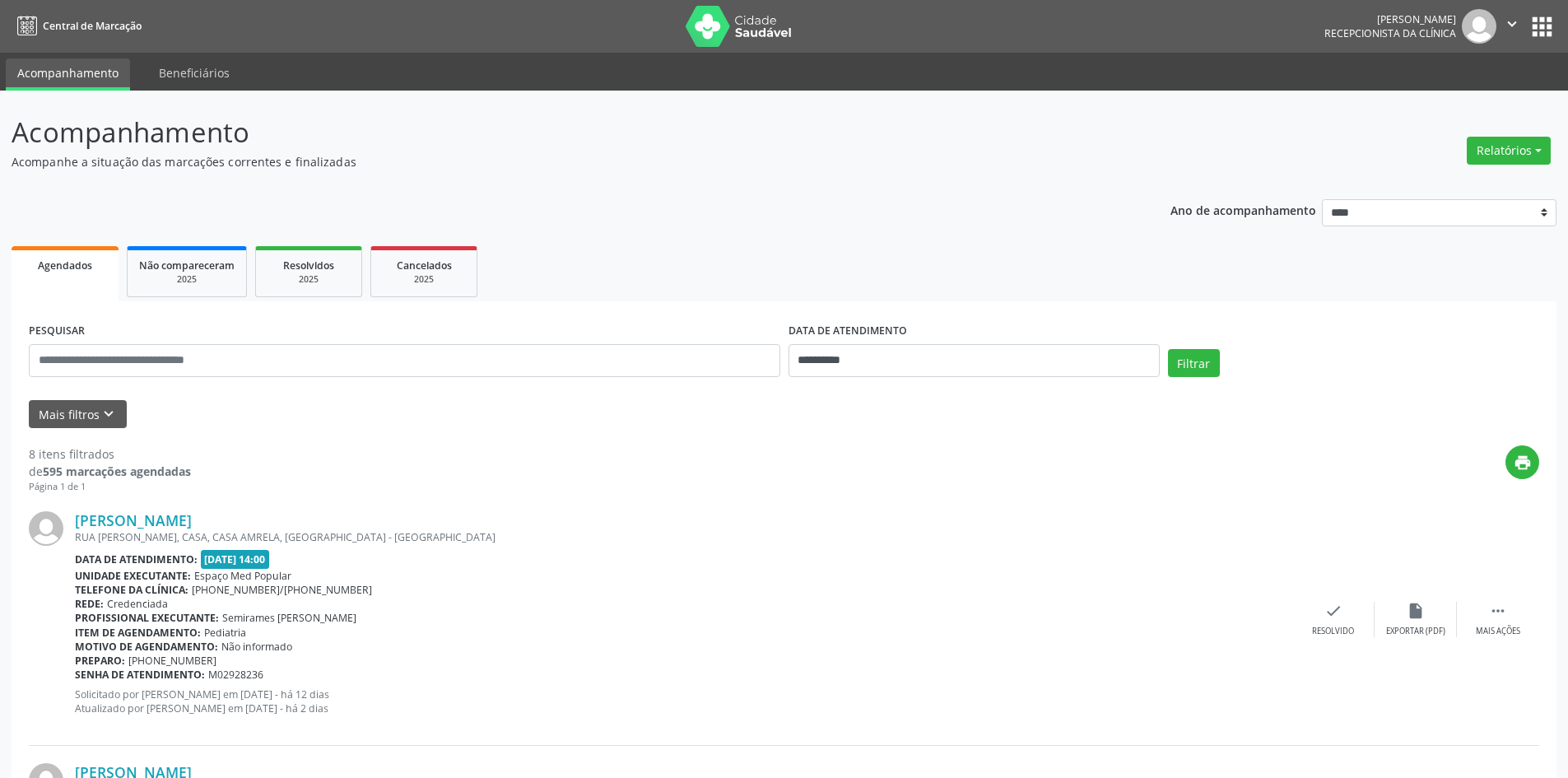
scroll to position [82, 0]
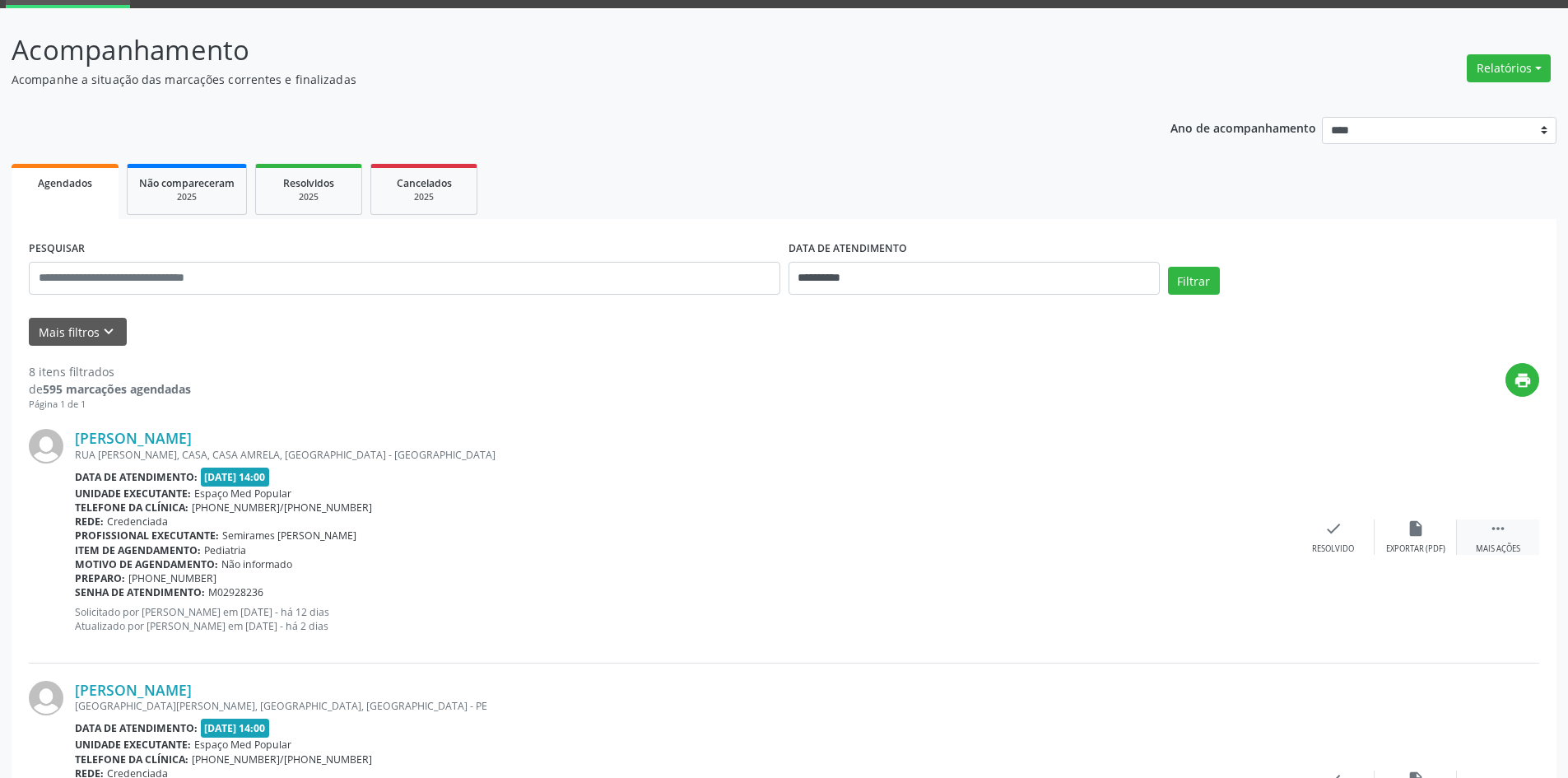
click at [1508, 538] on div " Mais ações" at bounding box center [1498, 537] width 82 height 35
click at [1426, 543] on div "Não compareceu" at bounding box center [1415, 549] width 70 height 12
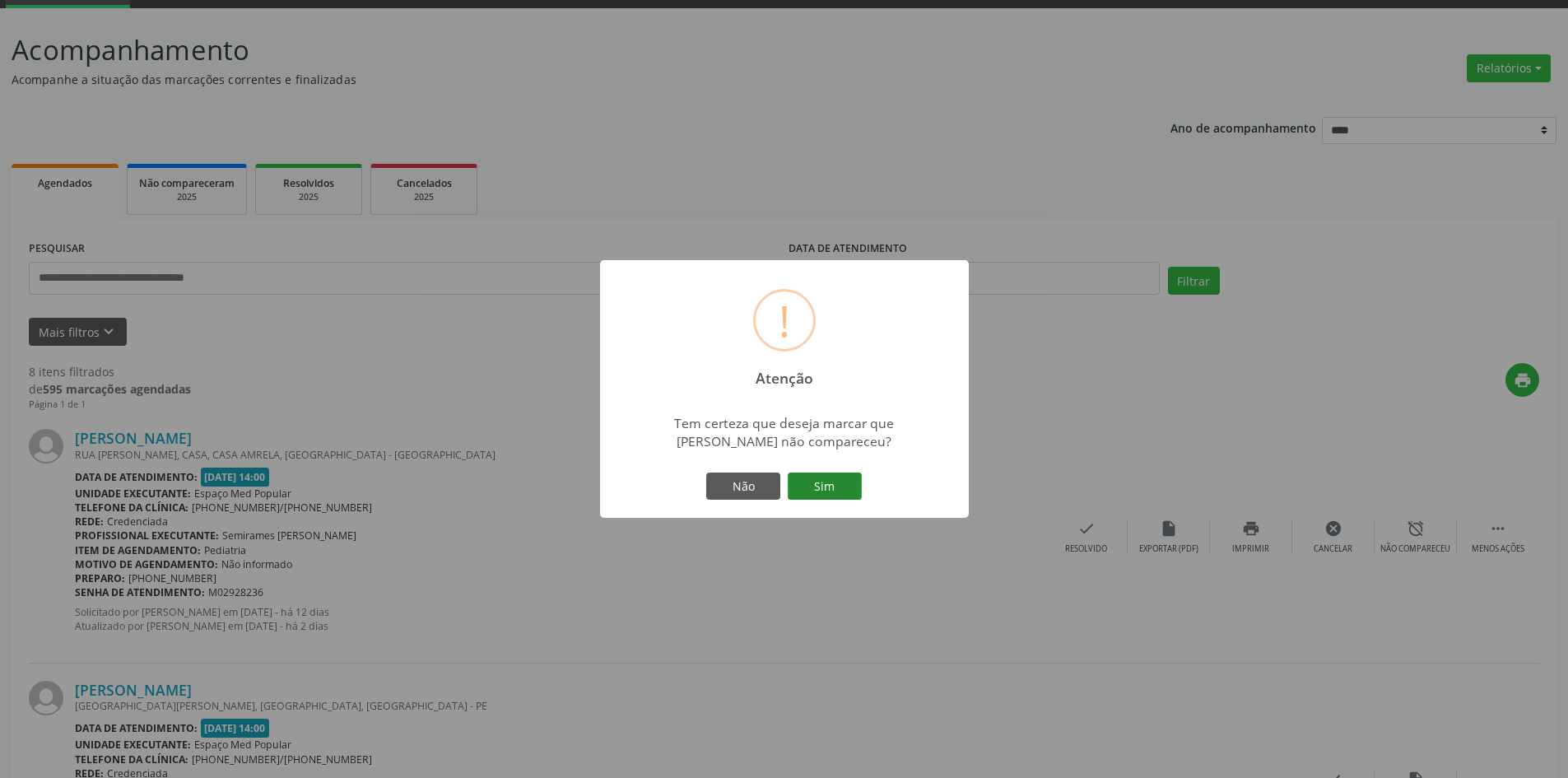
click at [853, 501] on button "Sim" at bounding box center [825, 486] width 74 height 28
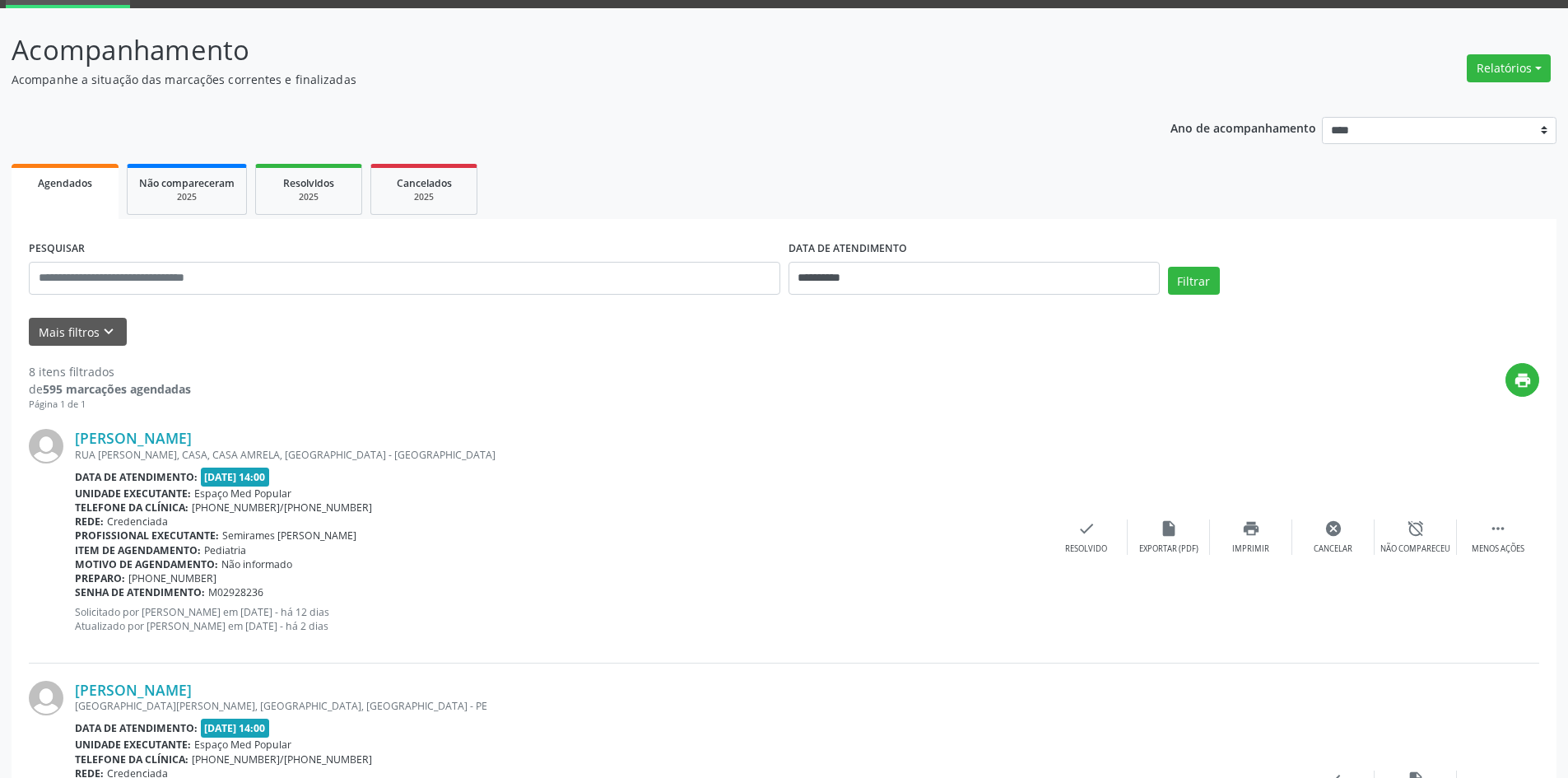
scroll to position [0, 0]
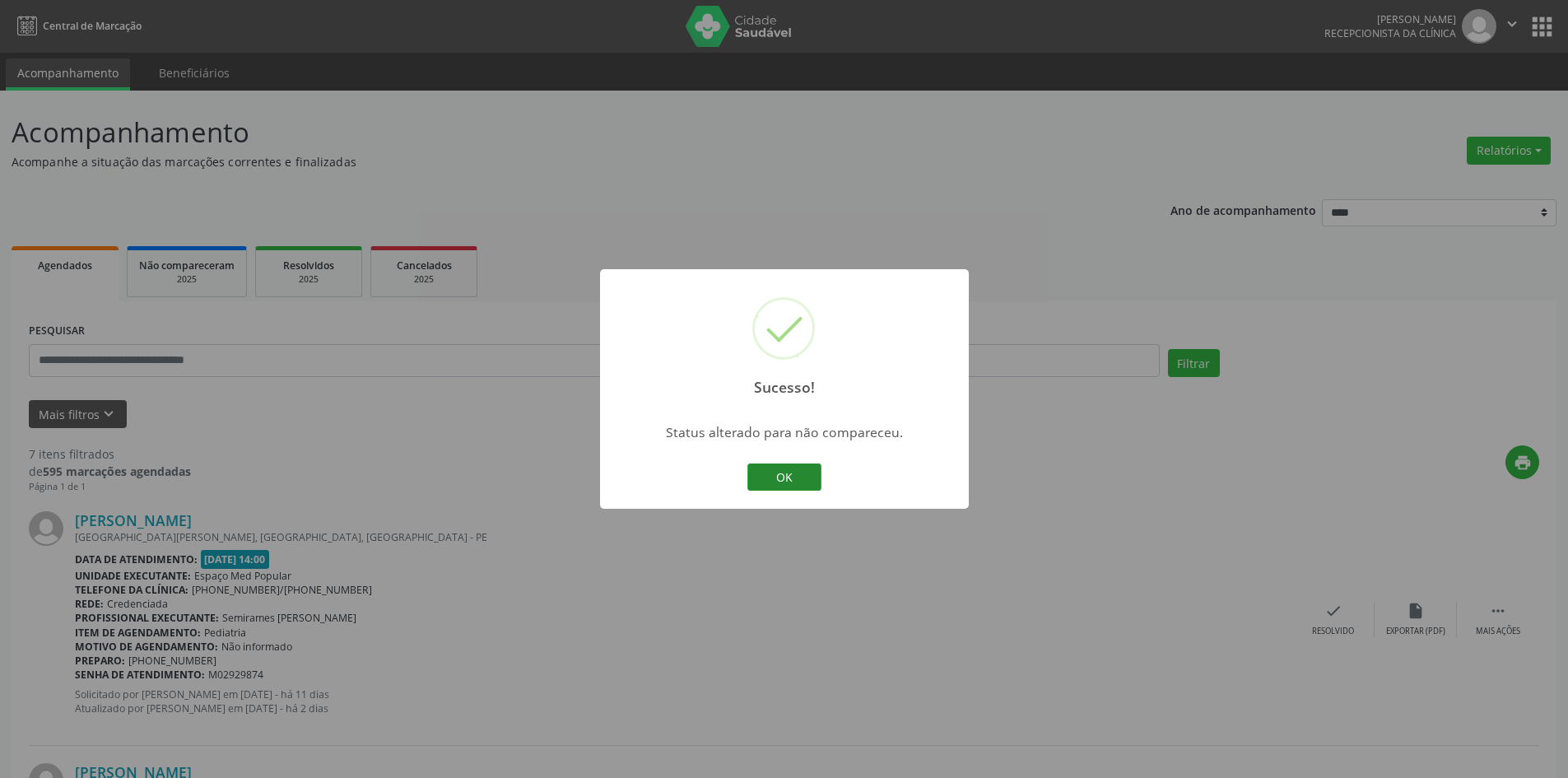
click at [807, 484] on button "OK" at bounding box center [785, 477] width 74 height 28
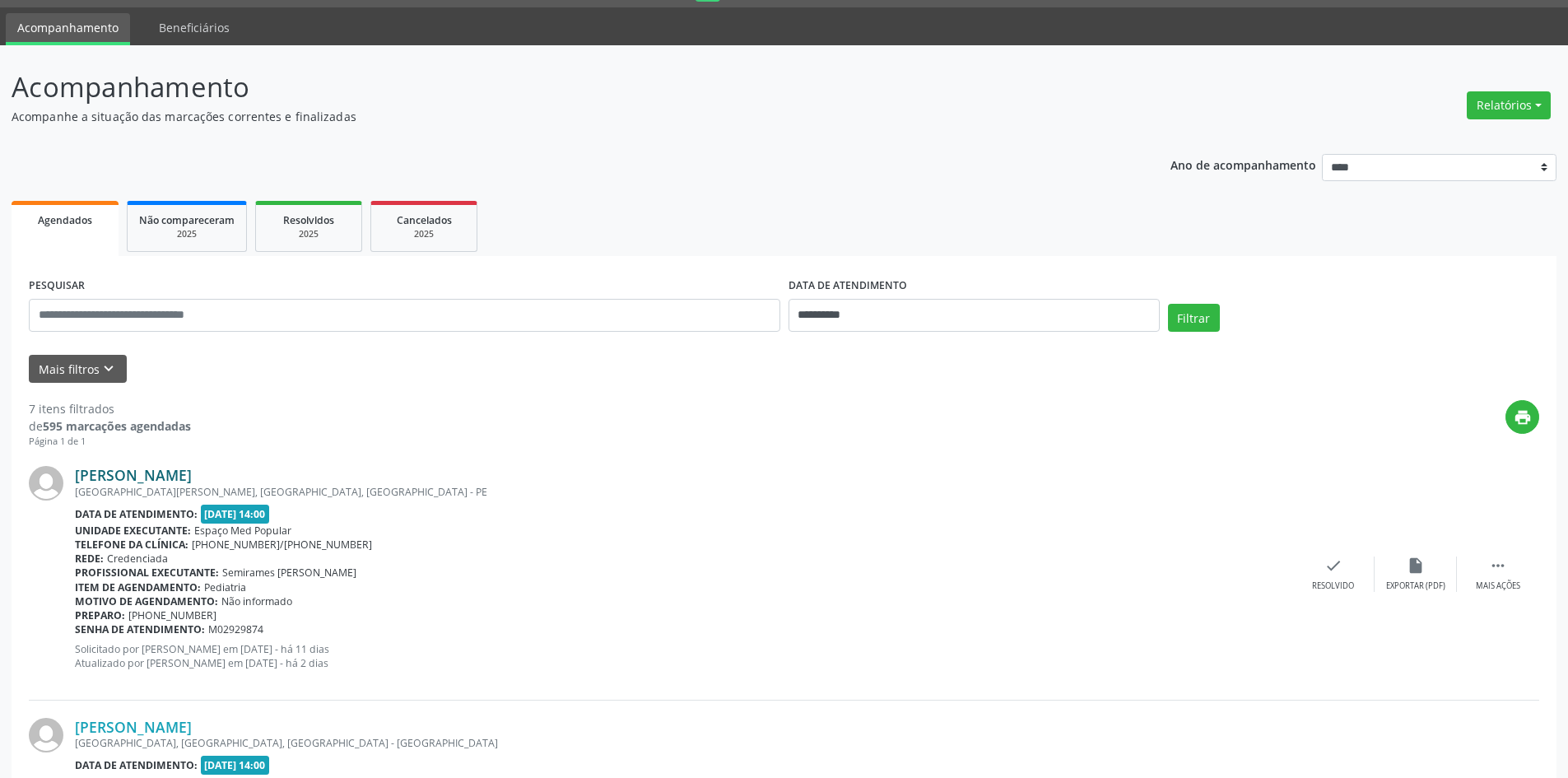
scroll to position [82, 0]
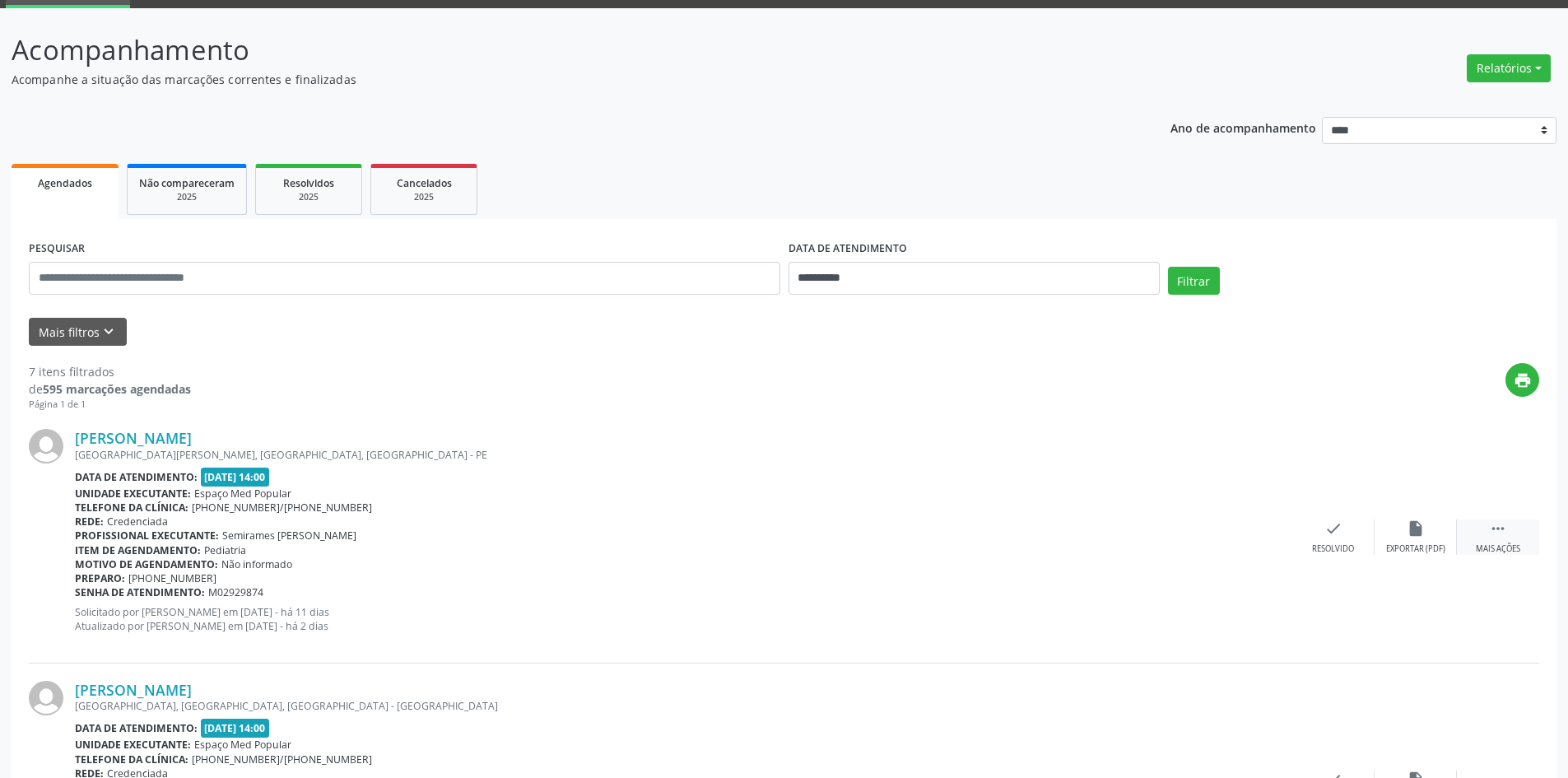
click at [1504, 544] on div "Mais ações" at bounding box center [1498, 549] width 44 height 12
click at [1421, 542] on div "alarm_off Não compareceu" at bounding box center [1416, 537] width 82 height 35
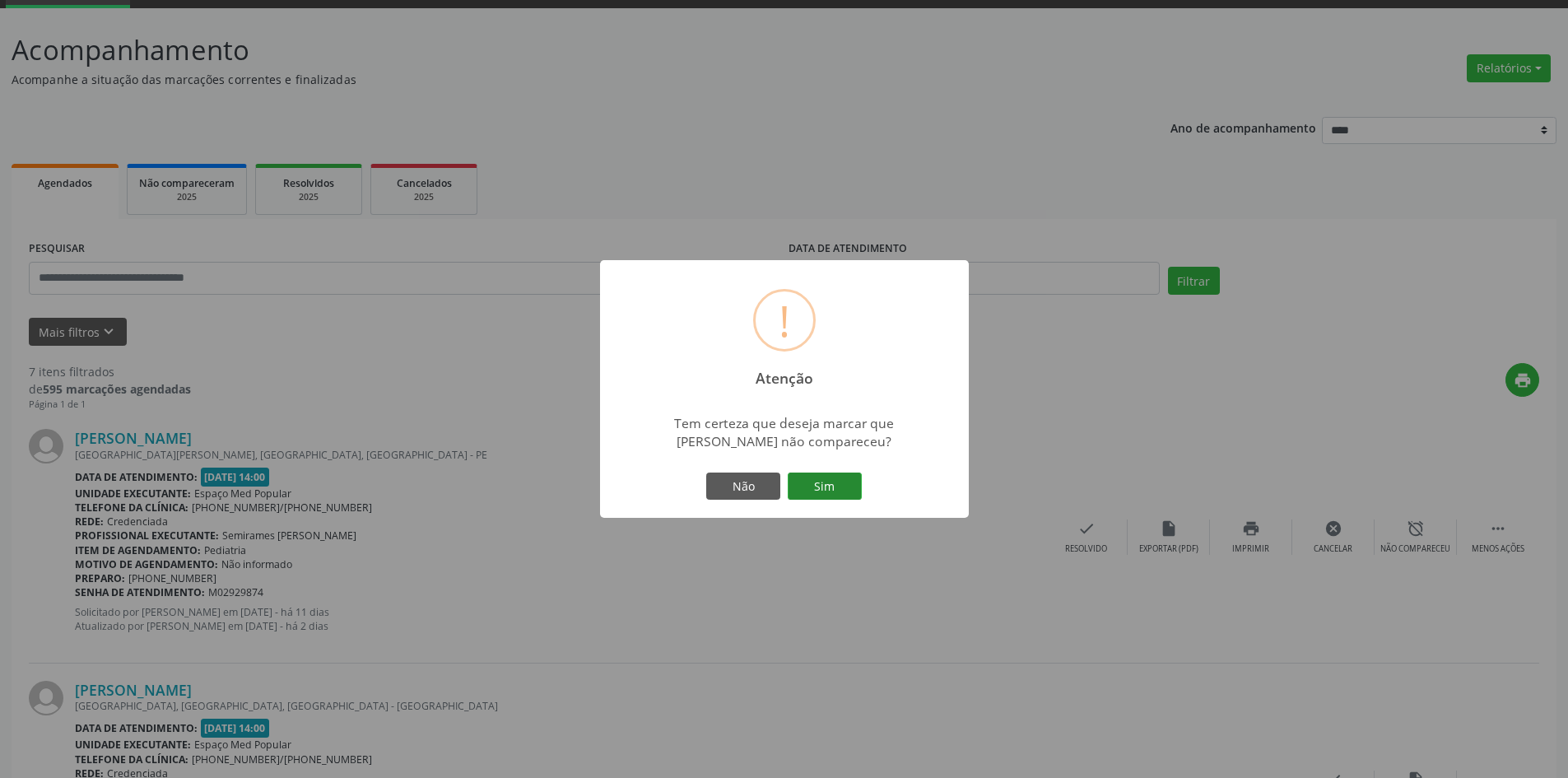
click at [842, 490] on button "Sim" at bounding box center [825, 486] width 74 height 28
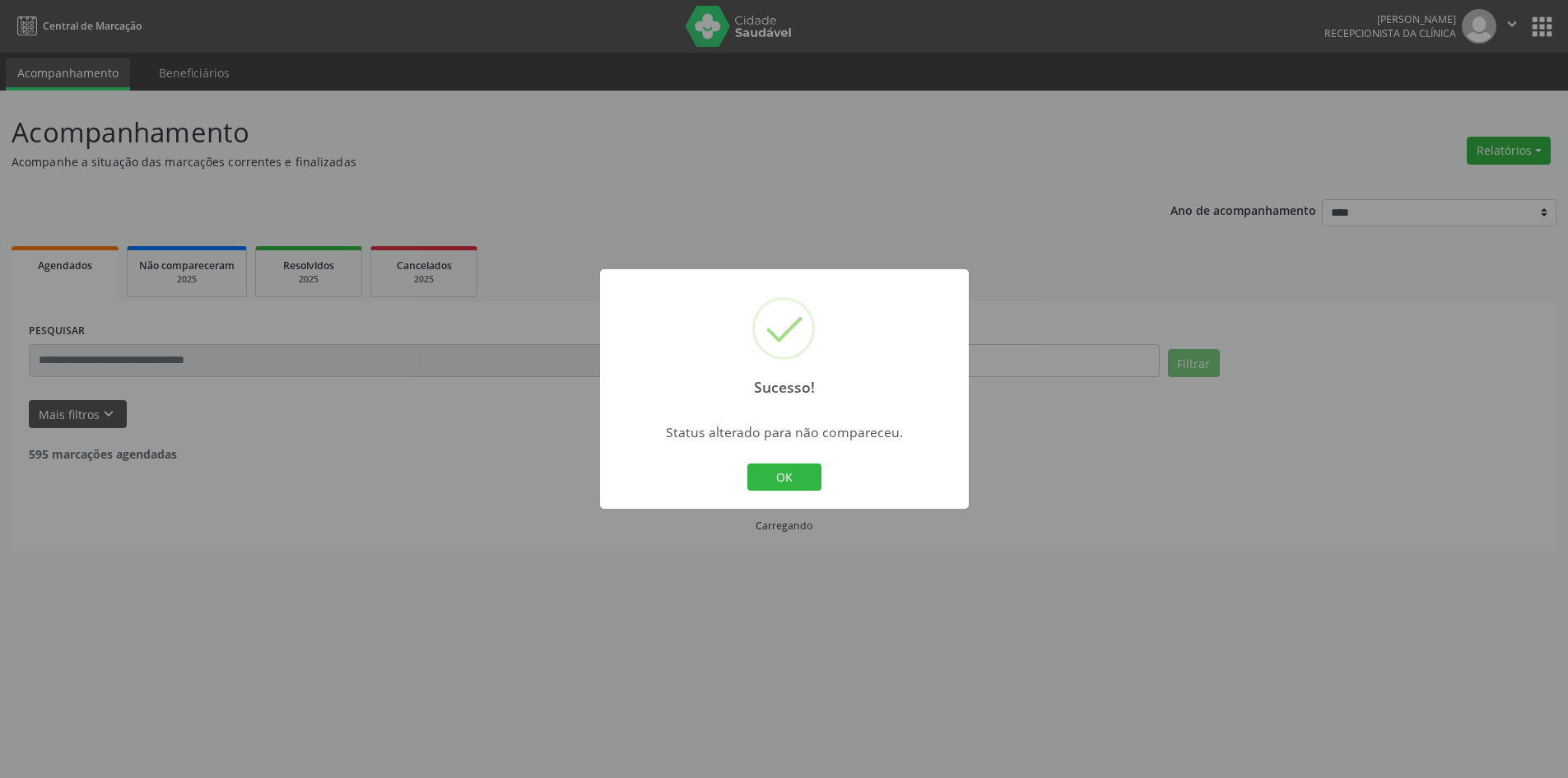
scroll to position [0, 0]
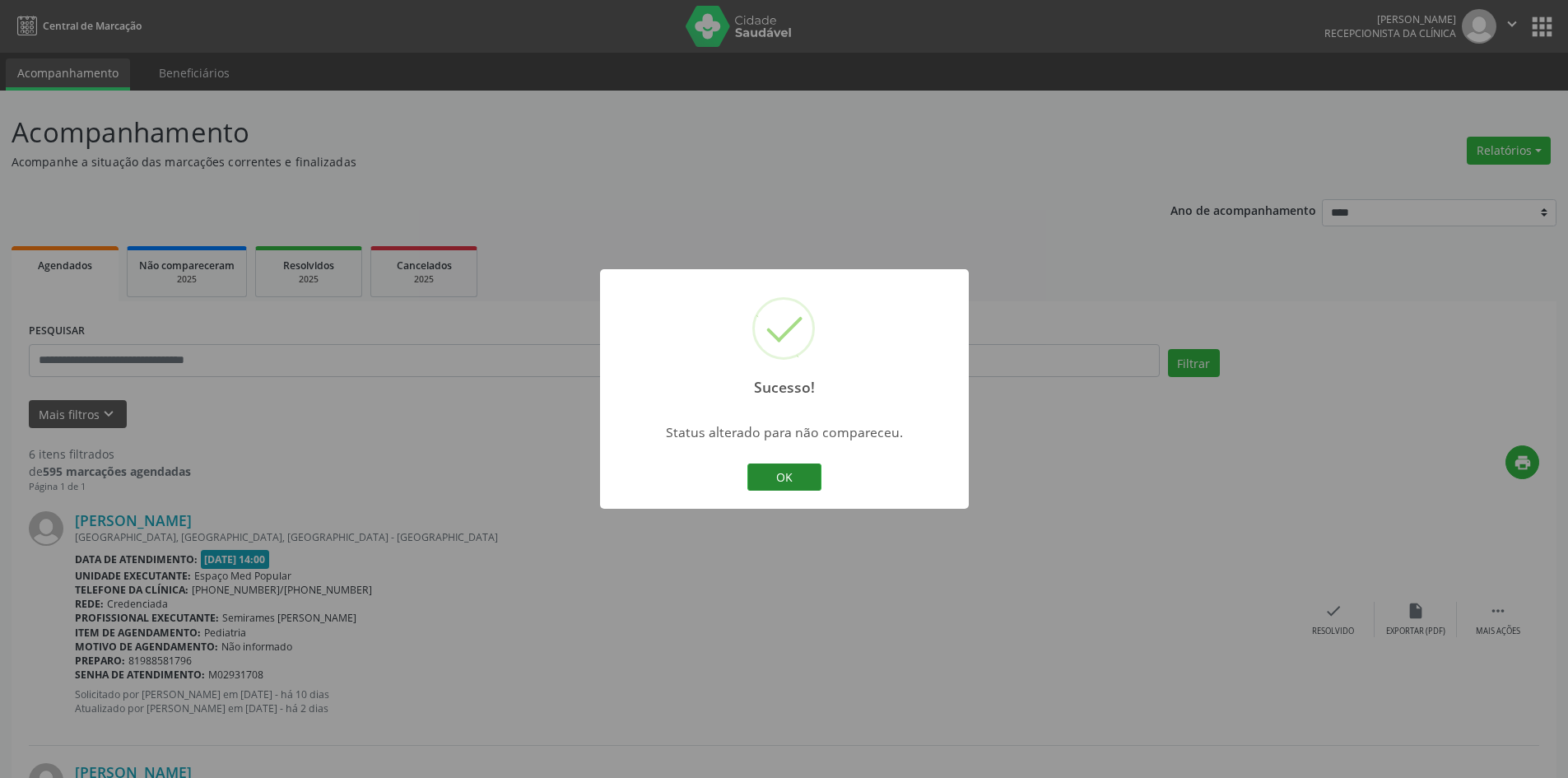
click at [768, 480] on button "OK" at bounding box center [785, 477] width 74 height 28
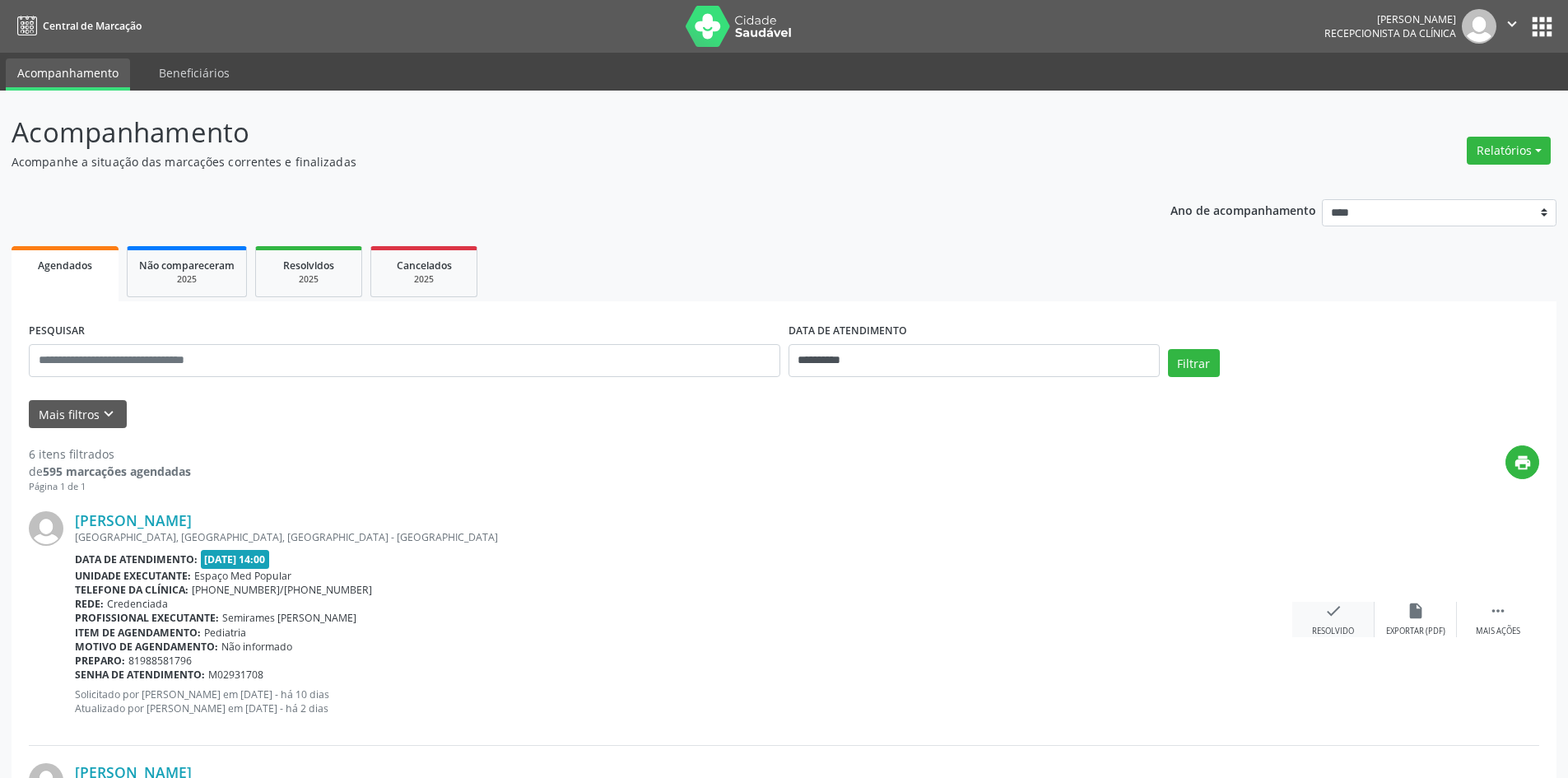
click at [1311, 602] on div "check Resolvido" at bounding box center [1334, 620] width 82 height 35
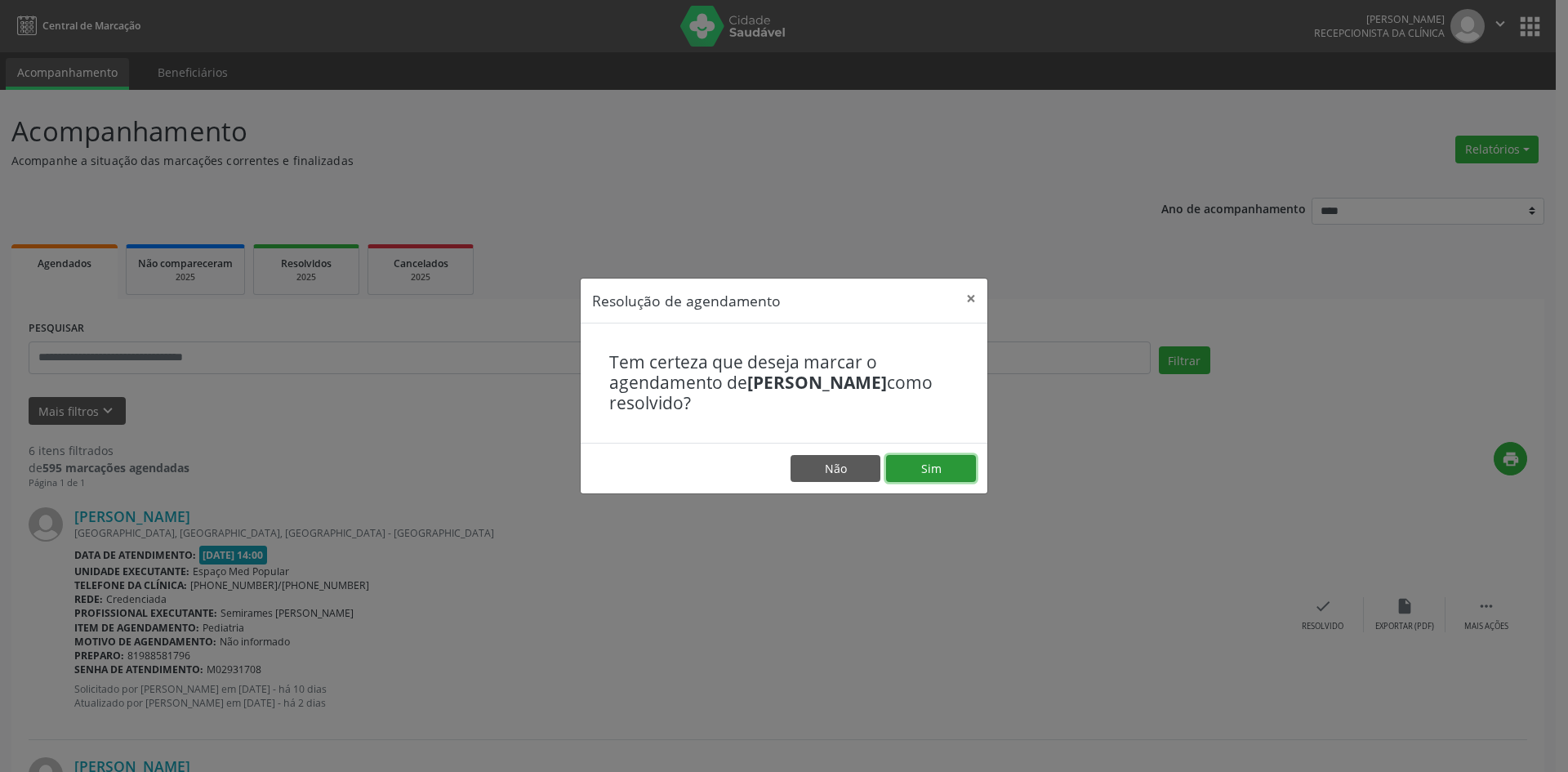
click at [937, 469] on button "Sim" at bounding box center [931, 468] width 90 height 27
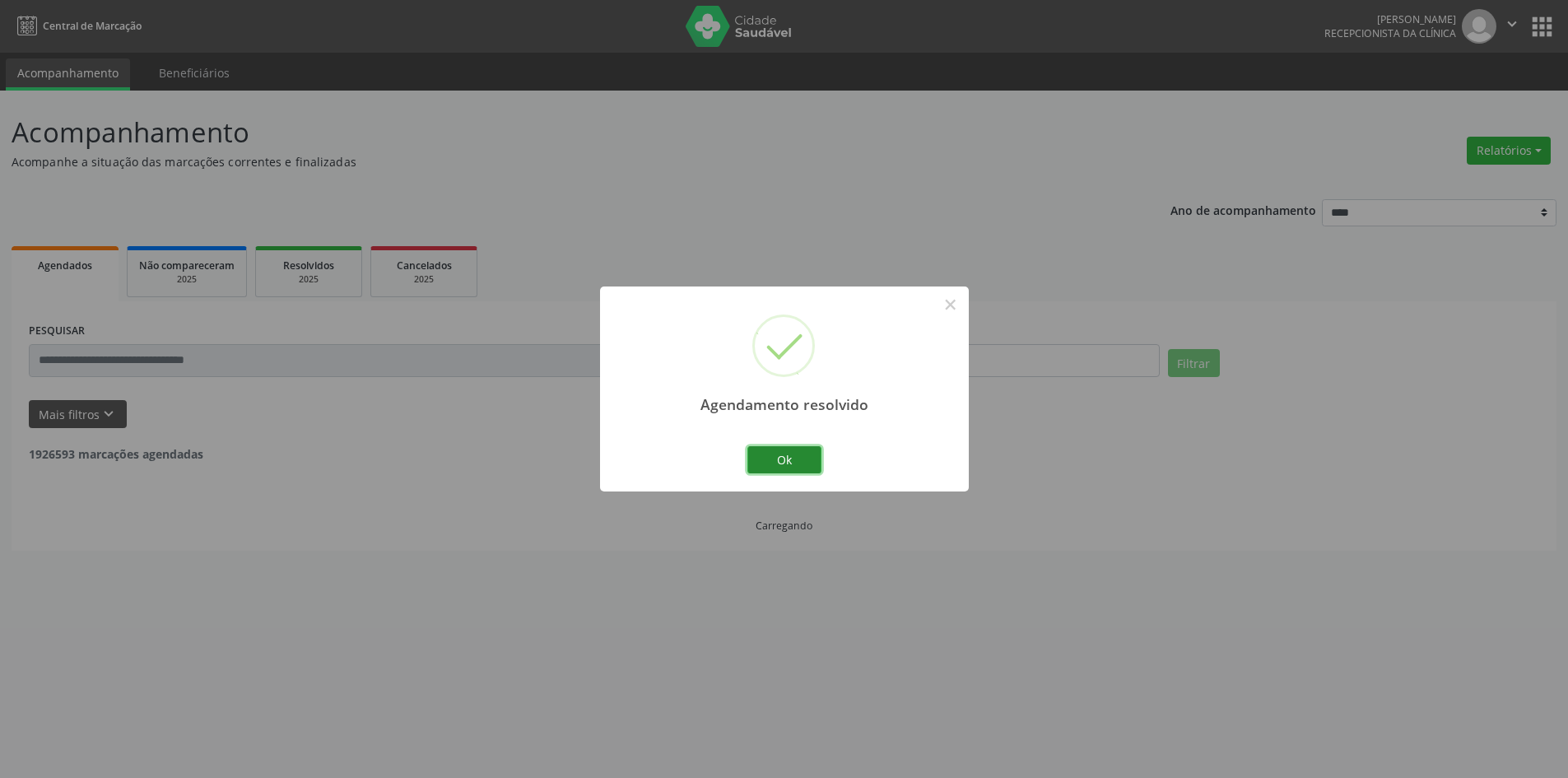
click at [769, 453] on button "Ok" at bounding box center [785, 459] width 74 height 28
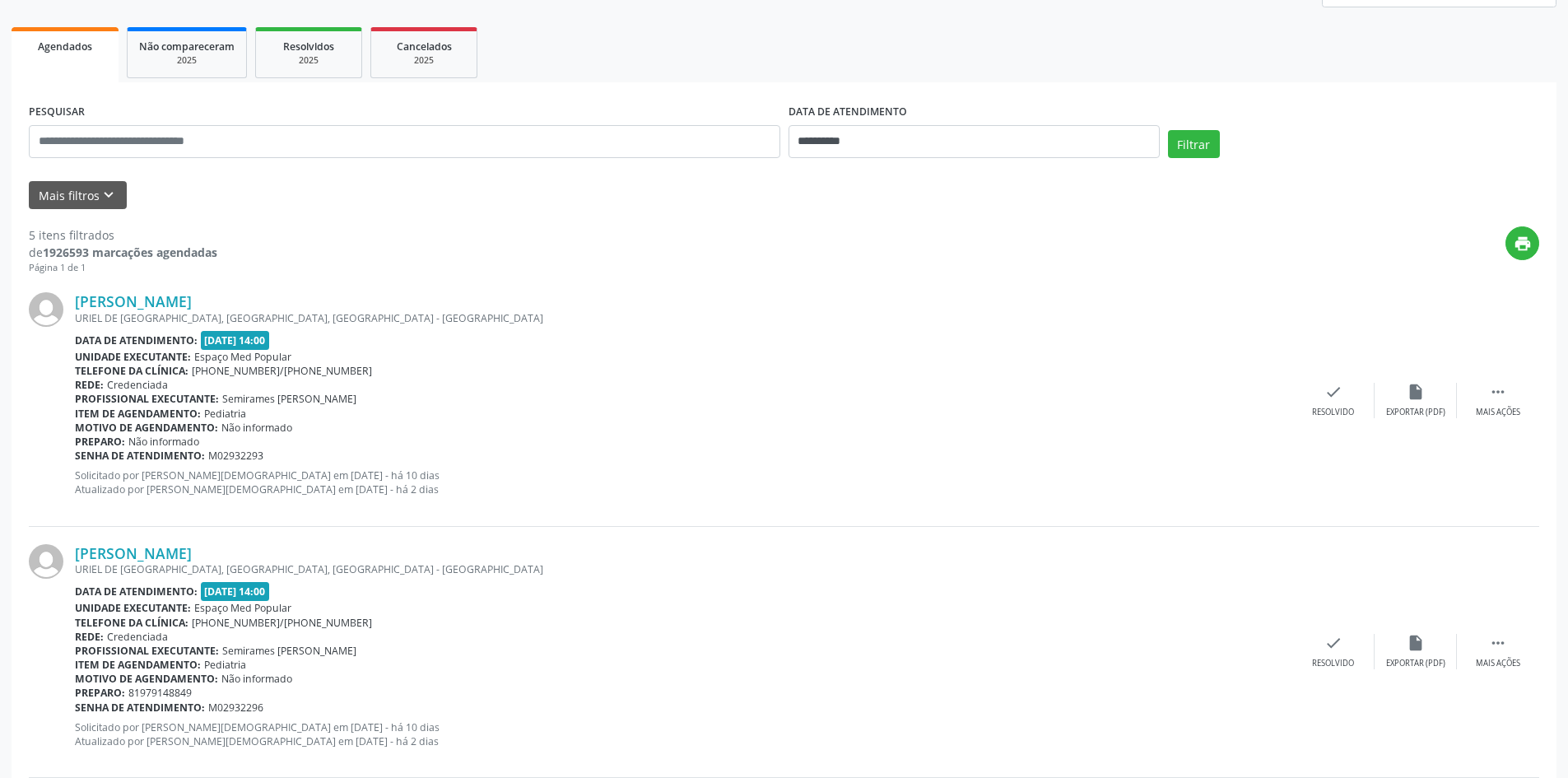
scroll to position [247, 0]
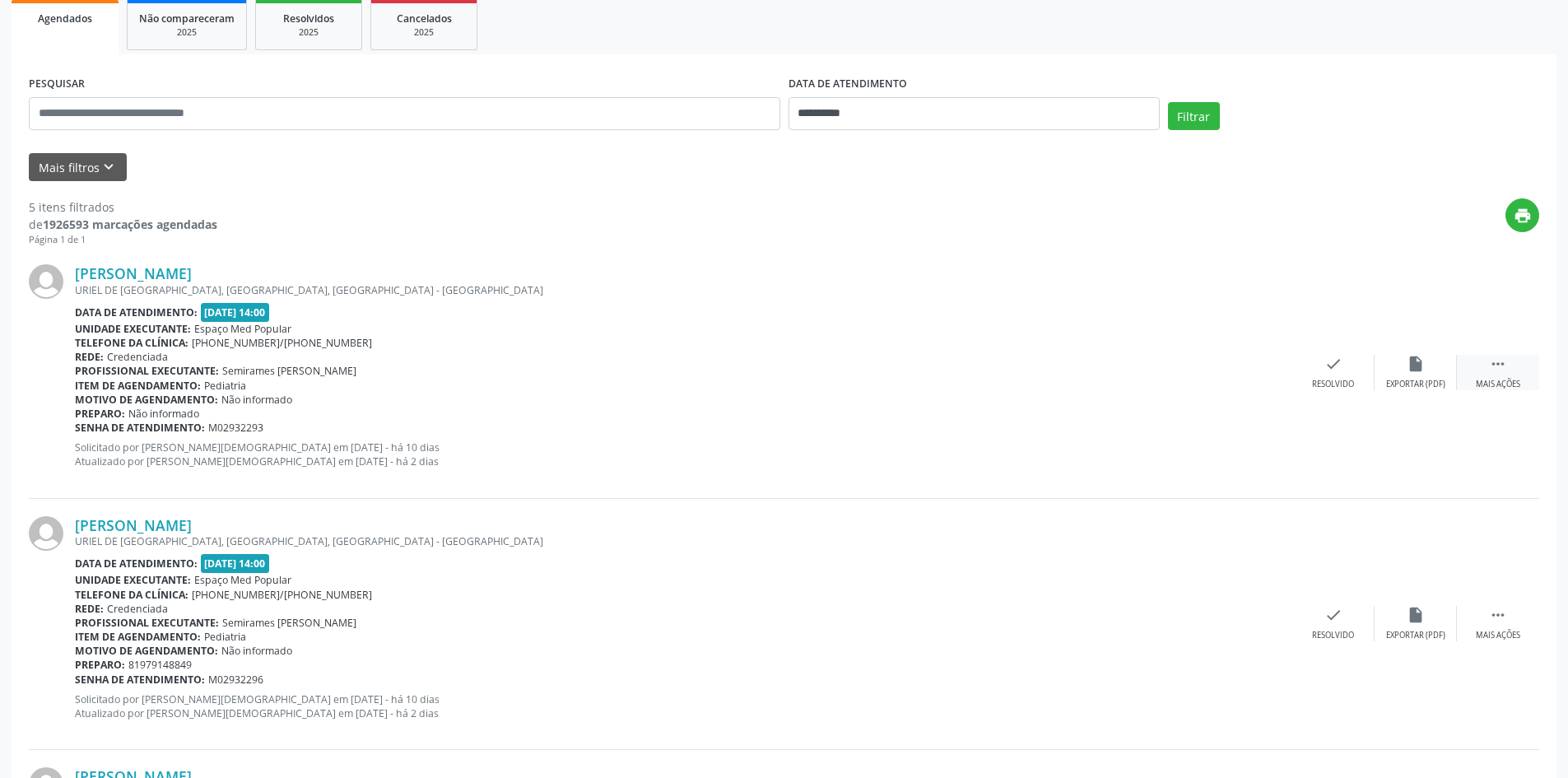
click at [1486, 377] on div " Mais ações" at bounding box center [1498, 372] width 82 height 35
click at [1420, 382] on div "Não compareceu" at bounding box center [1415, 385] width 70 height 12
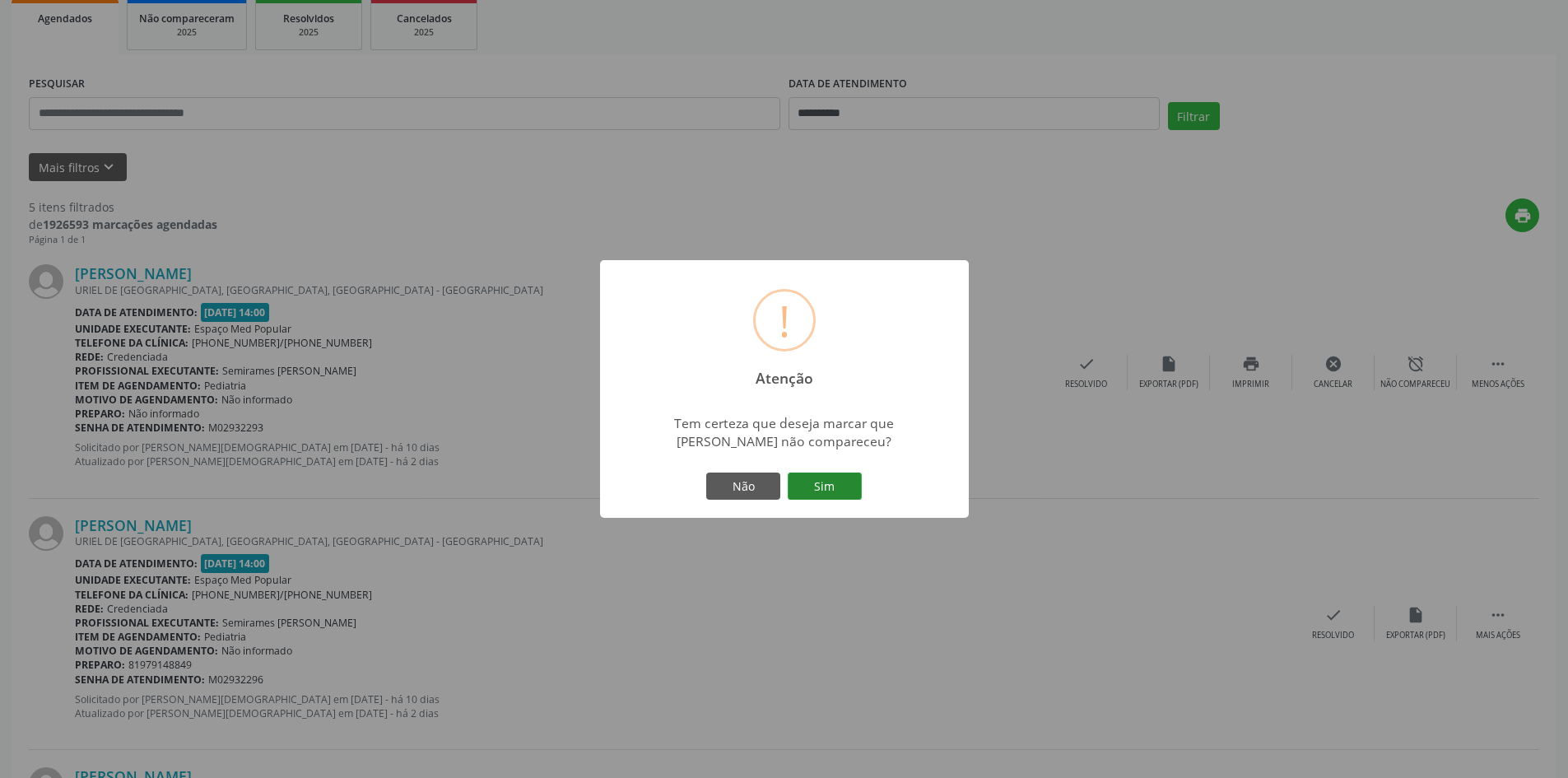
click at [841, 486] on button "Sim" at bounding box center [825, 486] width 74 height 28
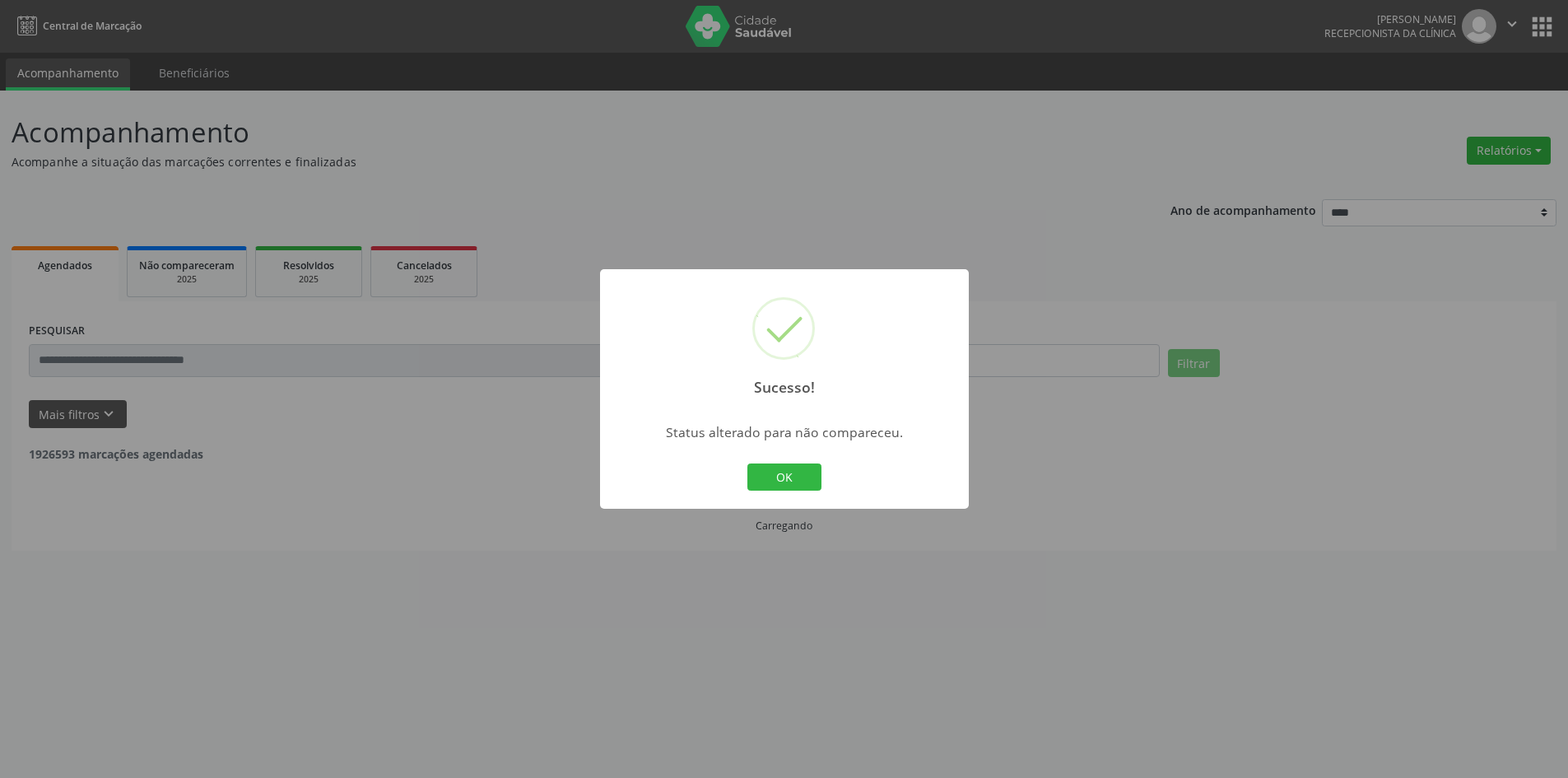
scroll to position [0, 0]
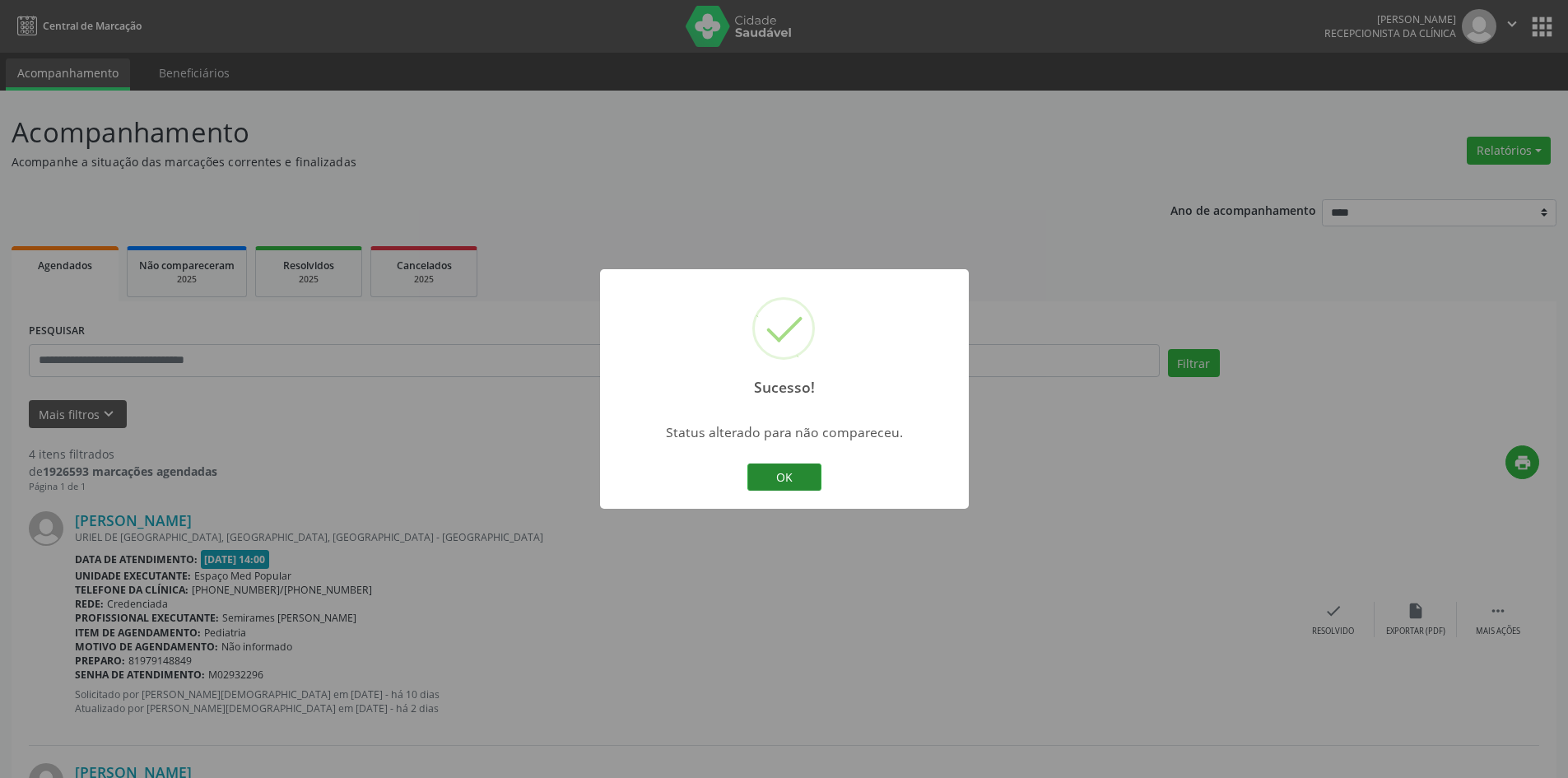
click at [798, 485] on button "OK" at bounding box center [785, 477] width 74 height 28
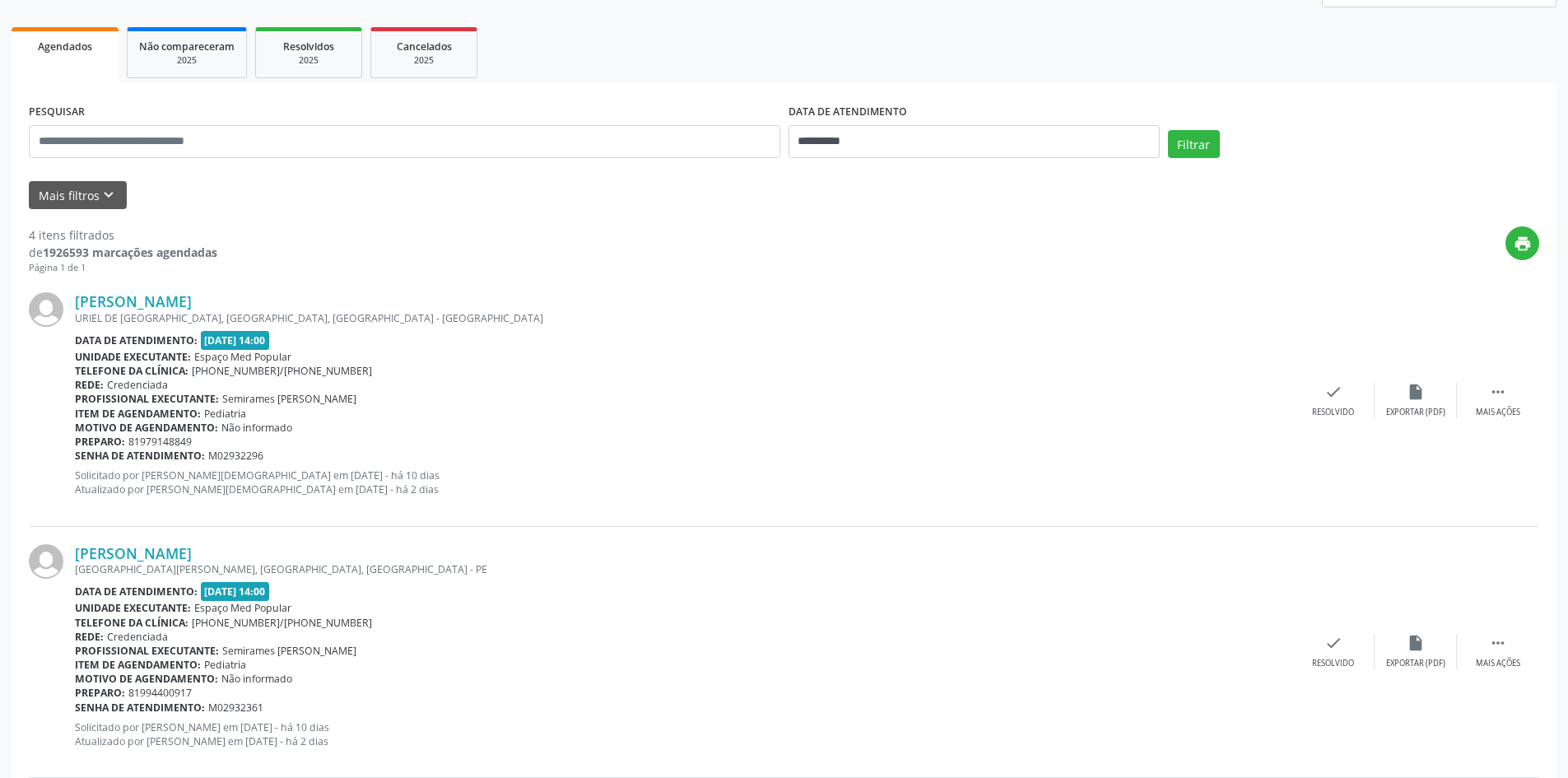
scroll to position [247, 0]
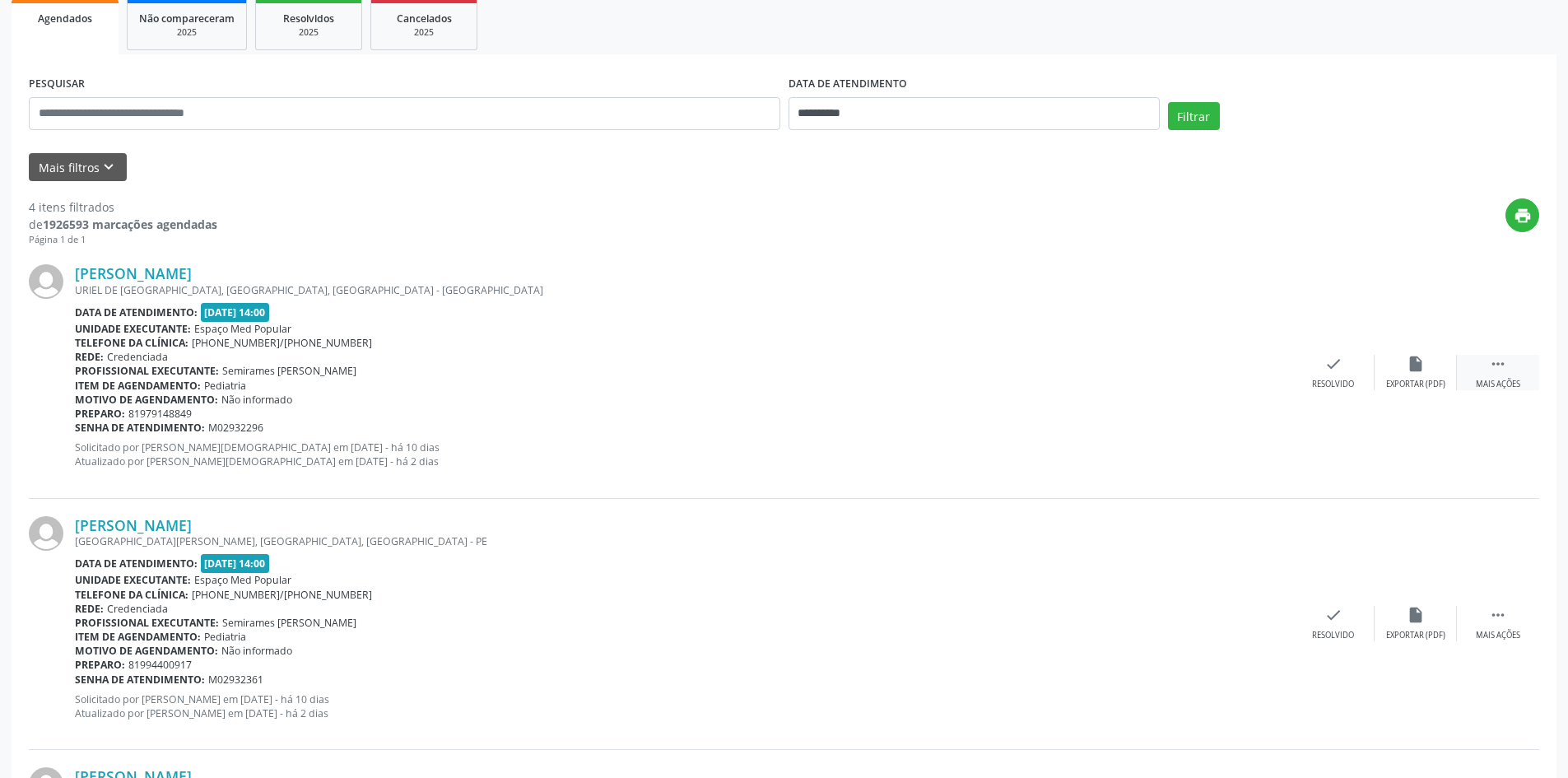
click at [1493, 372] on icon "" at bounding box center [1498, 364] width 18 height 18
click at [1408, 383] on div "Não compareceu" at bounding box center [1415, 385] width 70 height 12
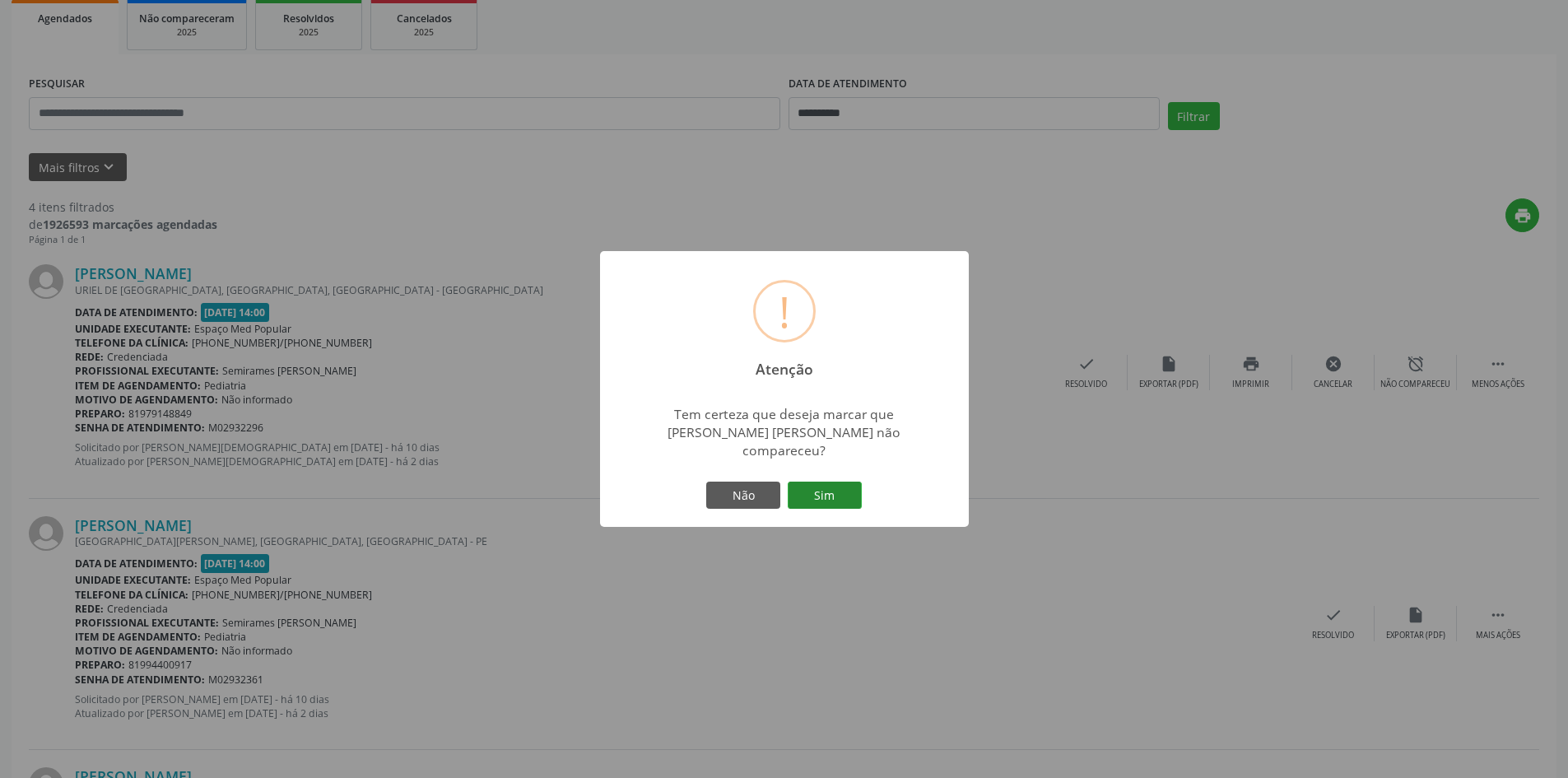
click at [829, 490] on button "Sim" at bounding box center [825, 495] width 74 height 28
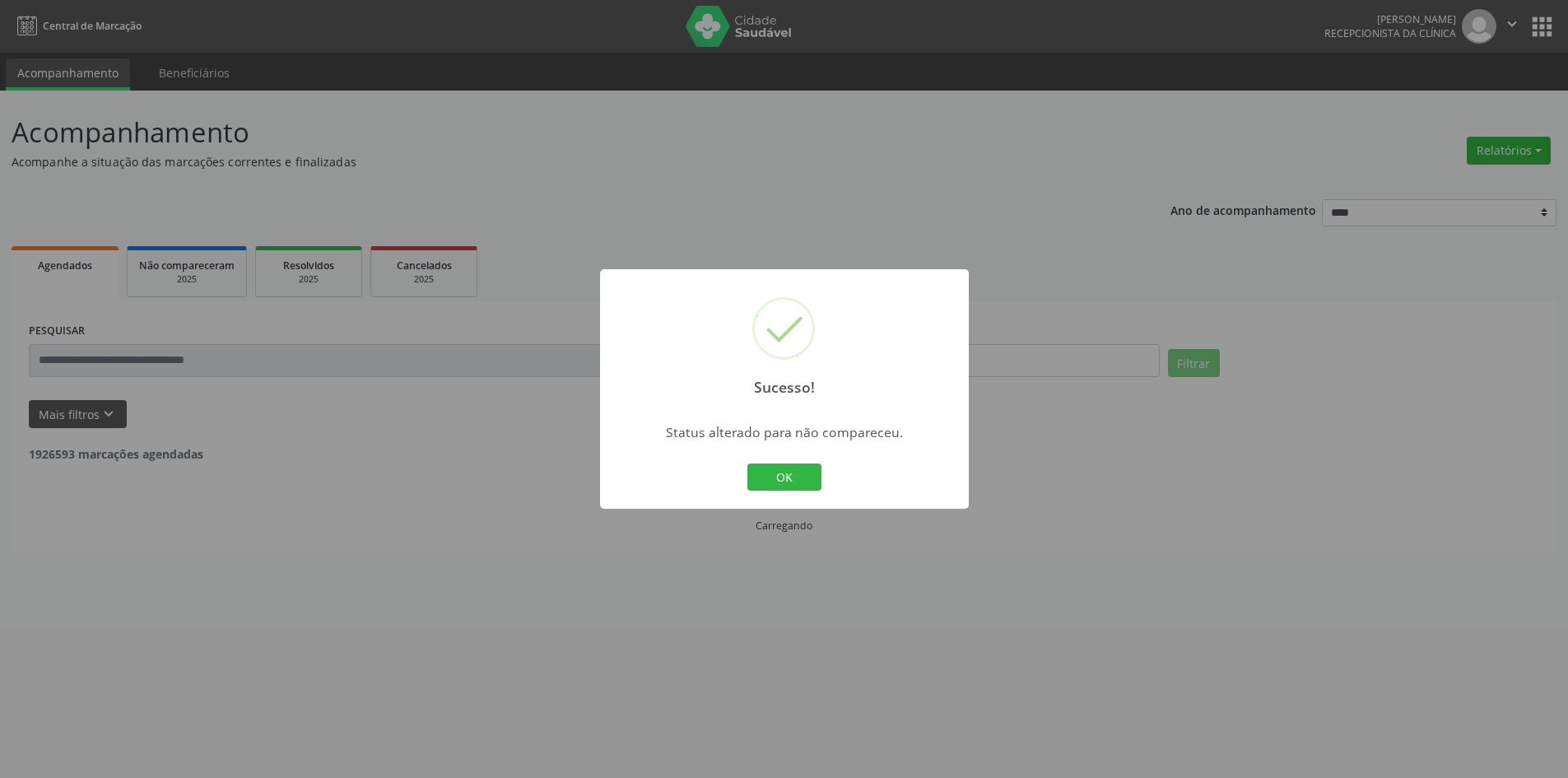
scroll to position [0, 0]
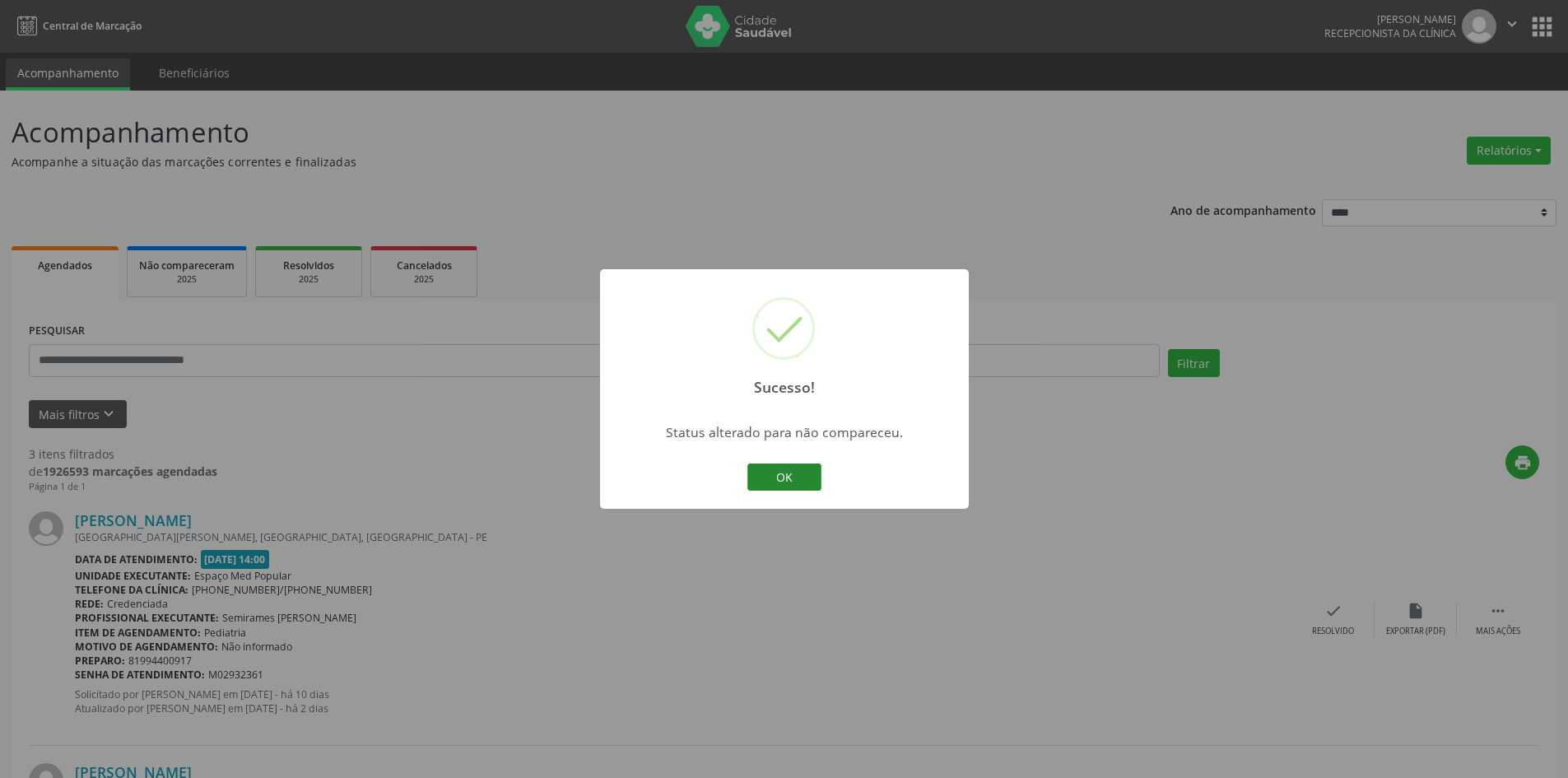
click at [793, 466] on button "OK" at bounding box center [785, 477] width 74 height 28
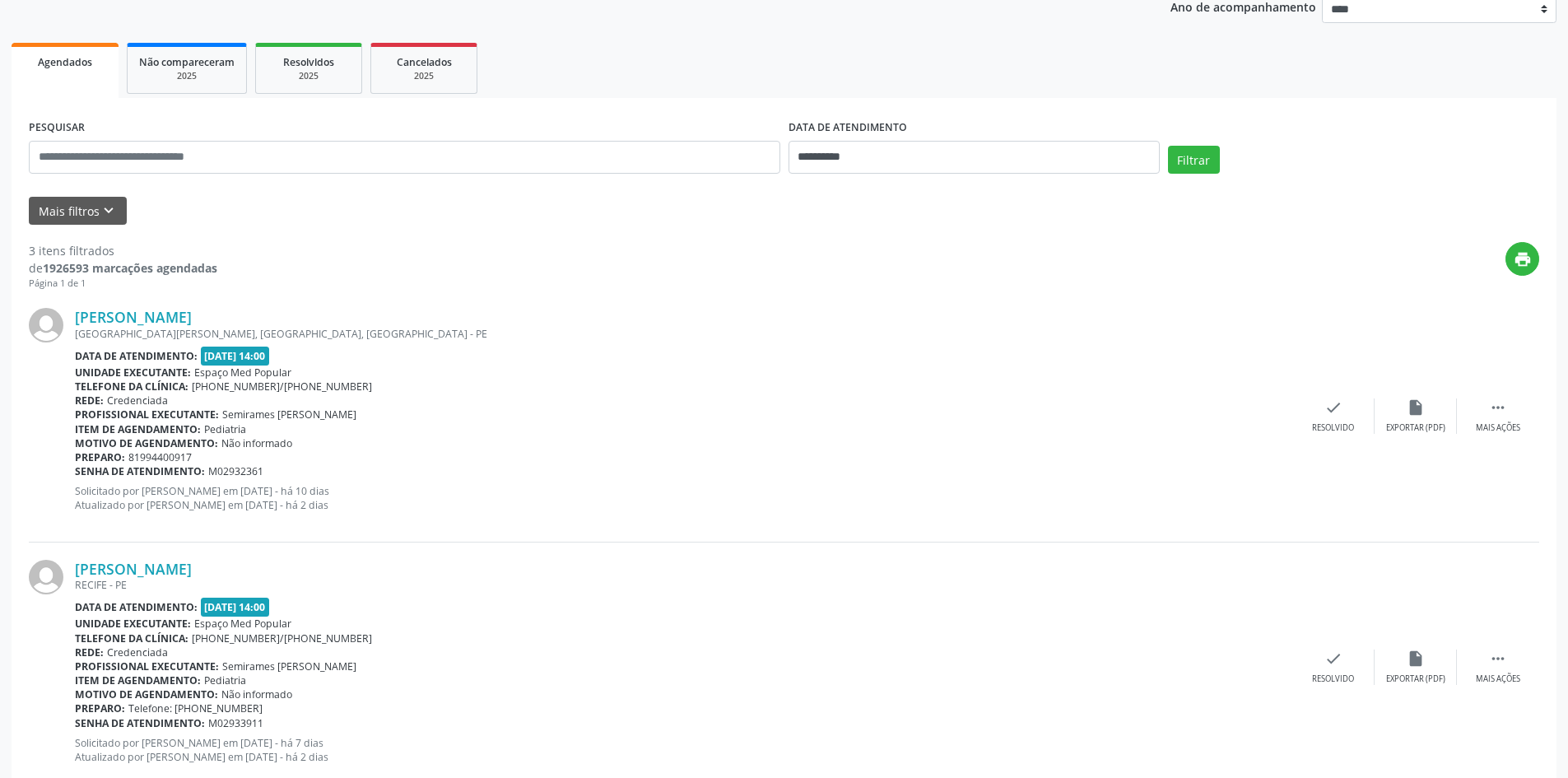
scroll to position [164, 0]
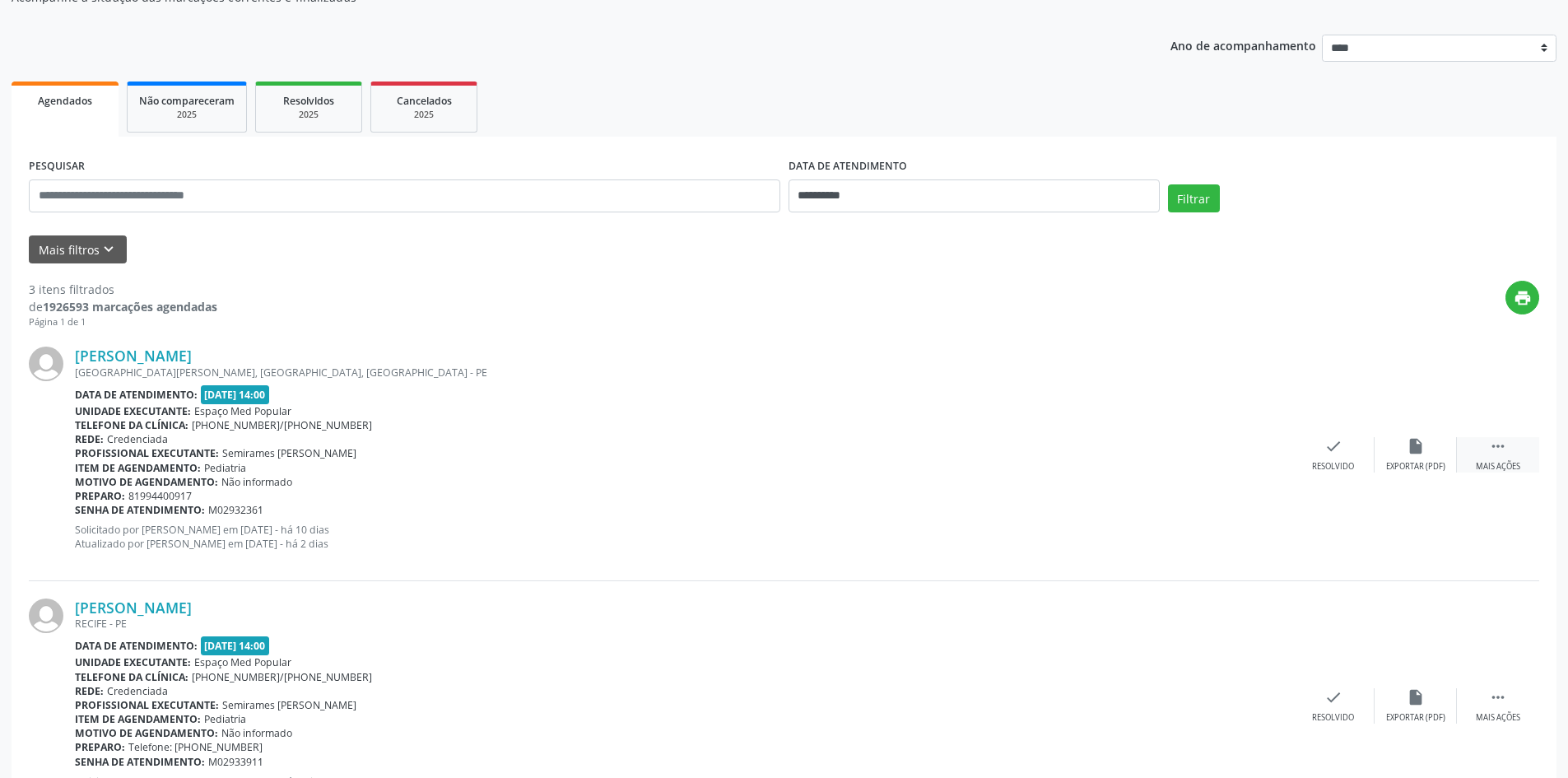
click at [1513, 463] on div "Mais ações" at bounding box center [1498, 467] width 44 height 12
click at [1418, 463] on div "Não compareceu" at bounding box center [1415, 467] width 70 height 12
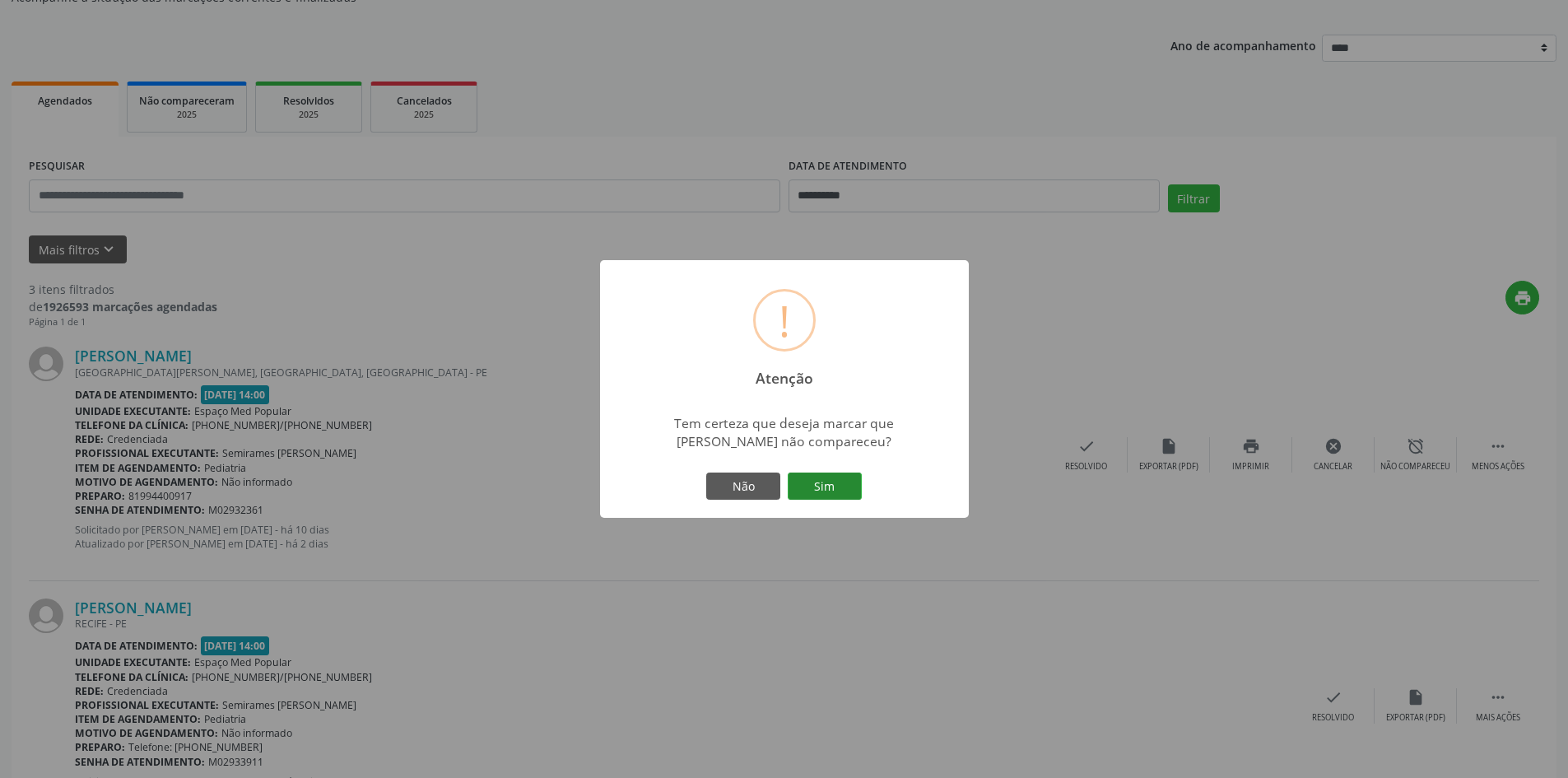
click at [839, 500] on button "Sim" at bounding box center [825, 486] width 74 height 28
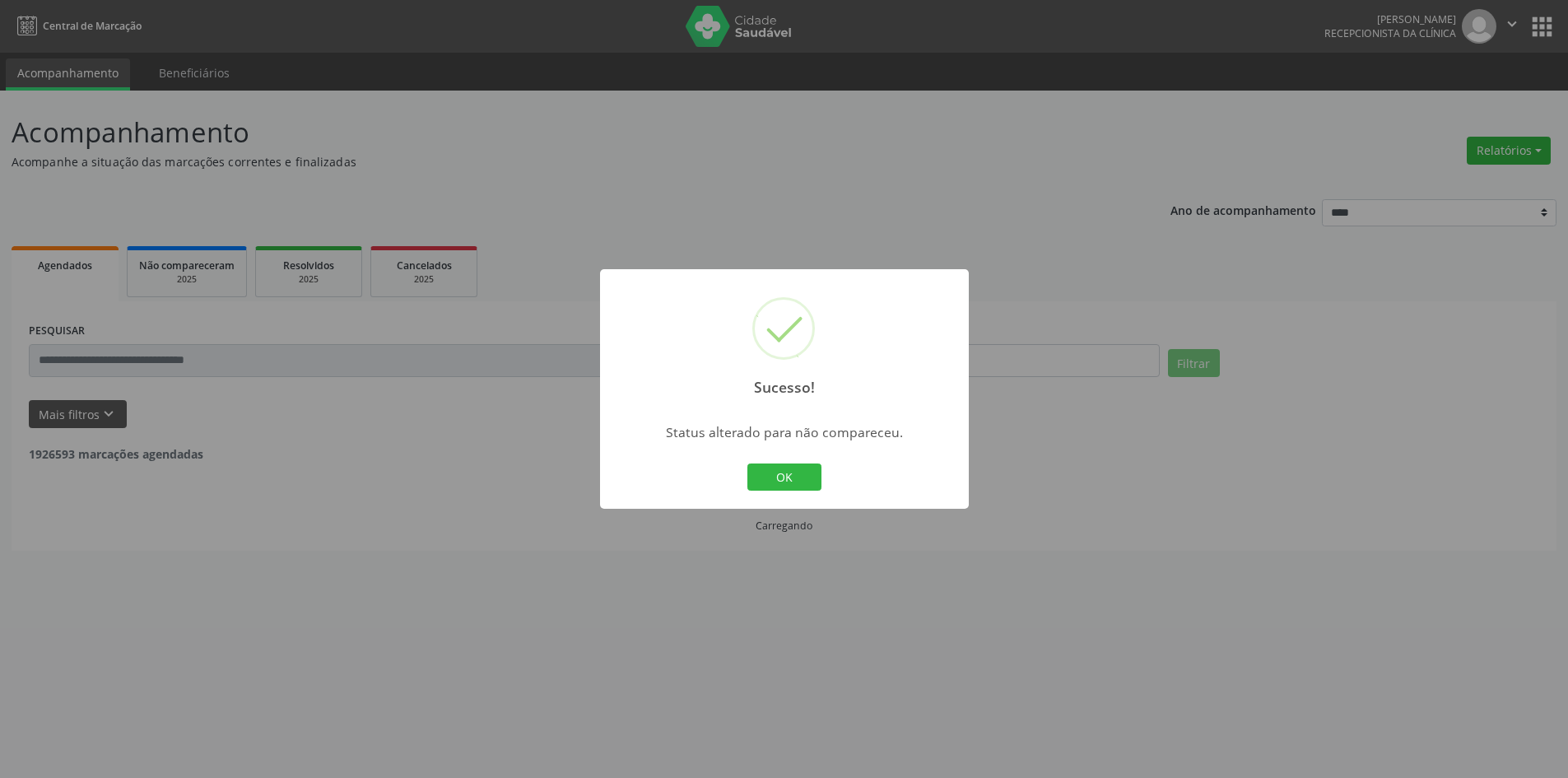
scroll to position [0, 0]
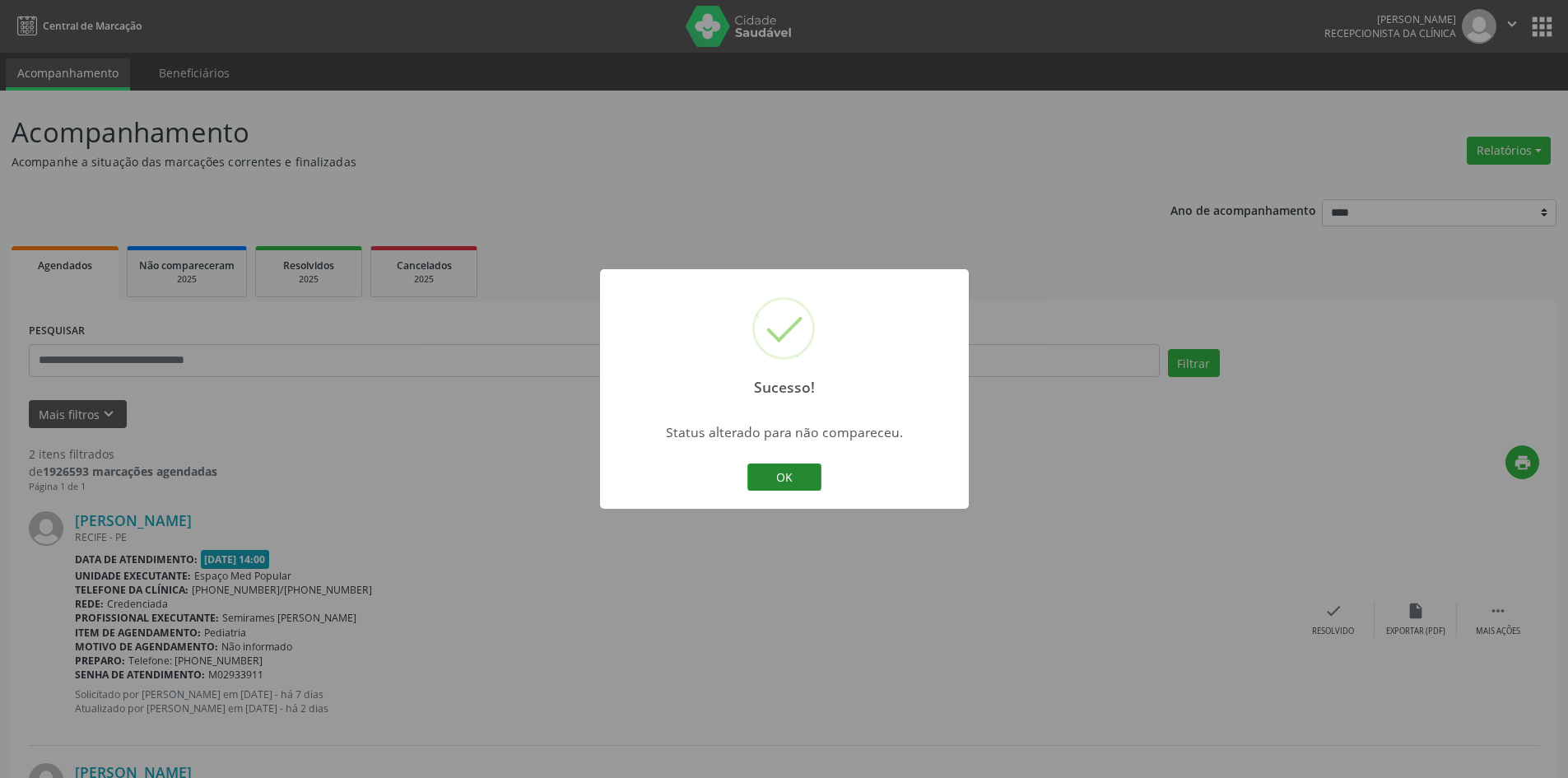
click at [801, 467] on button "OK" at bounding box center [785, 477] width 74 height 28
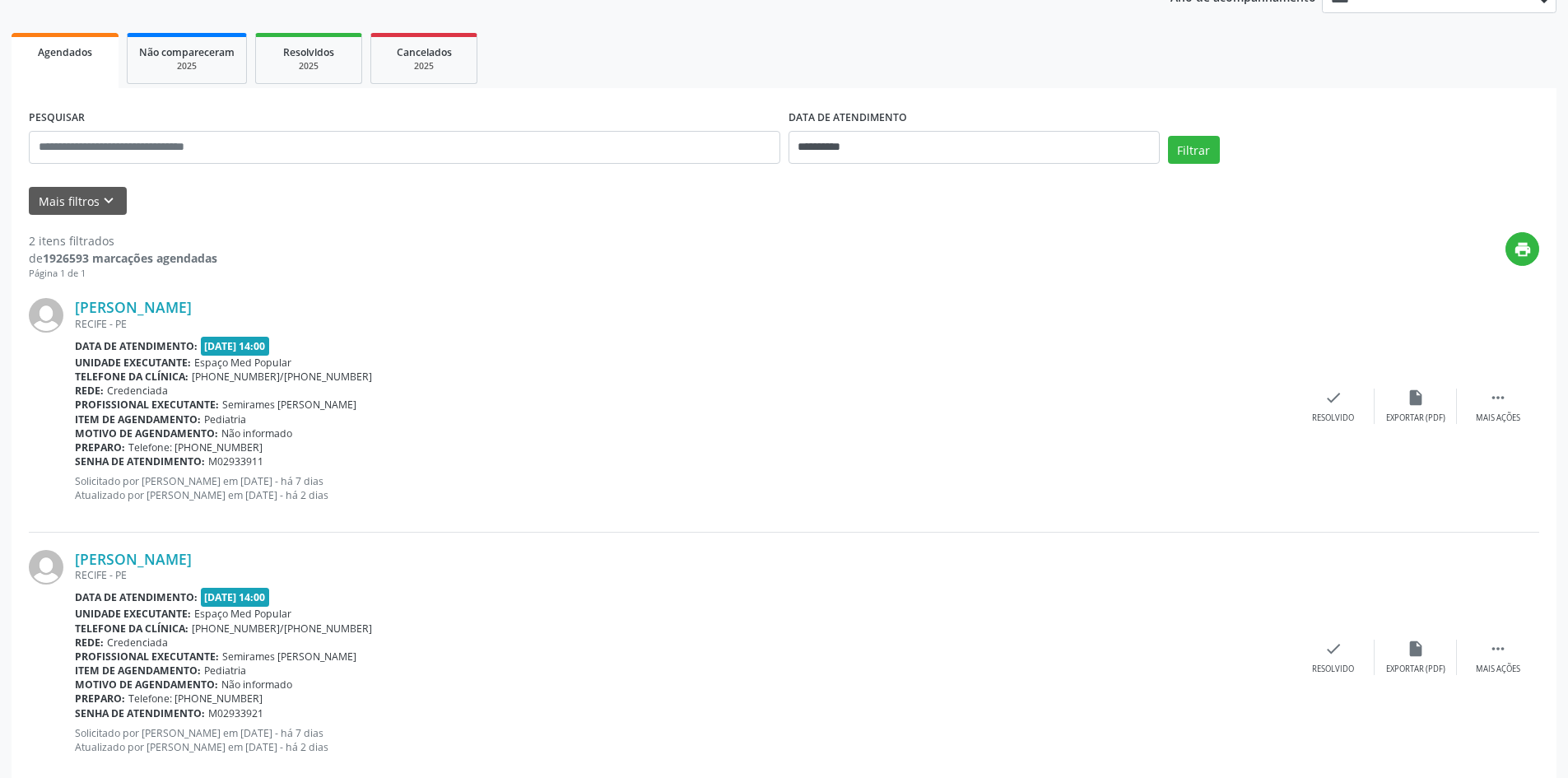
scroll to position [247, 0]
